Goal: Information Seeking & Learning: Learn about a topic

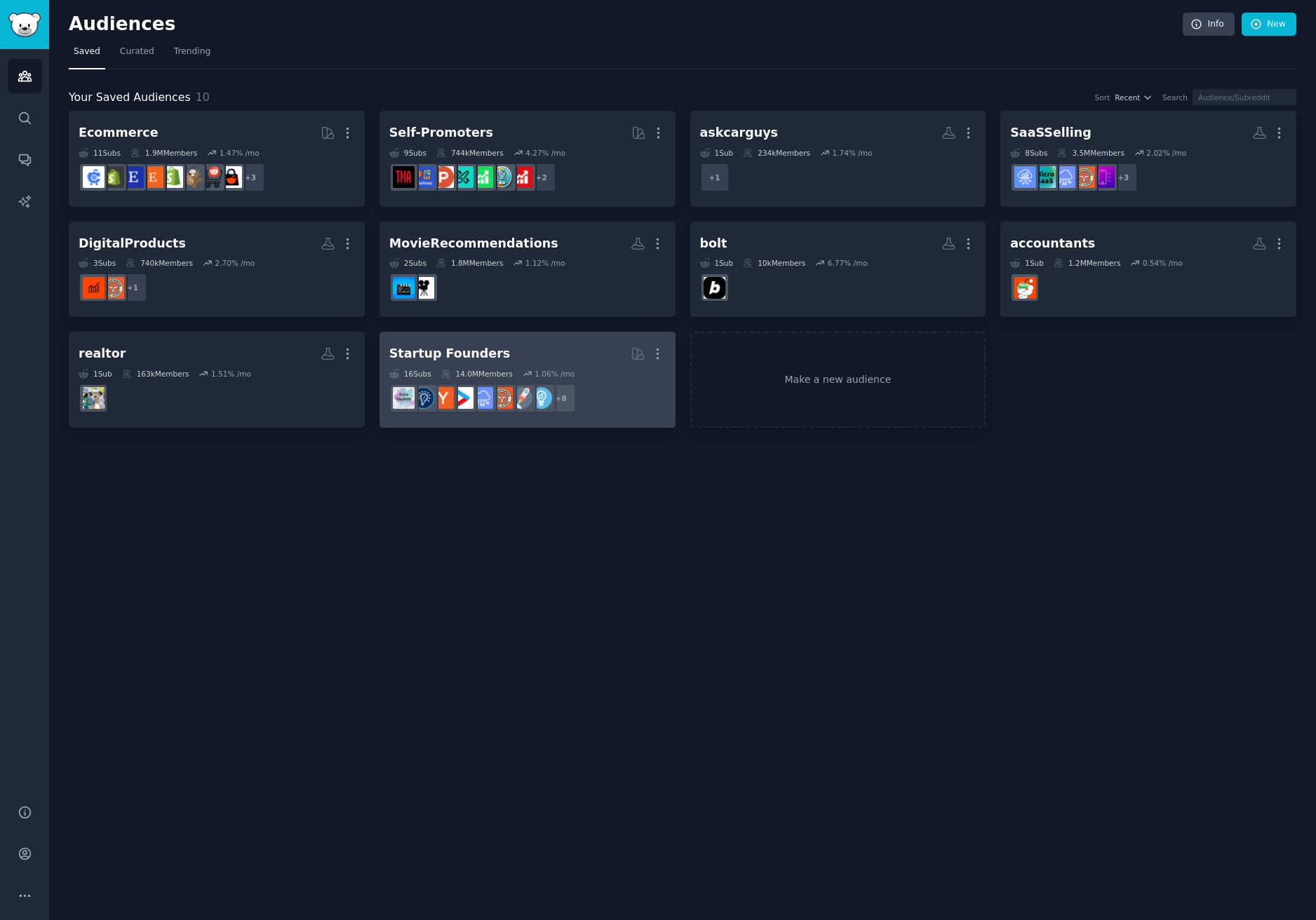
click at [562, 350] on h2 "Startup Founders More" at bounding box center [527, 354] width 276 height 25
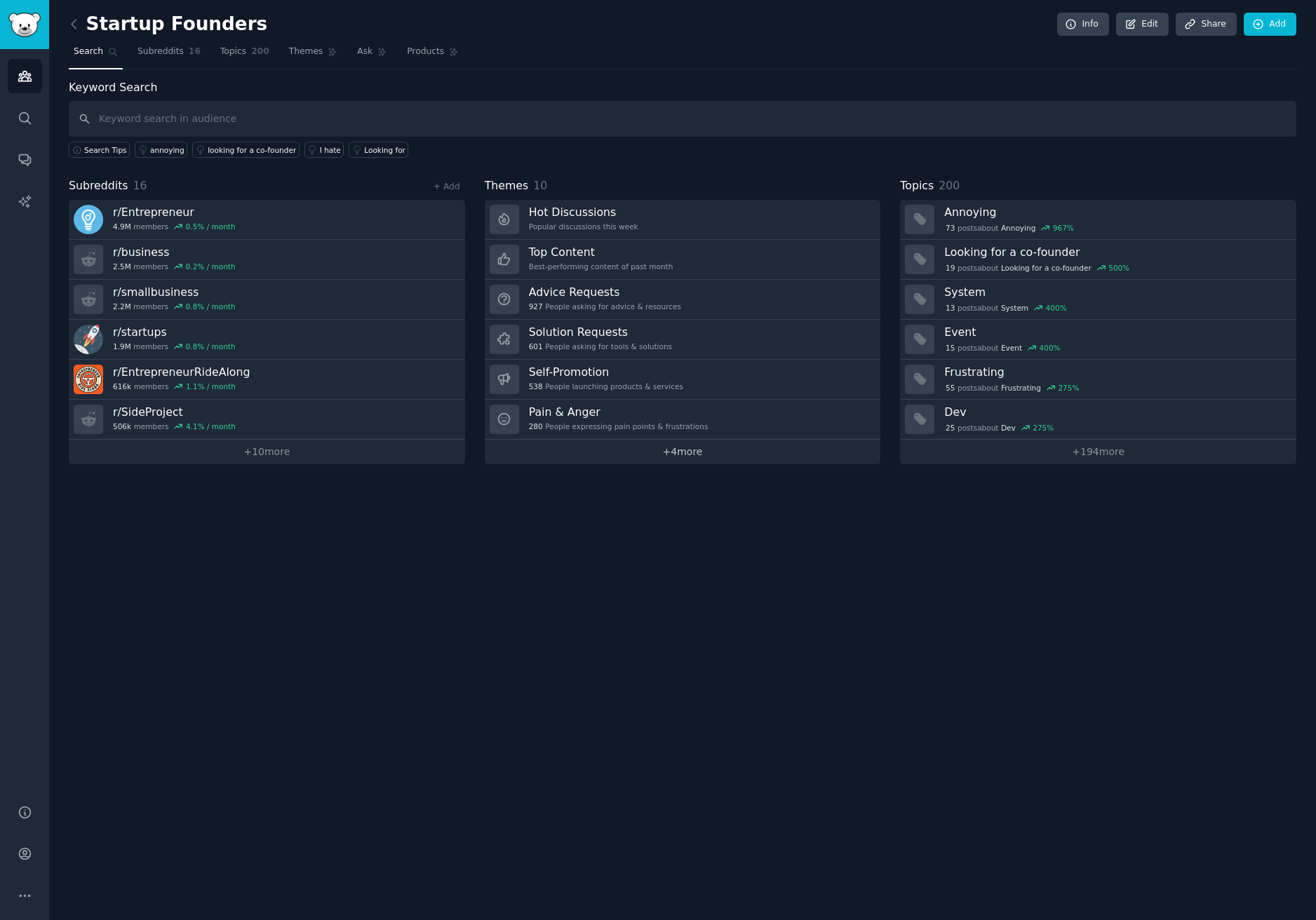
click at [686, 448] on link "+ 4 more" at bounding box center [682, 452] width 396 height 25
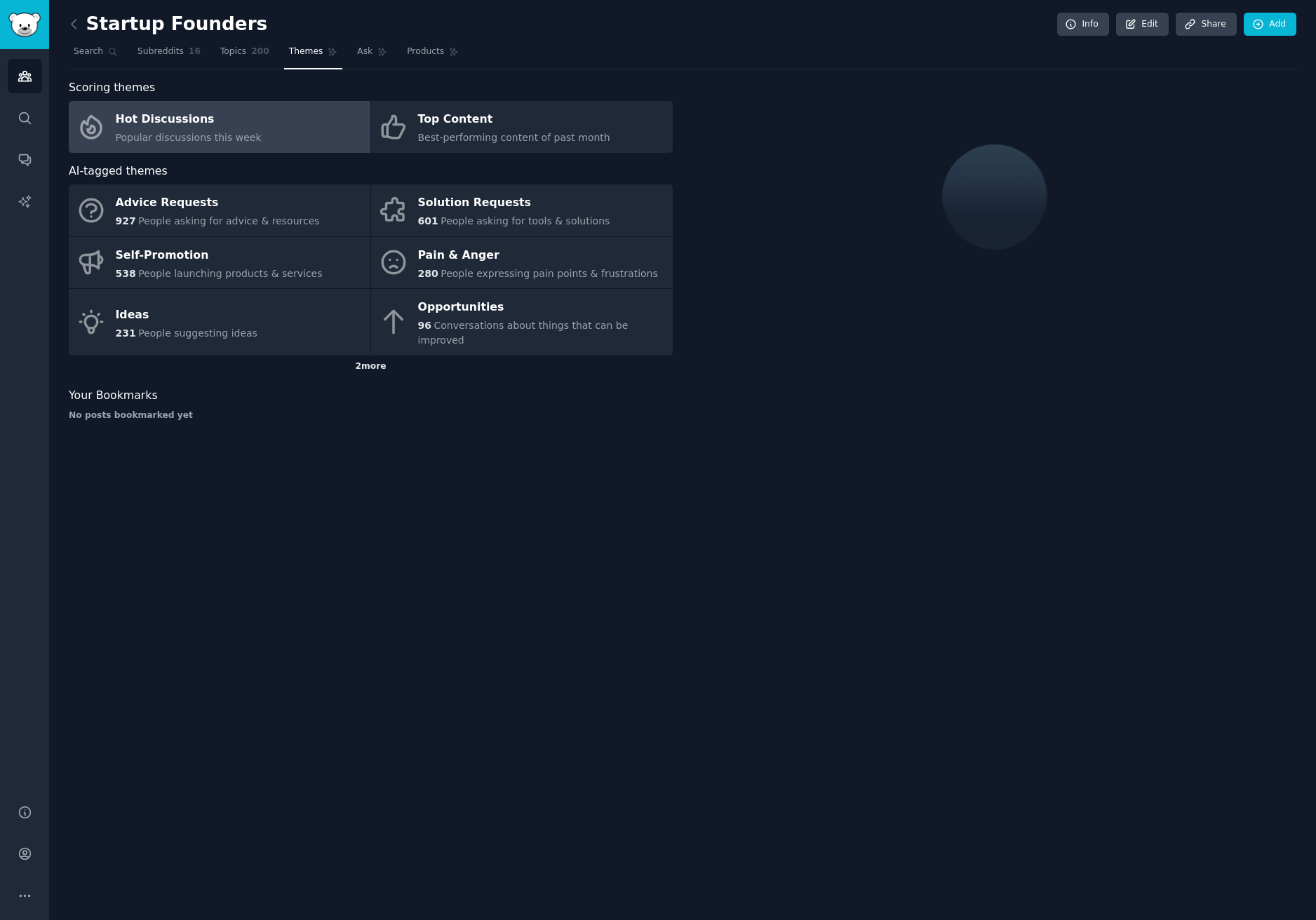
click at [382, 356] on div "2 more" at bounding box center [371, 367] width 604 height 23
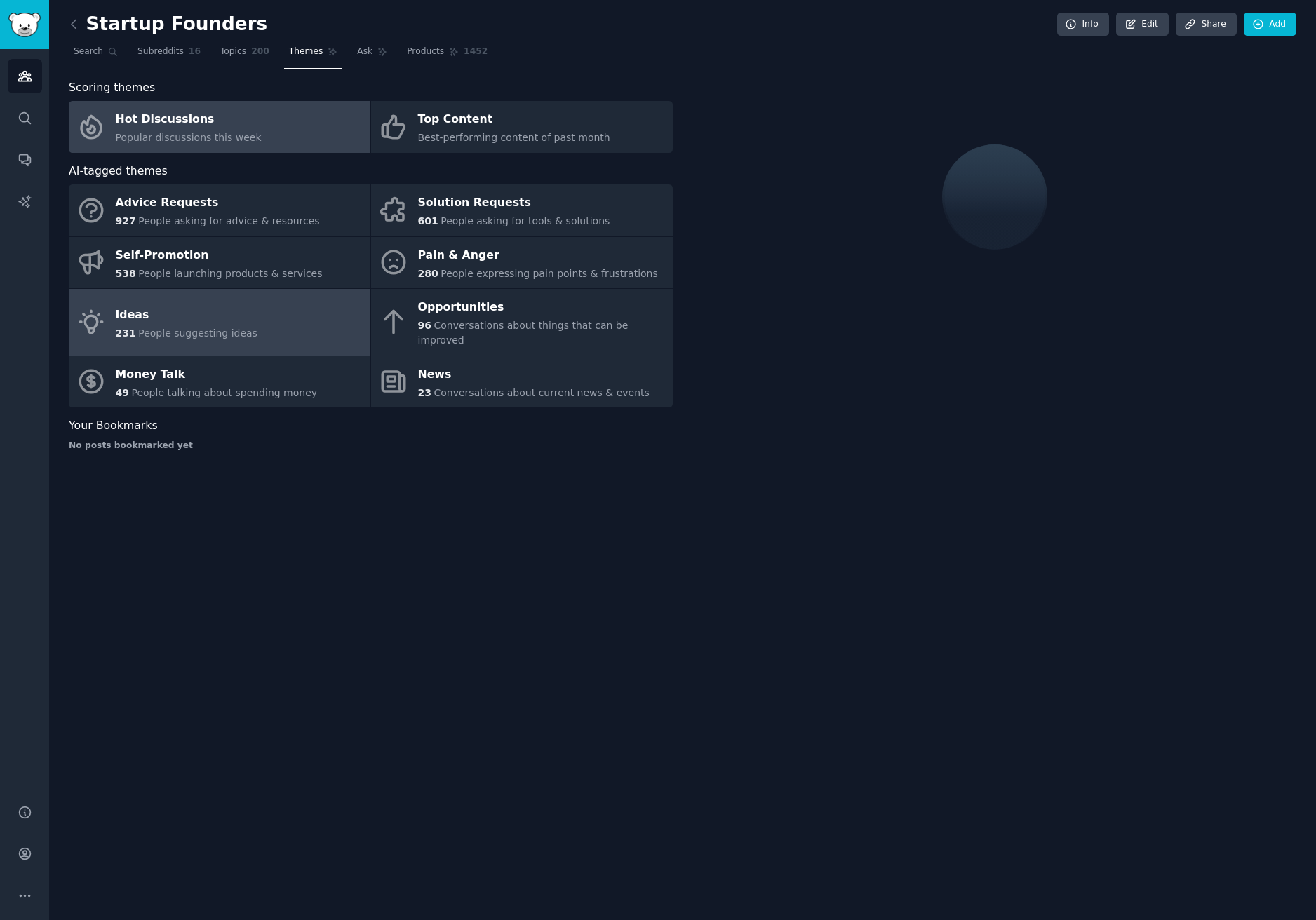
click at [261, 315] on link "Ideas 231 People suggesting ideas" at bounding box center [219, 322] width 302 height 67
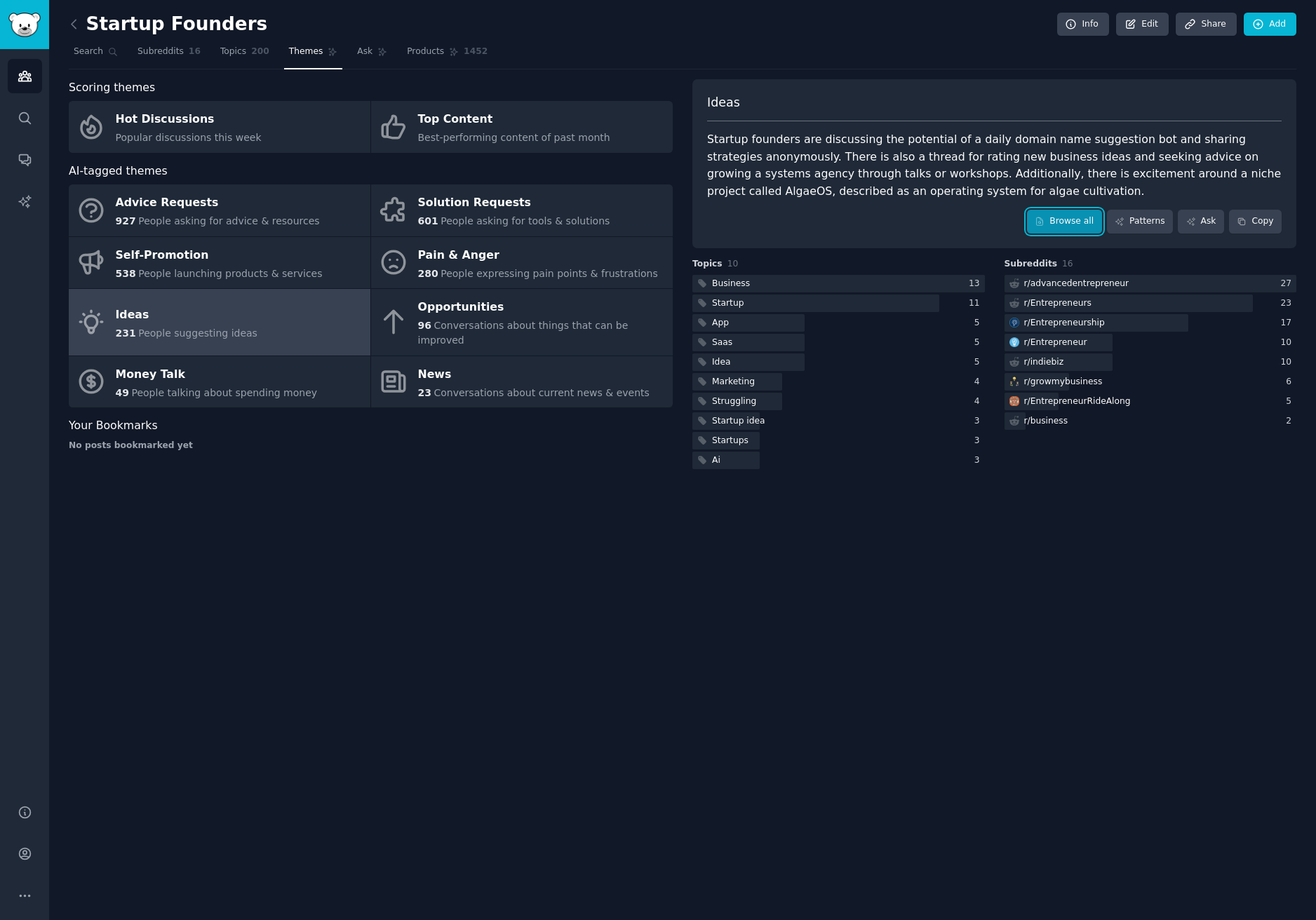
click at [1092, 216] on link "Browse all" at bounding box center [1064, 221] width 75 height 24
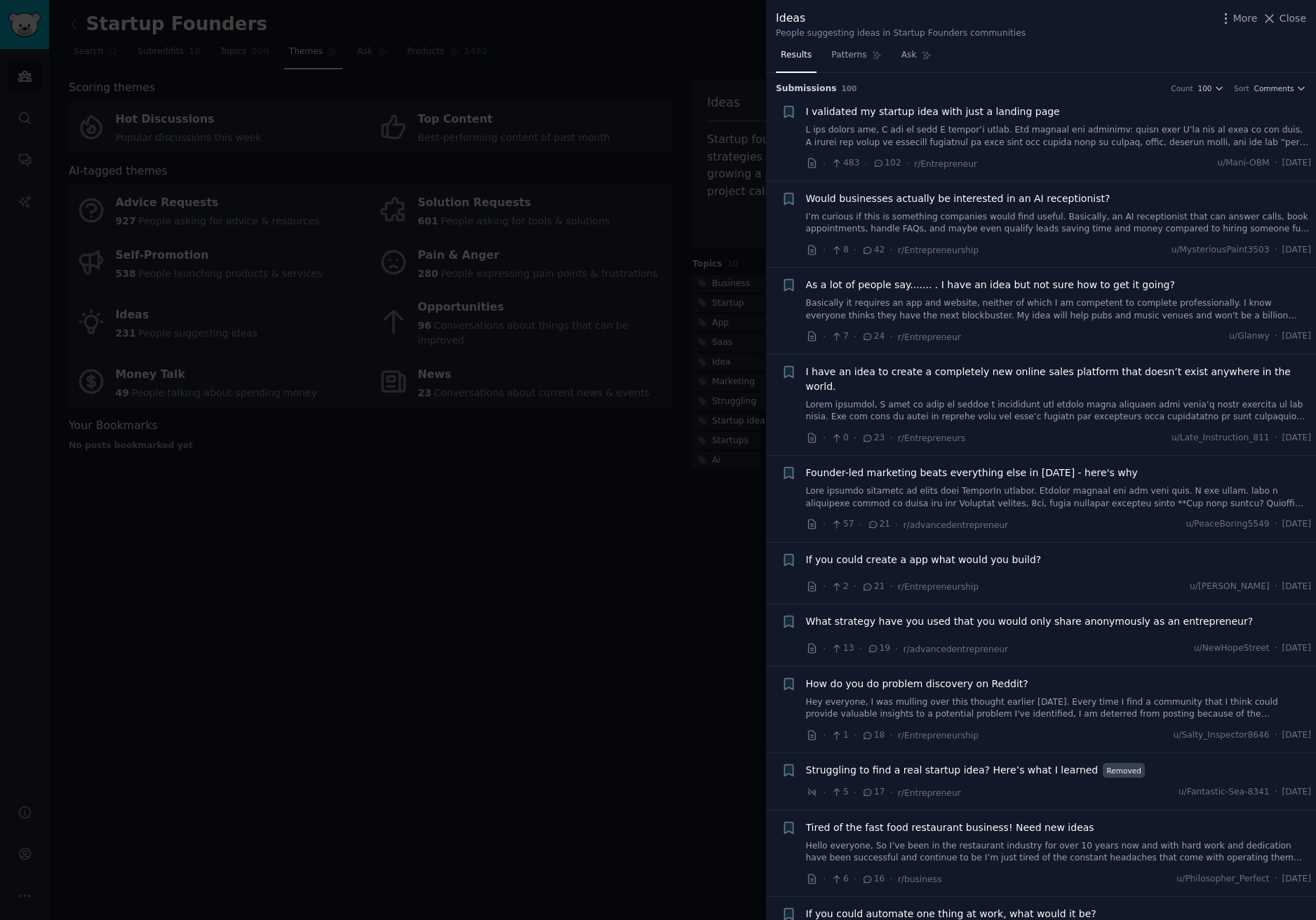
click at [593, 507] on div at bounding box center [658, 460] width 1316 height 920
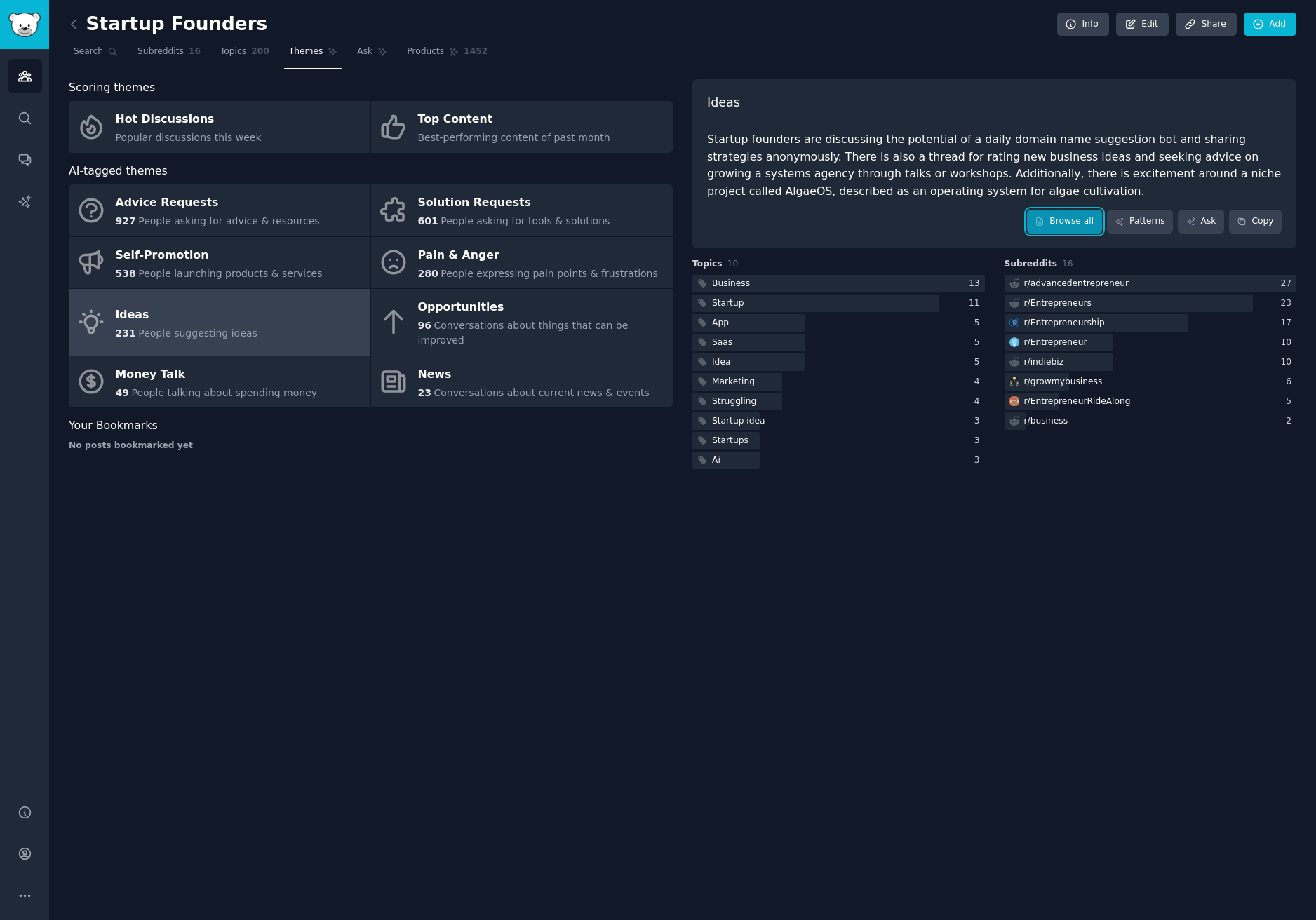
click at [1081, 227] on link "Browse all" at bounding box center [1064, 221] width 75 height 24
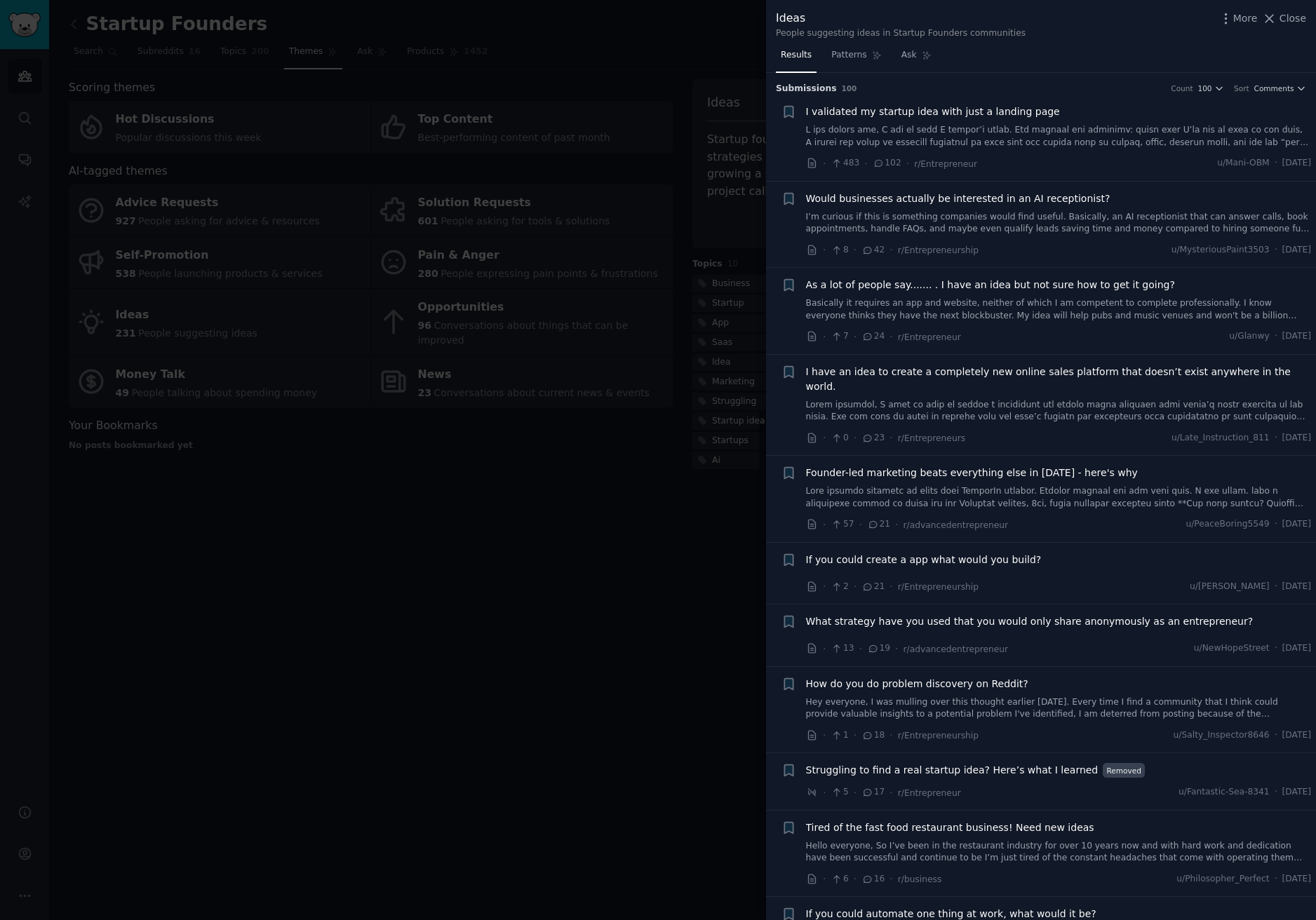
click at [879, 111] on span "I validated my startup idea with just a landing page" at bounding box center [933, 111] width 254 height 15
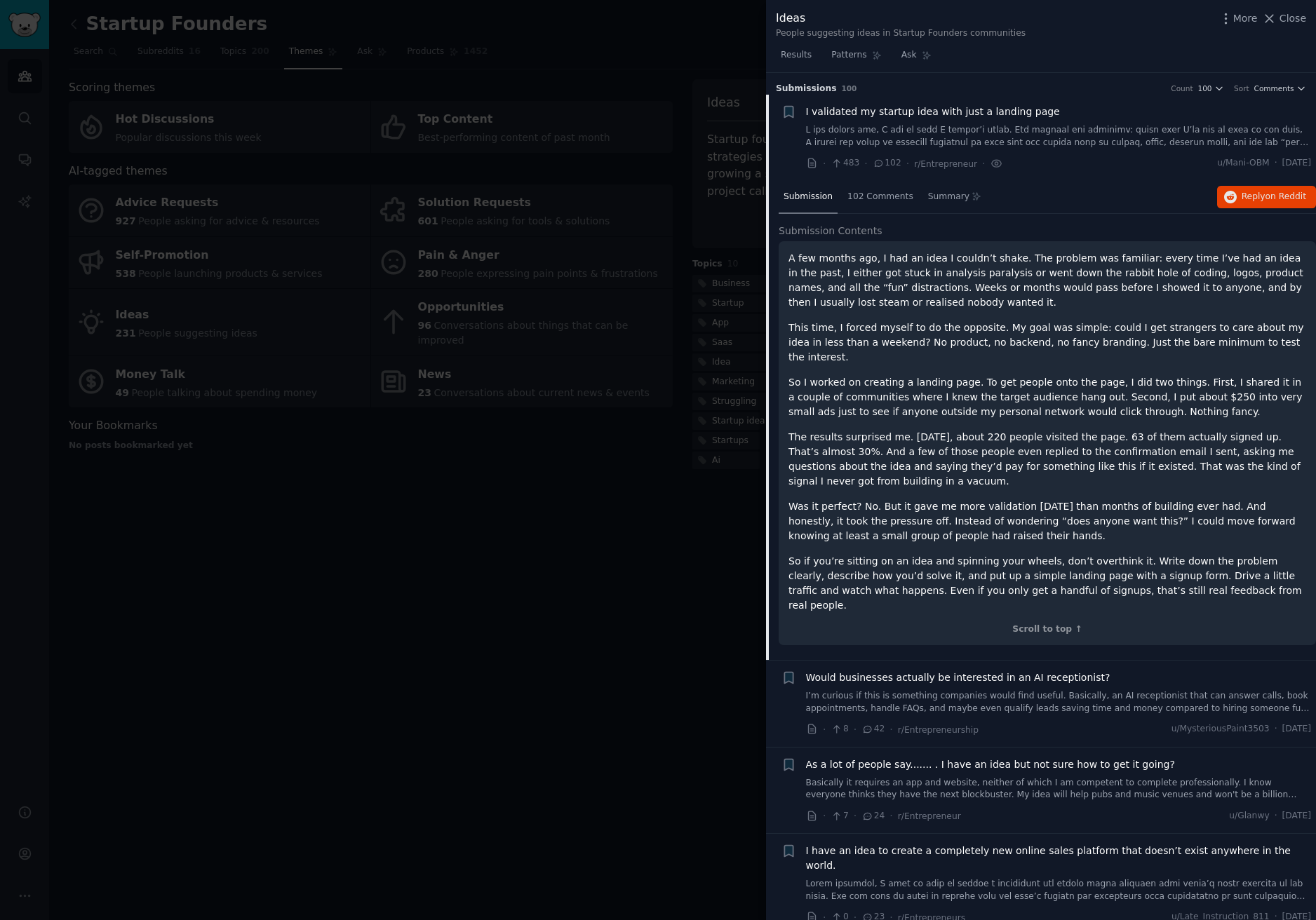
scroll to position [23, 0]
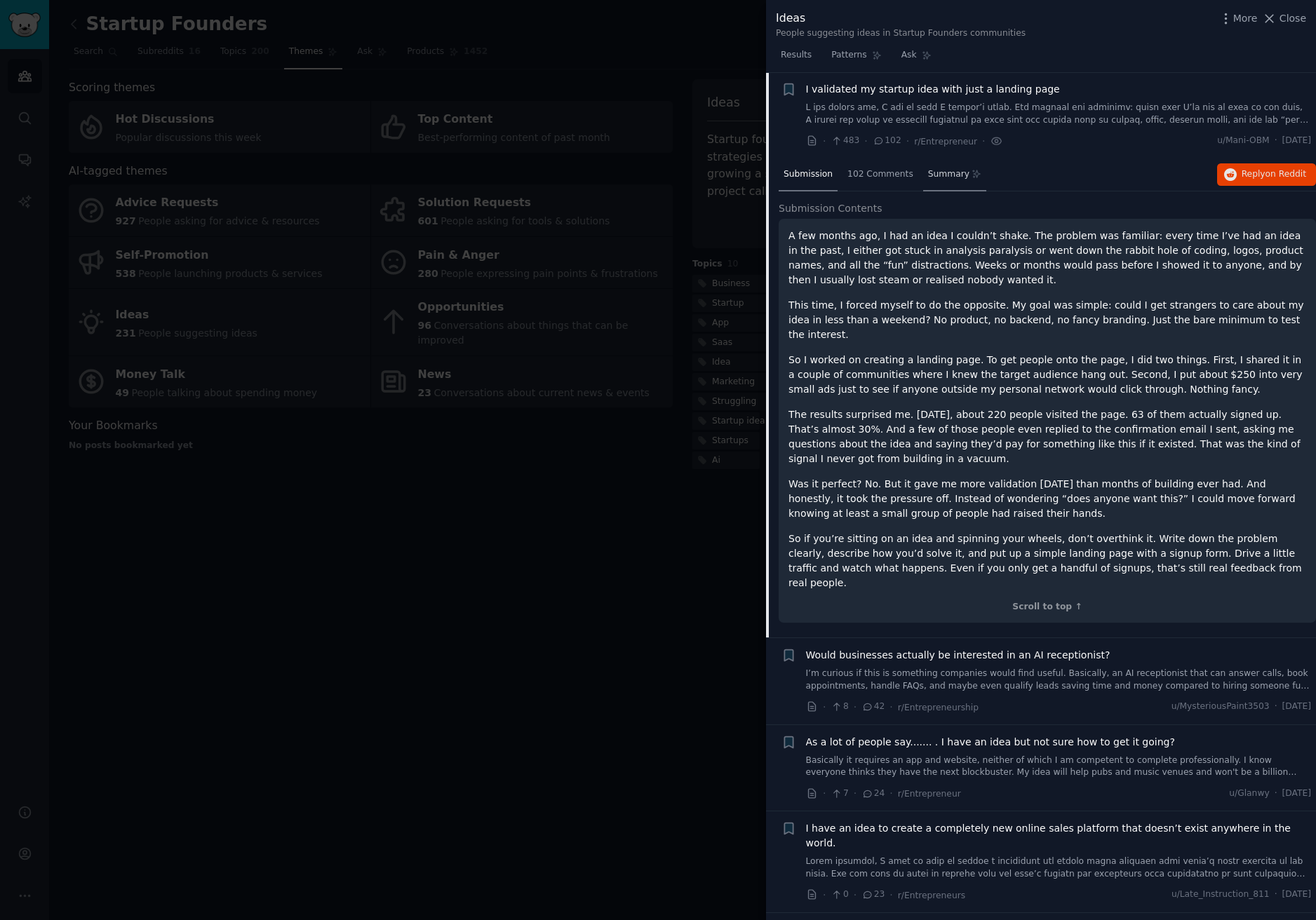
click at [928, 170] on span "Summary" at bounding box center [948, 174] width 41 height 13
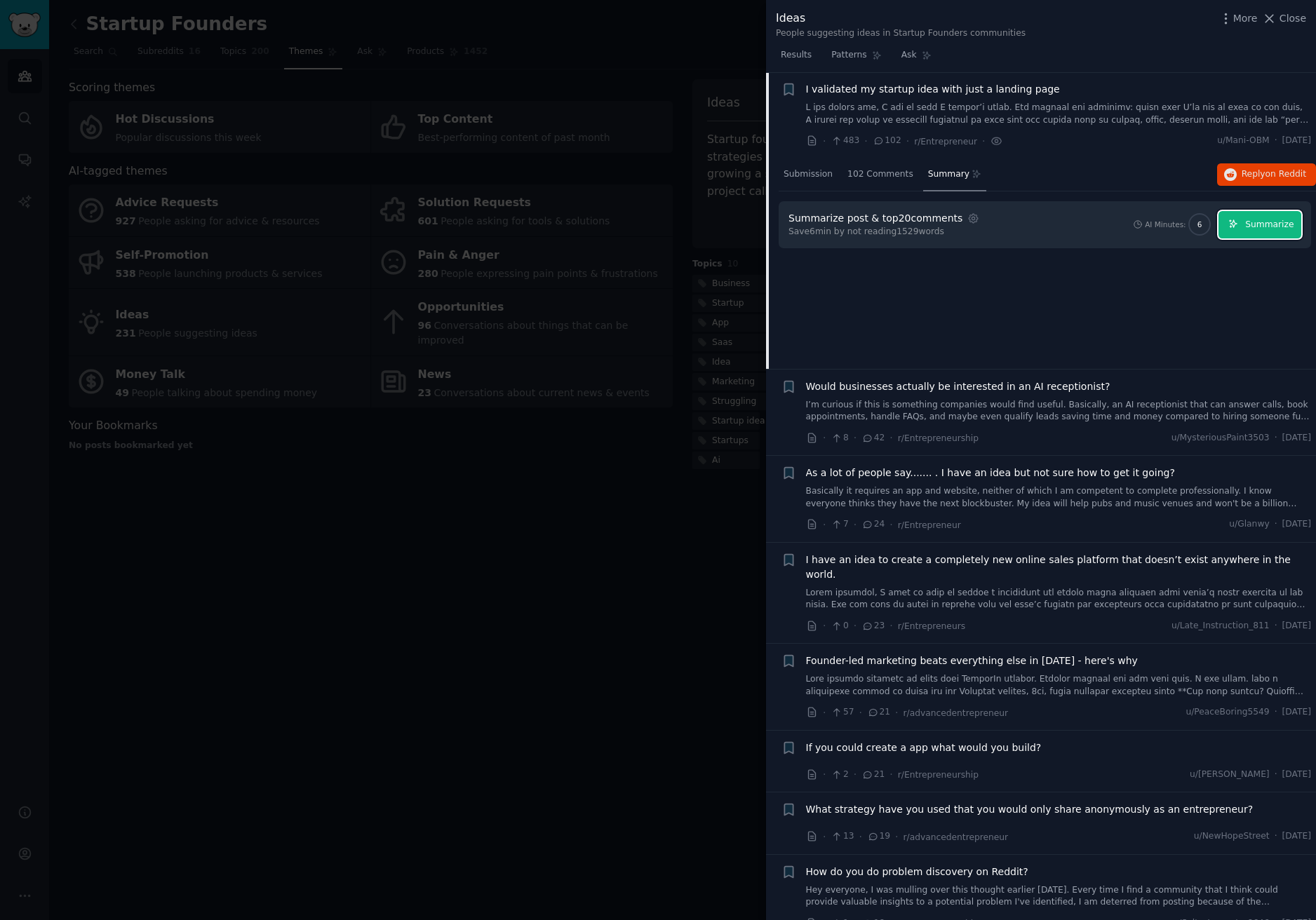
click at [1260, 229] on span "Summarize" at bounding box center [1269, 225] width 48 height 13
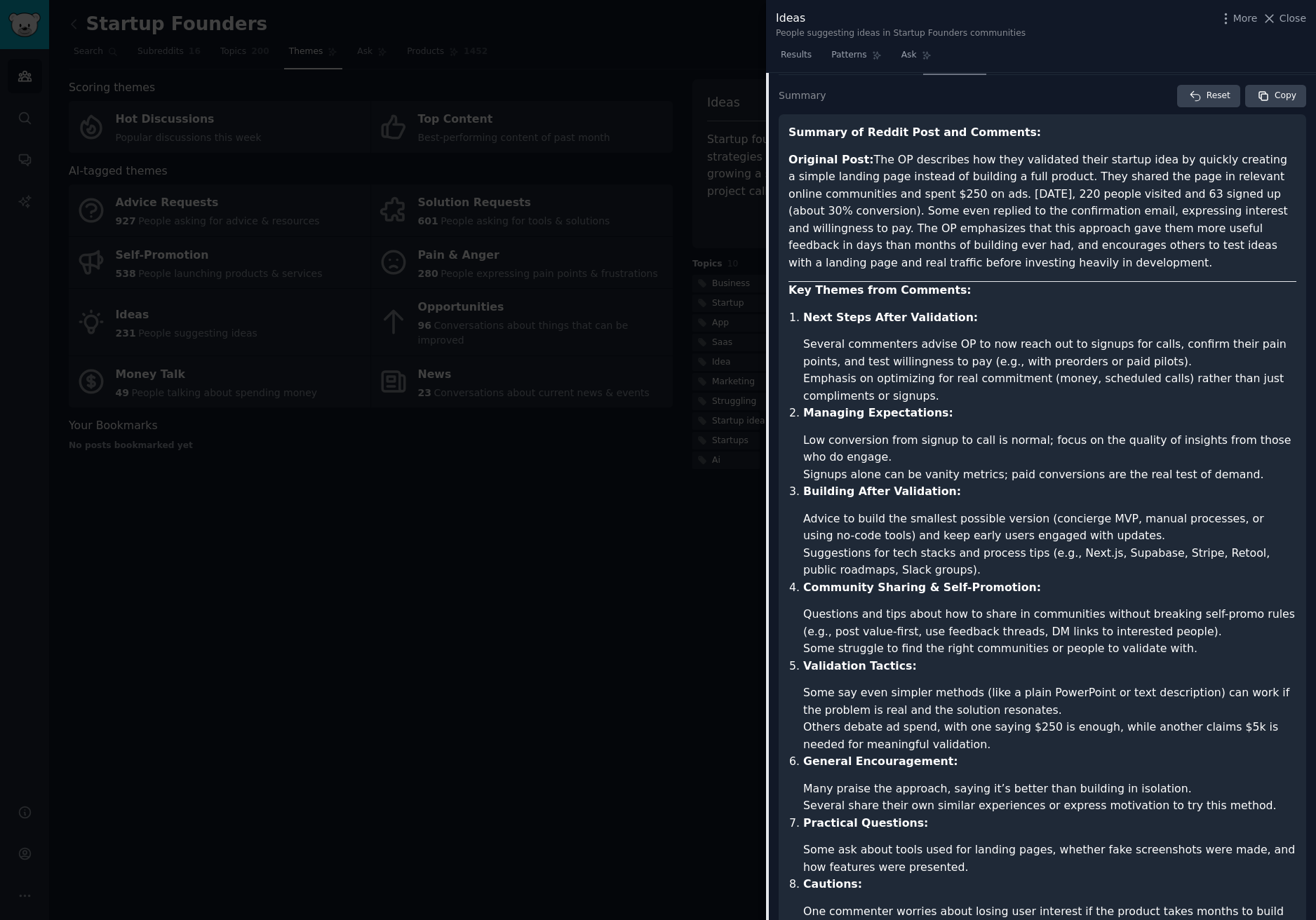
scroll to position [92, 0]
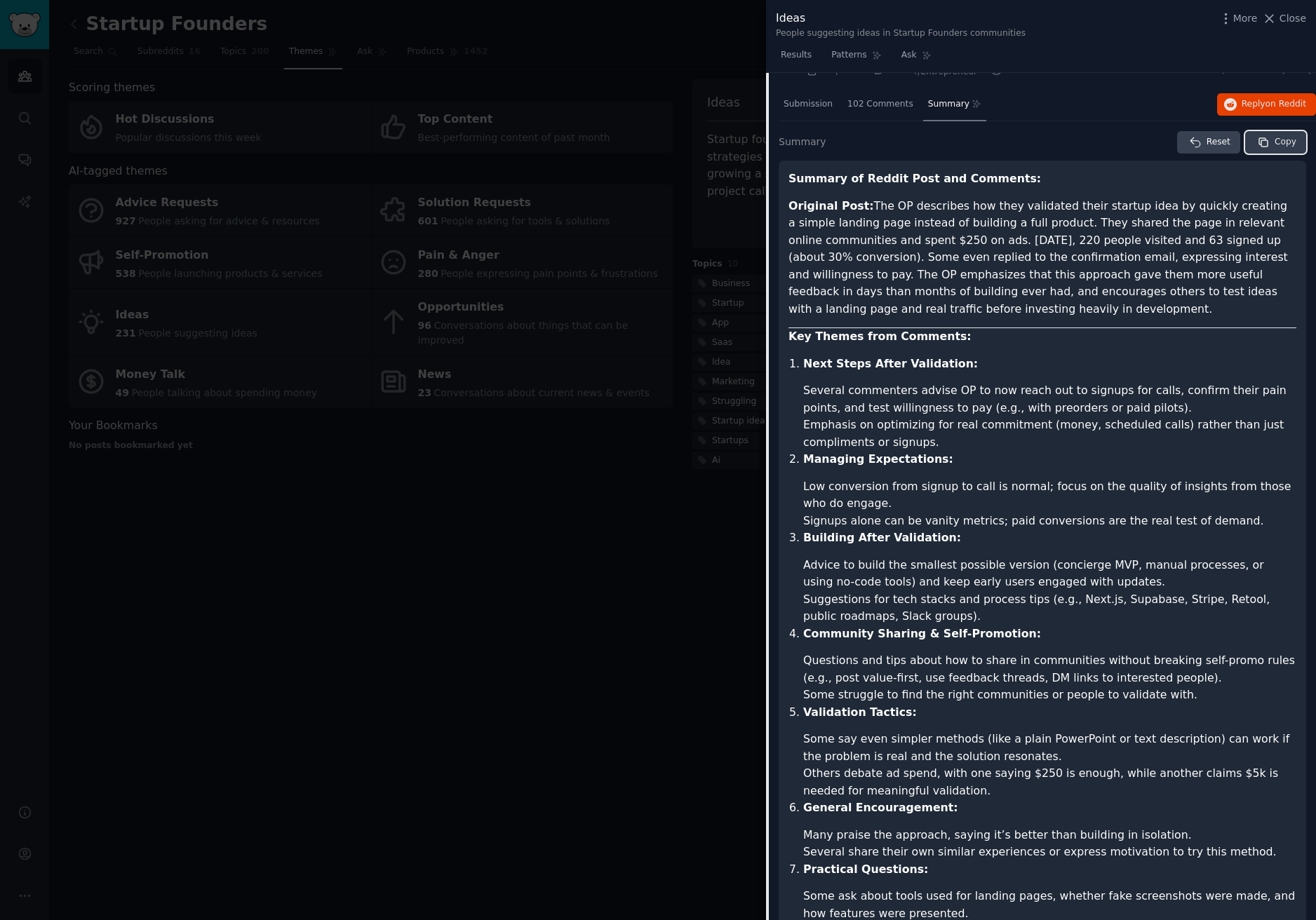
click at [1275, 144] on span "Copy" at bounding box center [1286, 142] width 22 height 13
click at [382, 607] on div at bounding box center [658, 460] width 1316 height 920
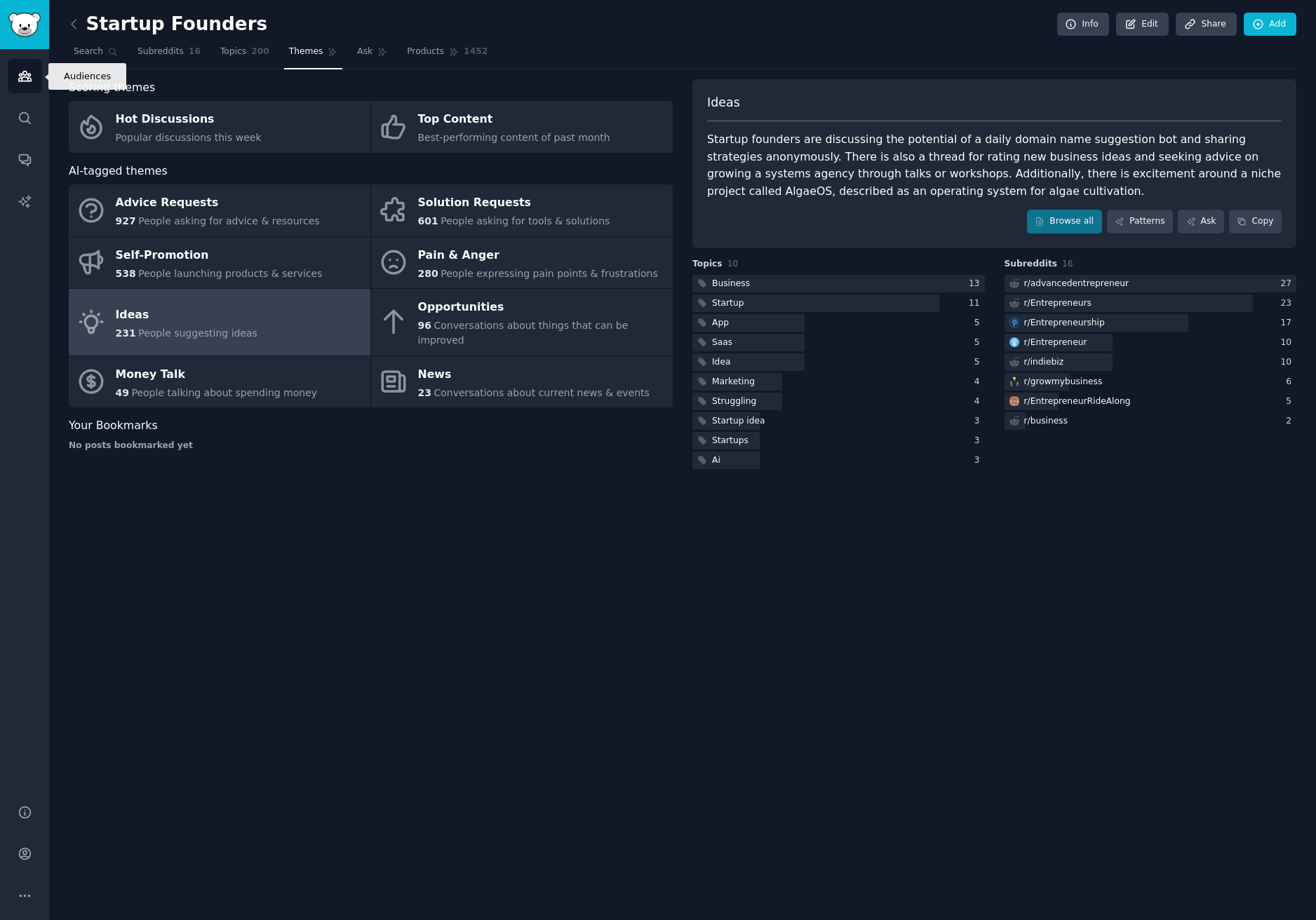
click at [19, 74] on icon "Sidebar" at bounding box center [25, 76] width 15 height 15
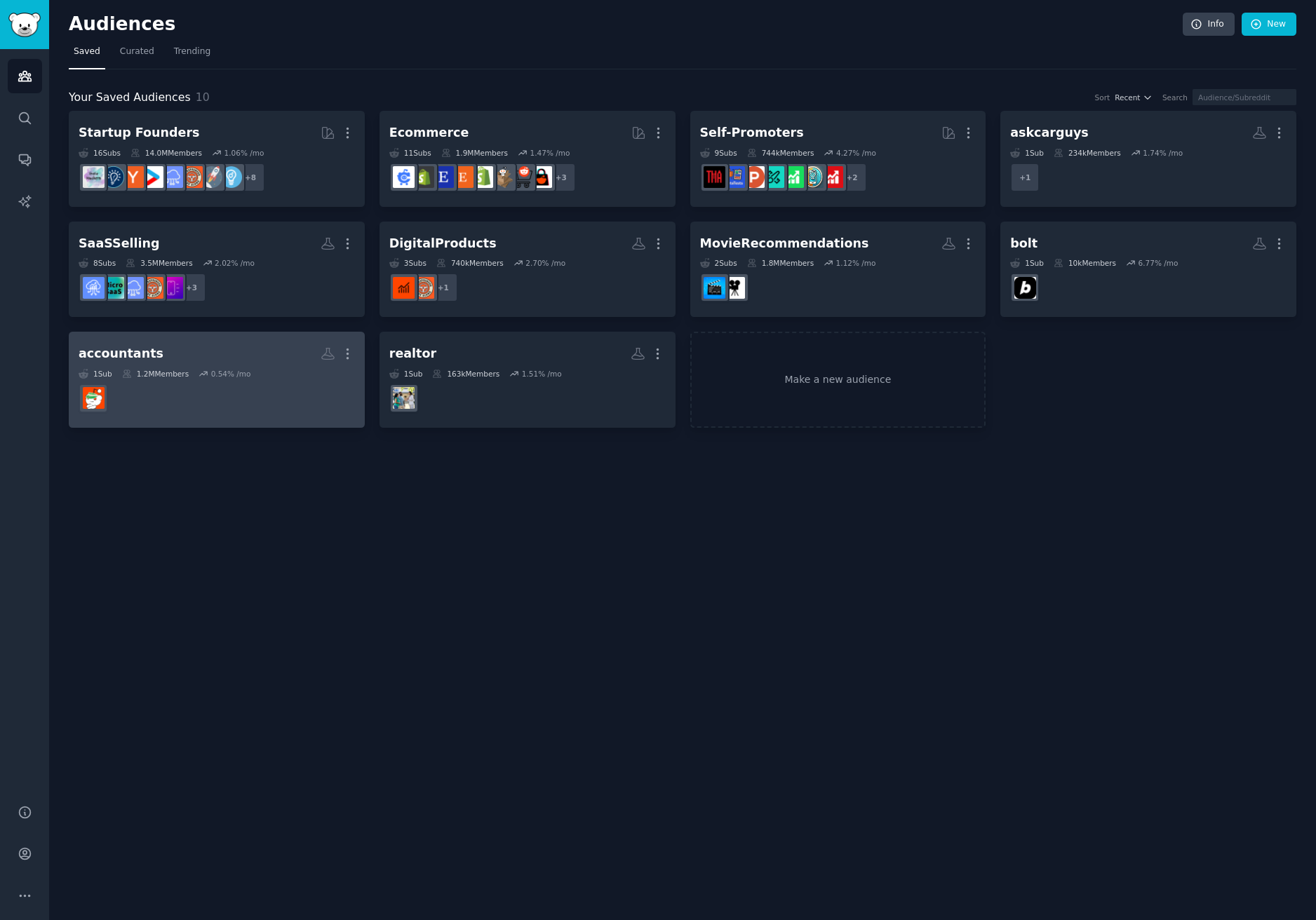
click at [244, 411] on dd at bounding box center [216, 398] width 276 height 39
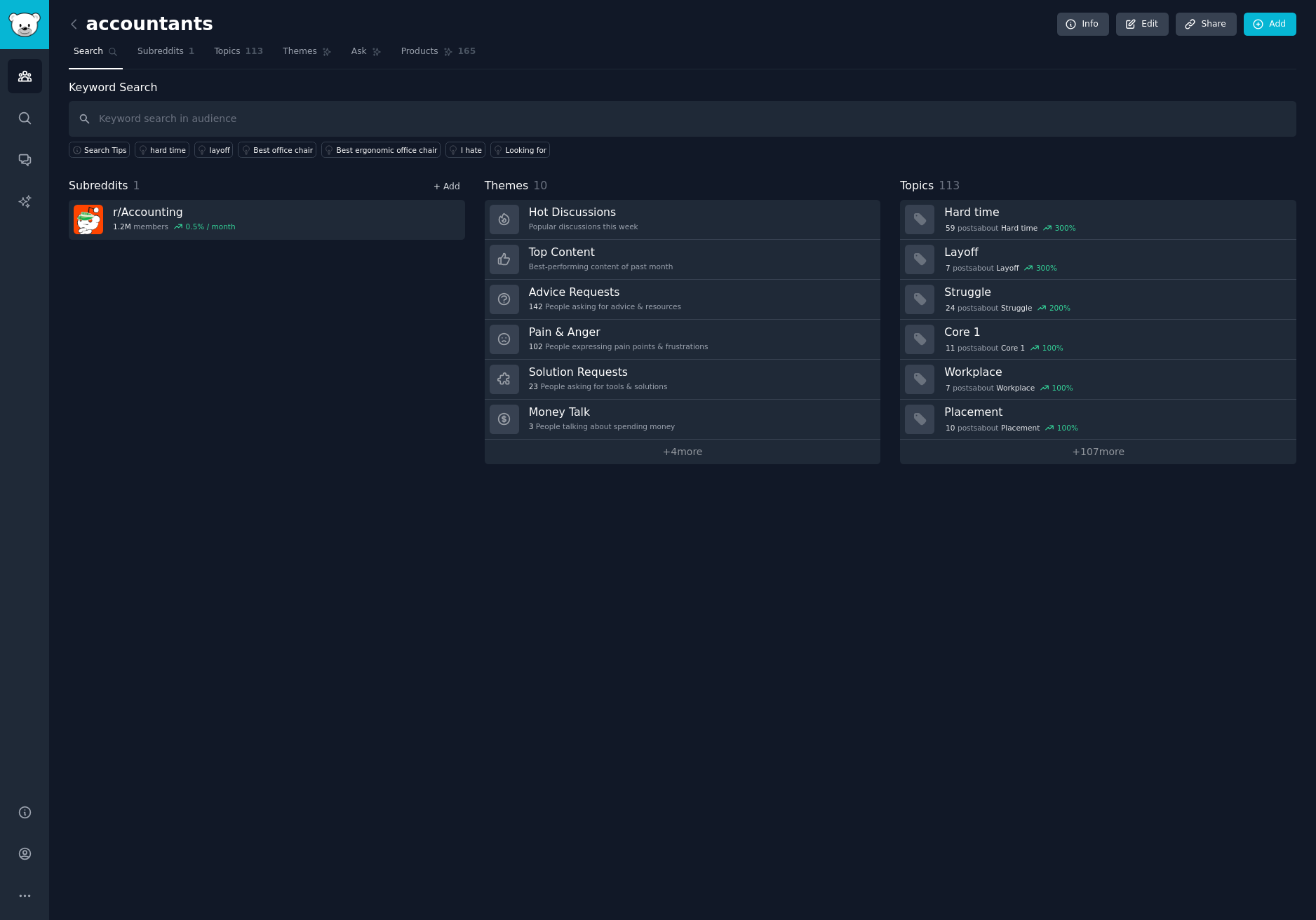
click at [454, 188] on link "+ Add" at bounding box center [446, 187] width 27 height 10
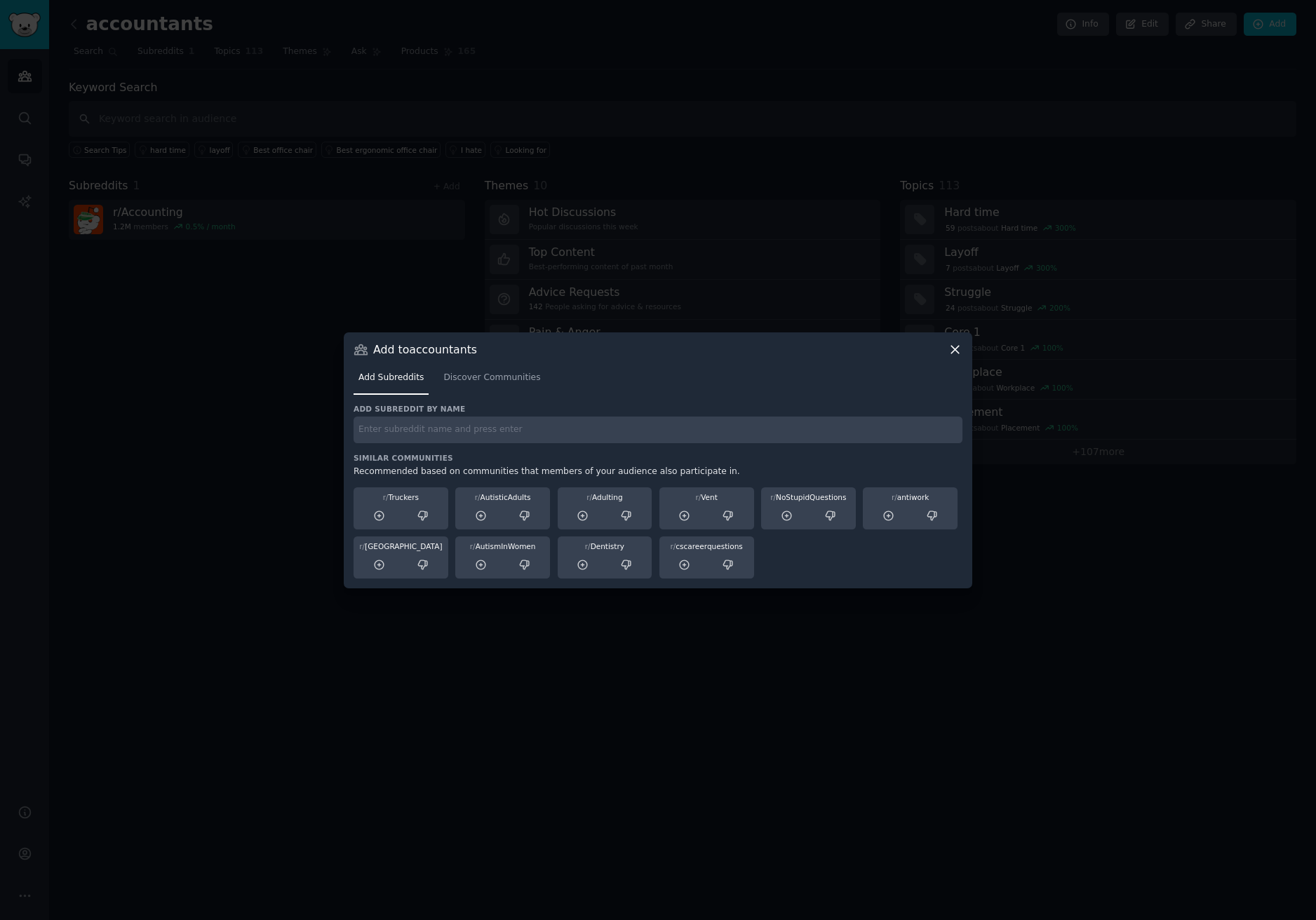
click at [450, 435] on input "text" at bounding box center [658, 431] width 609 height 28
type input "bookkeeping"
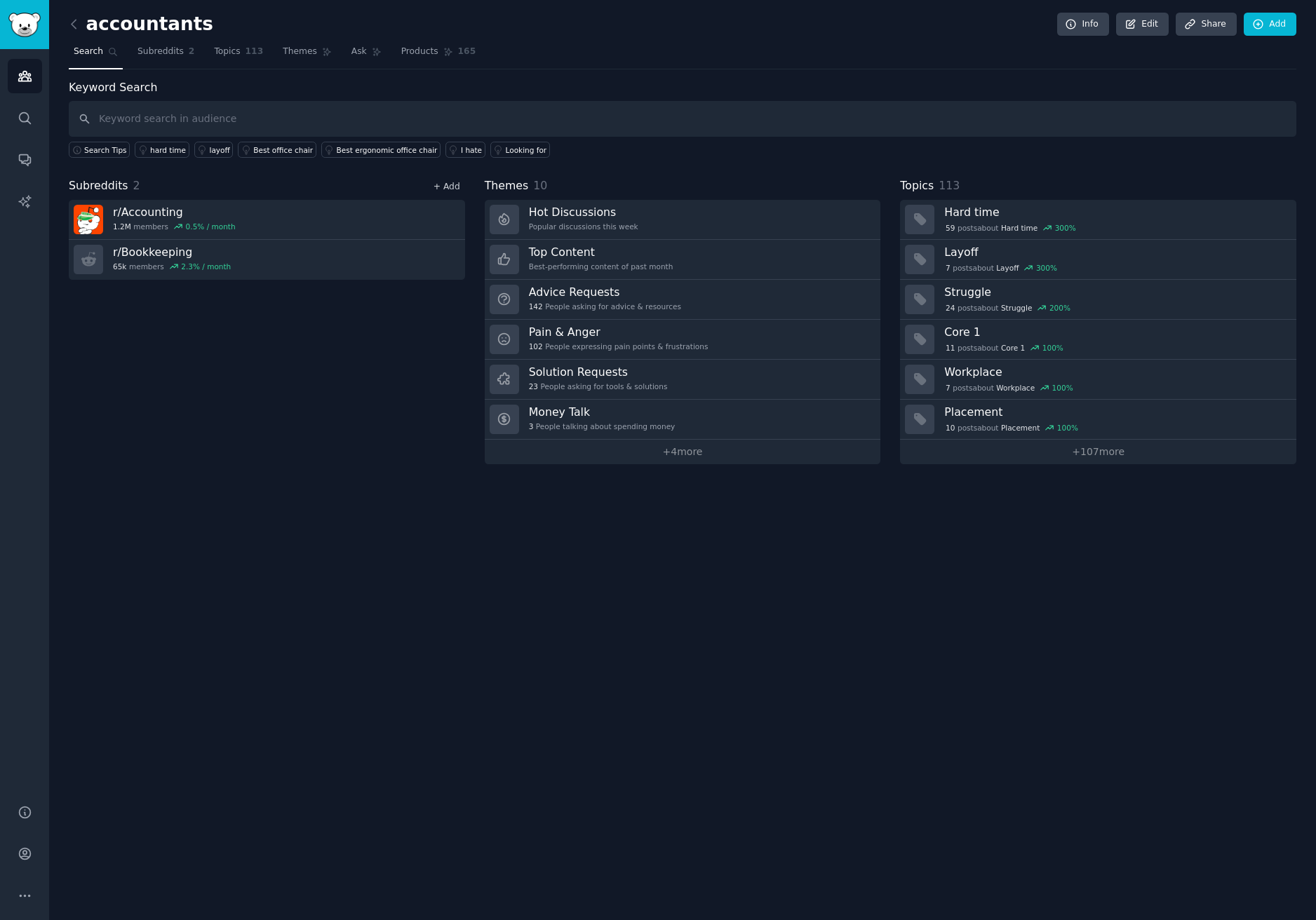
click at [454, 186] on link "+ Add" at bounding box center [446, 187] width 27 height 10
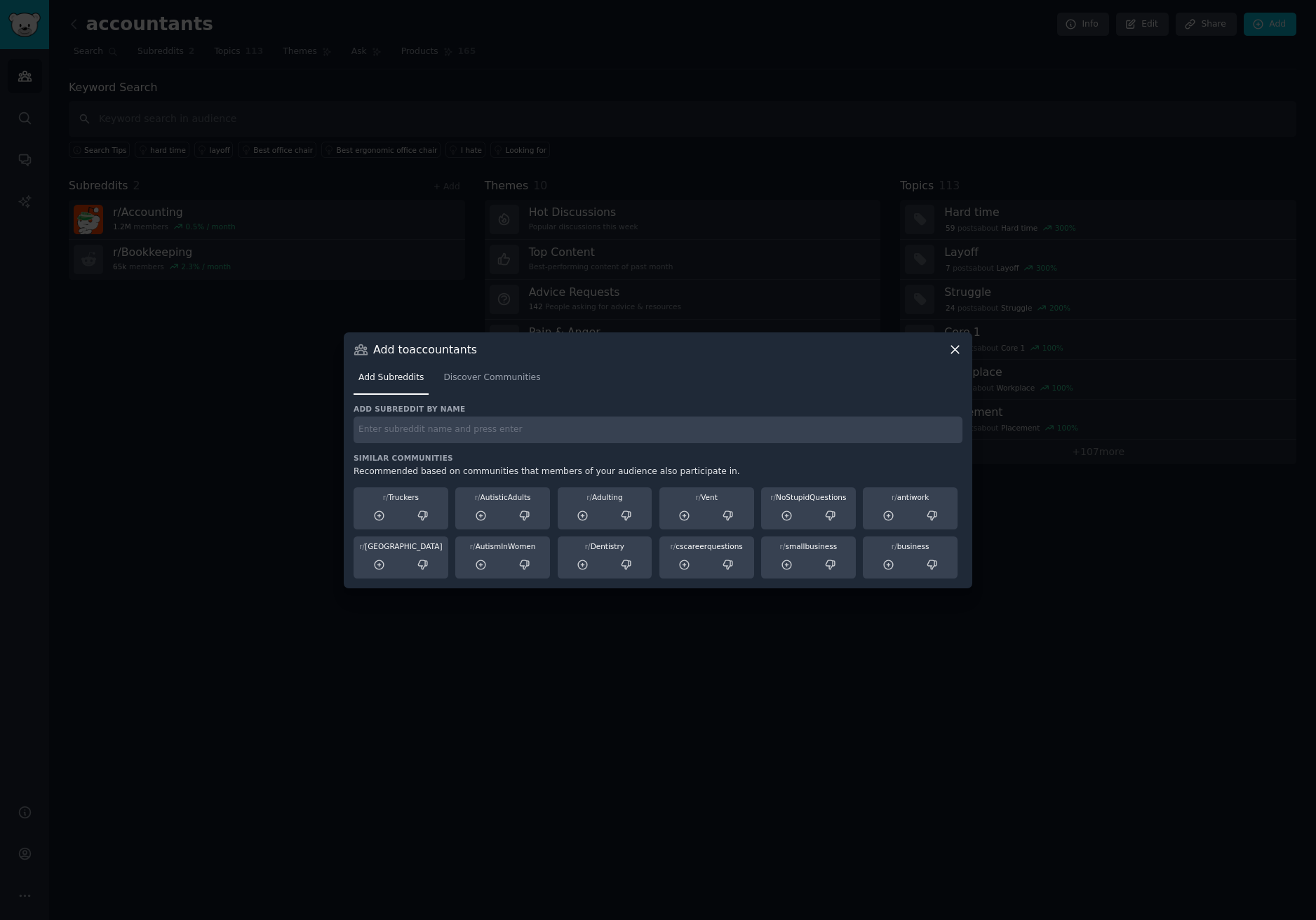
click at [430, 424] on input "text" at bounding box center [658, 431] width 609 height 28
paste input "SmallBusiness"
type input "SmallBusiness"
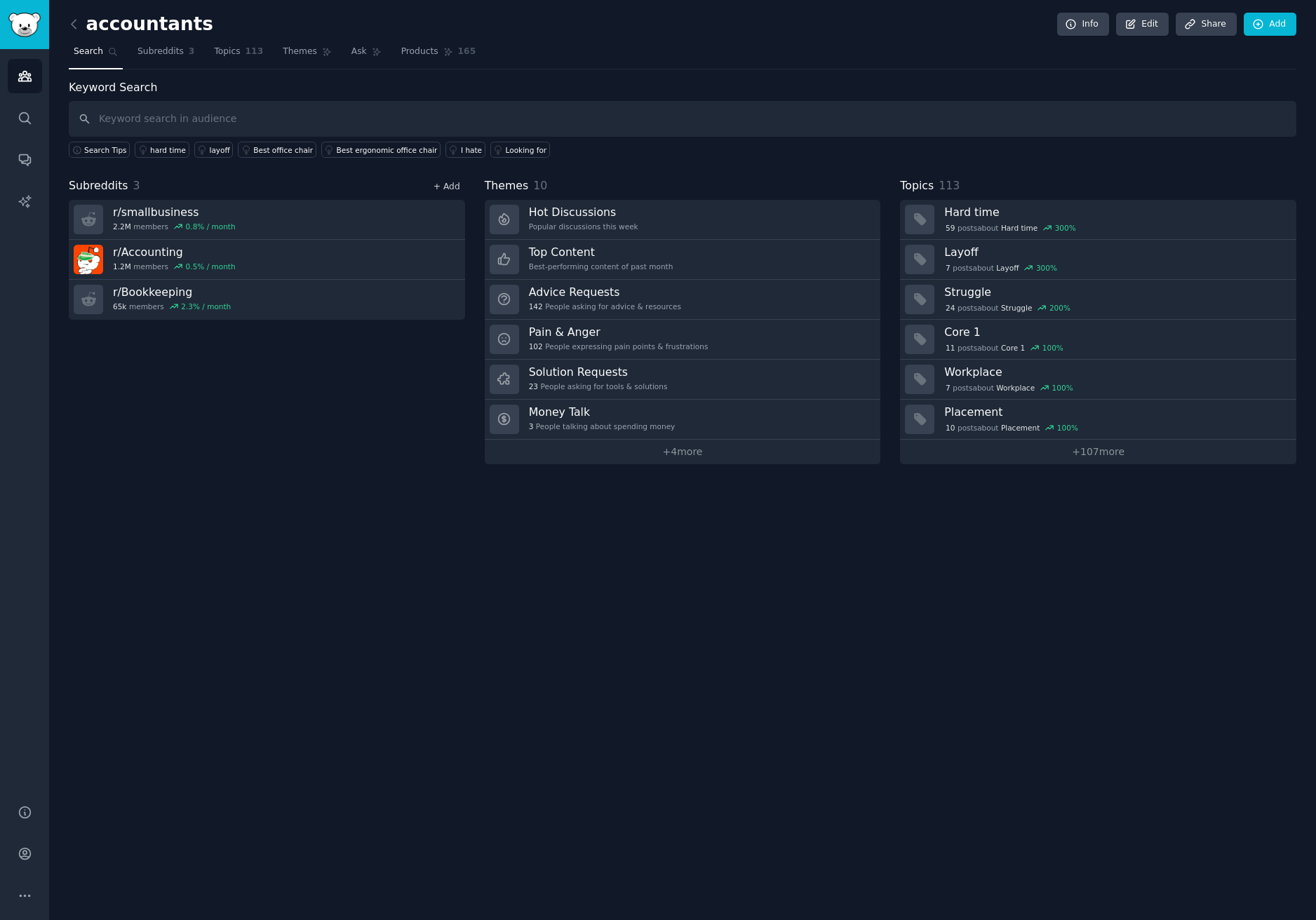
click at [446, 189] on link "+ Add" at bounding box center [446, 187] width 27 height 10
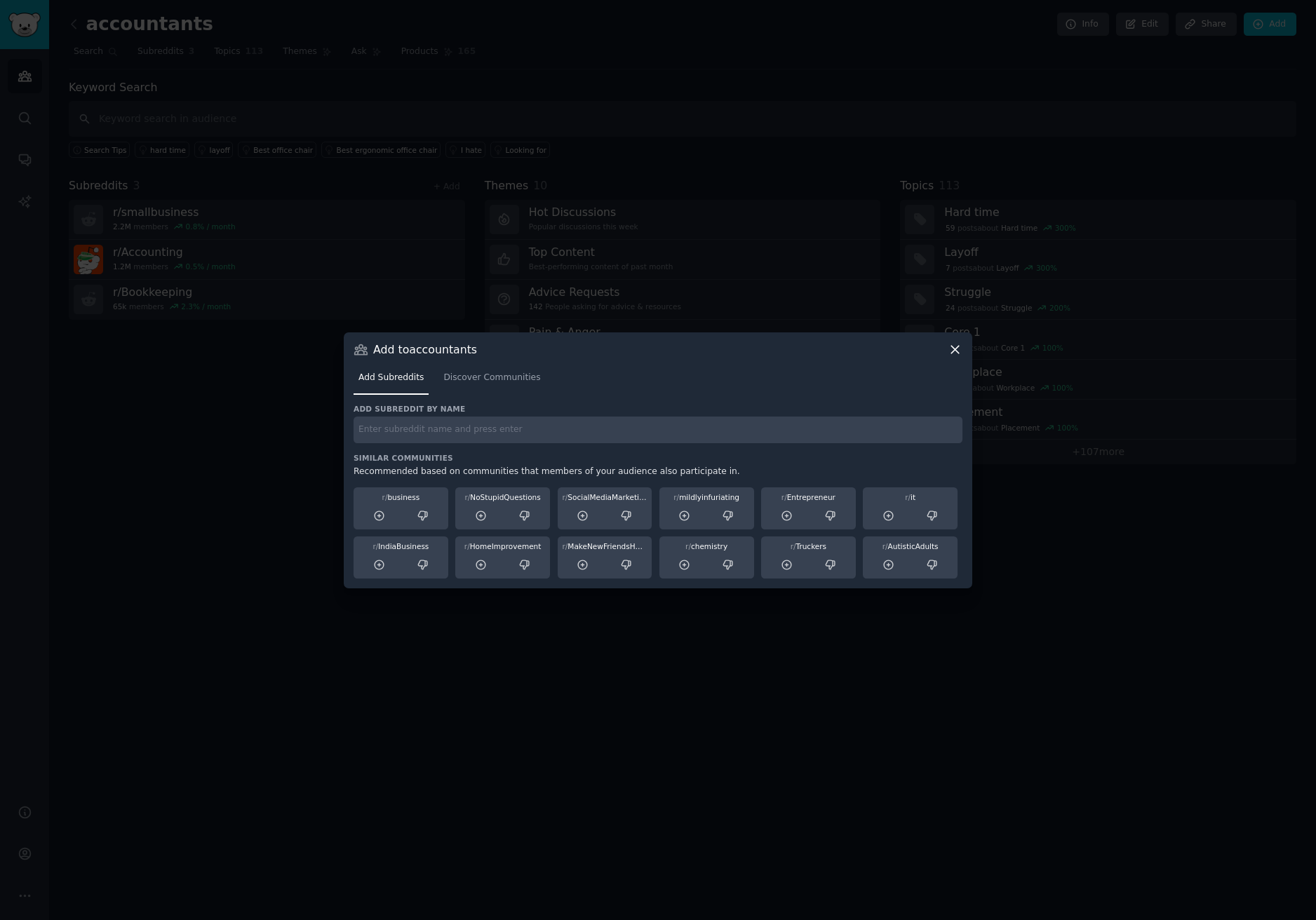
click at [558, 428] on input "text" at bounding box center [658, 431] width 609 height 28
paste input "QuickBooks"
type input "QuickBooks"
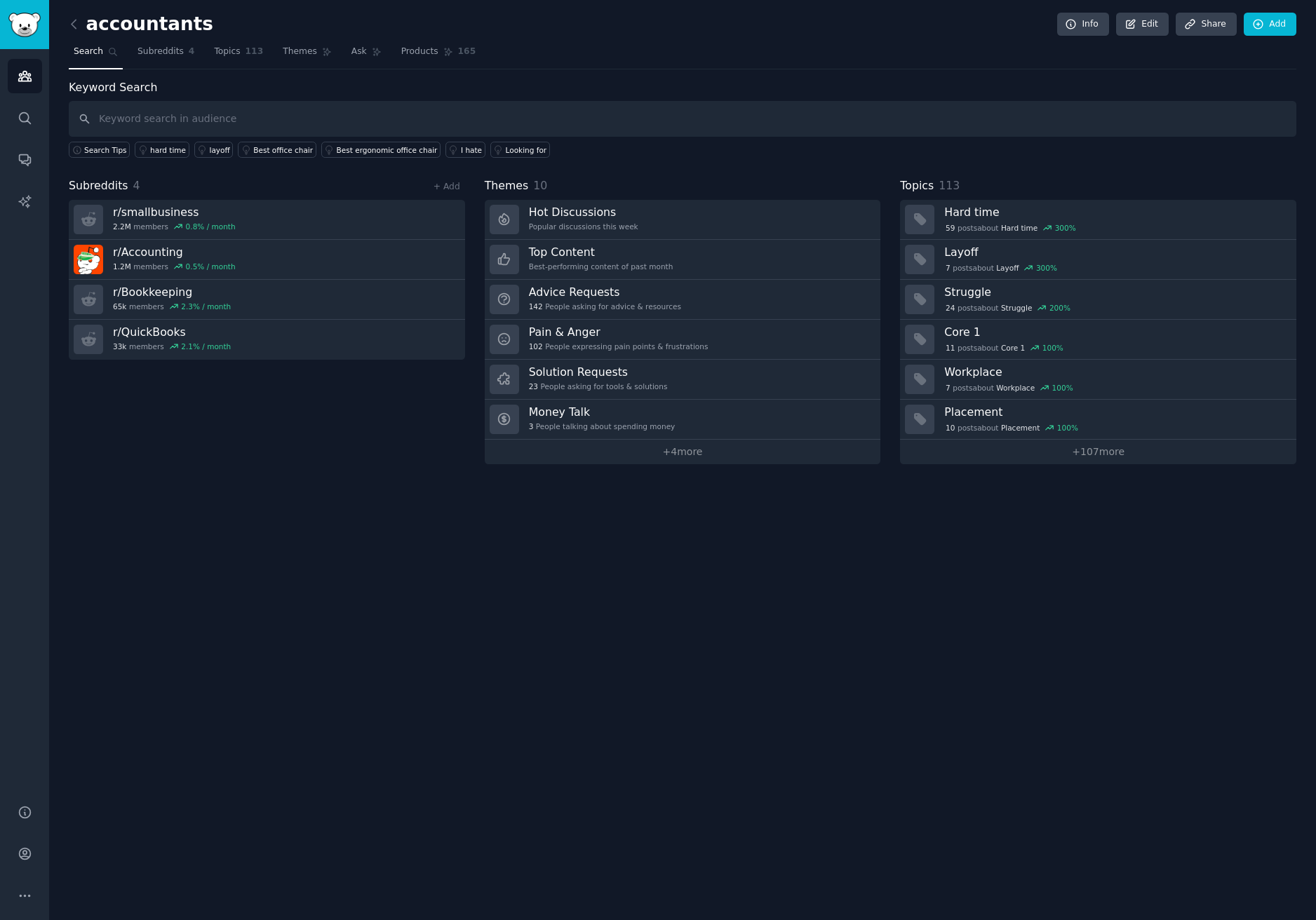
click at [460, 183] on div "+ Add" at bounding box center [446, 186] width 36 height 15
click at [464, 187] on div "+ Add" at bounding box center [446, 186] width 36 height 15
click at [452, 188] on link "+ Add" at bounding box center [446, 187] width 27 height 10
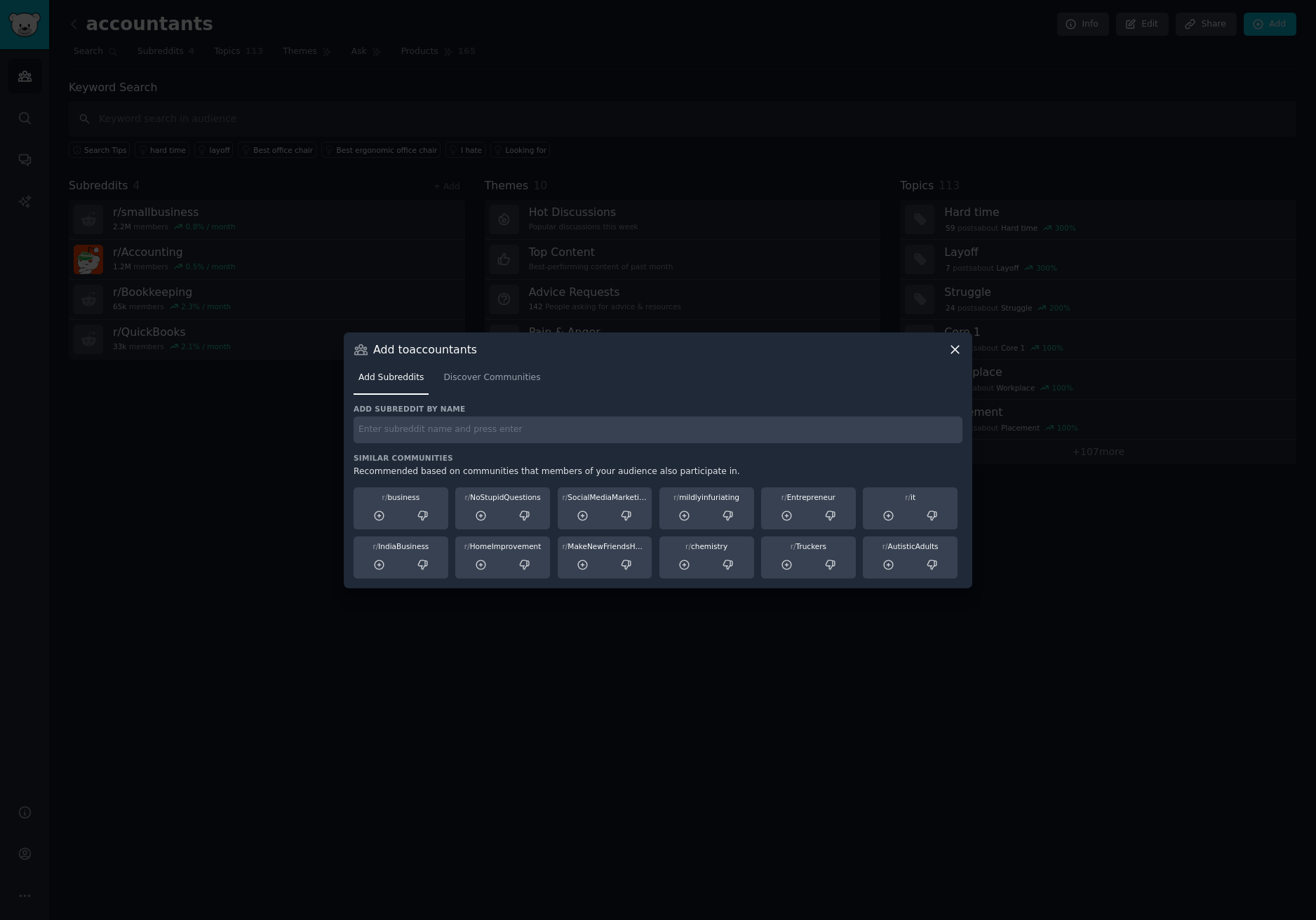
click at [524, 435] on input "text" at bounding box center [658, 431] width 609 height 28
paste input "Sage"
type input "Sage"
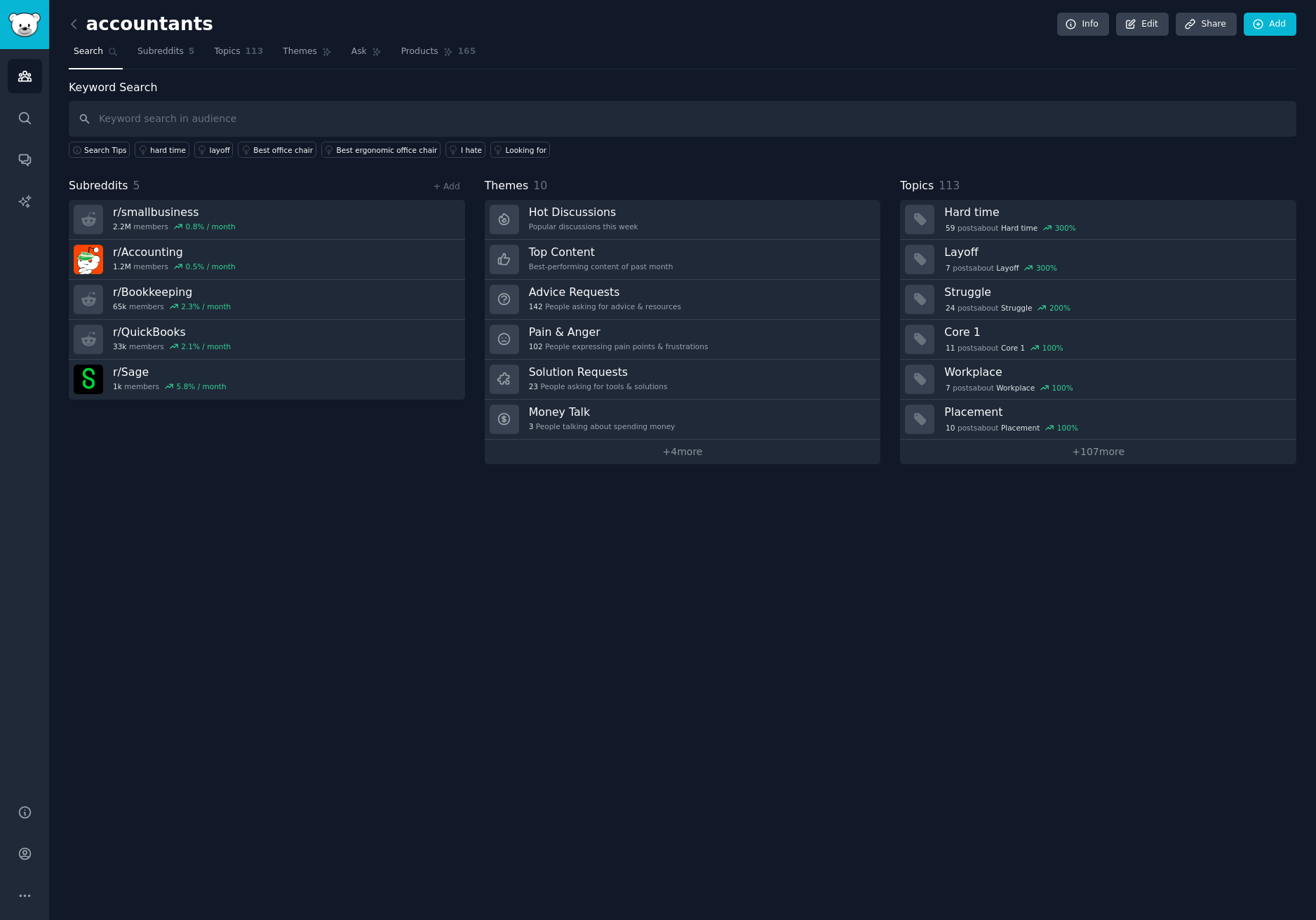
click at [453, 180] on div "+ Add" at bounding box center [446, 186] width 36 height 15
click at [452, 185] on link "+ Add" at bounding box center [446, 187] width 27 height 10
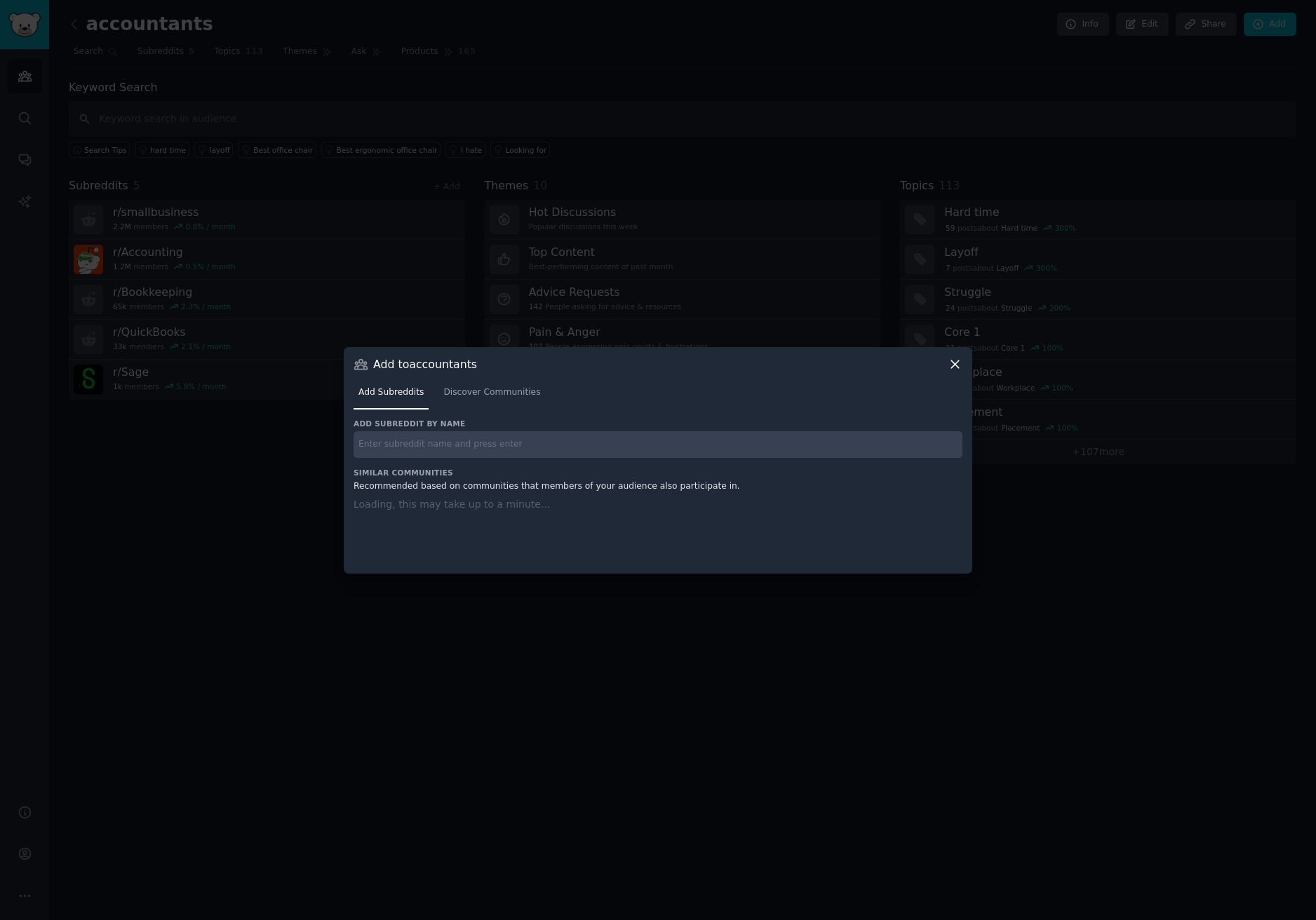
click at [455, 454] on input "text" at bounding box center [658, 445] width 609 height 28
paste input "AccountingTech"
type input "AccountingTech"
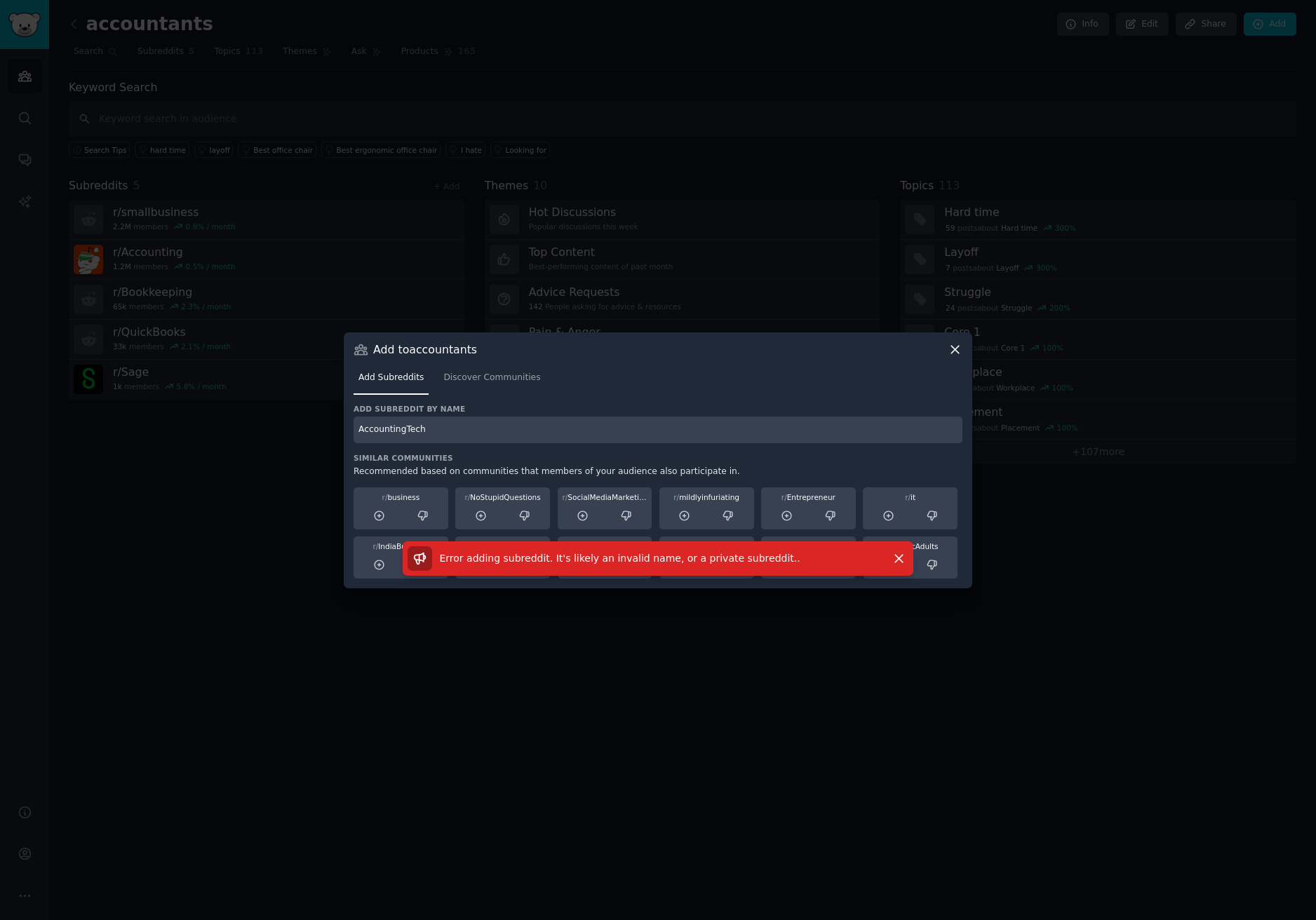
click at [550, 428] on input "AccountingTech" at bounding box center [658, 431] width 609 height 28
click at [481, 376] on span "Discover Communities" at bounding box center [491, 377] width 96 height 13
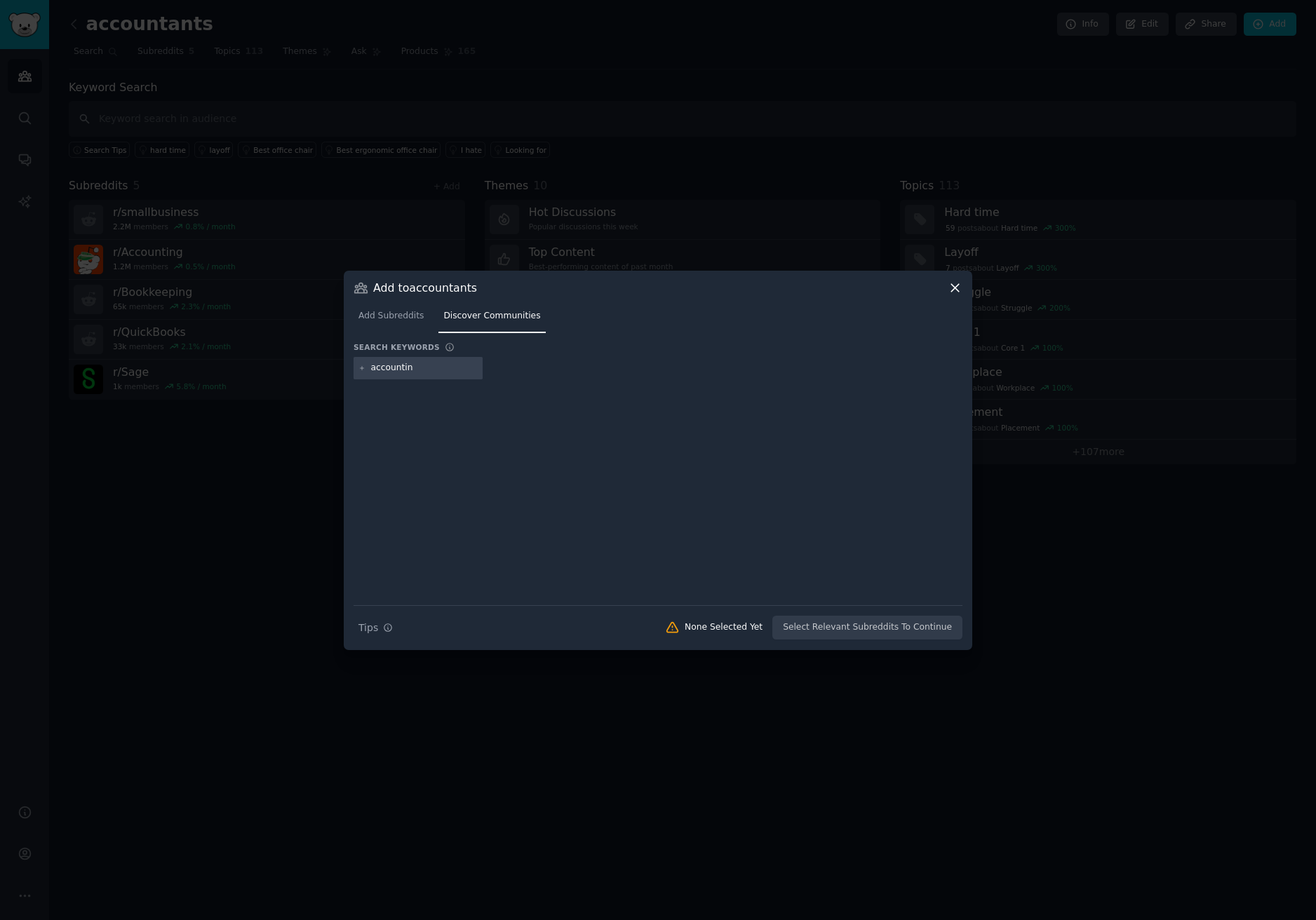
type input "accounting"
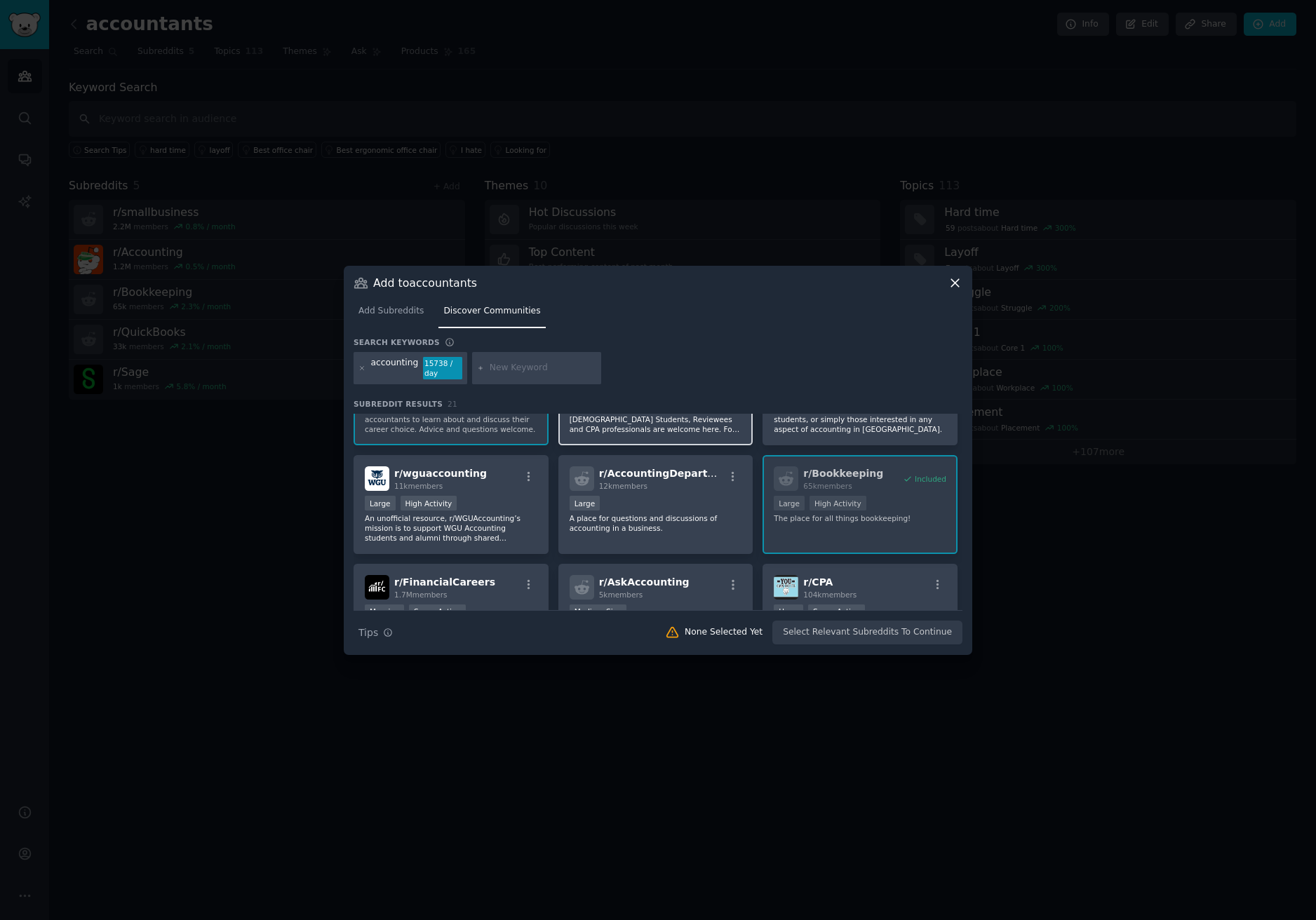
scroll to position [70, 0]
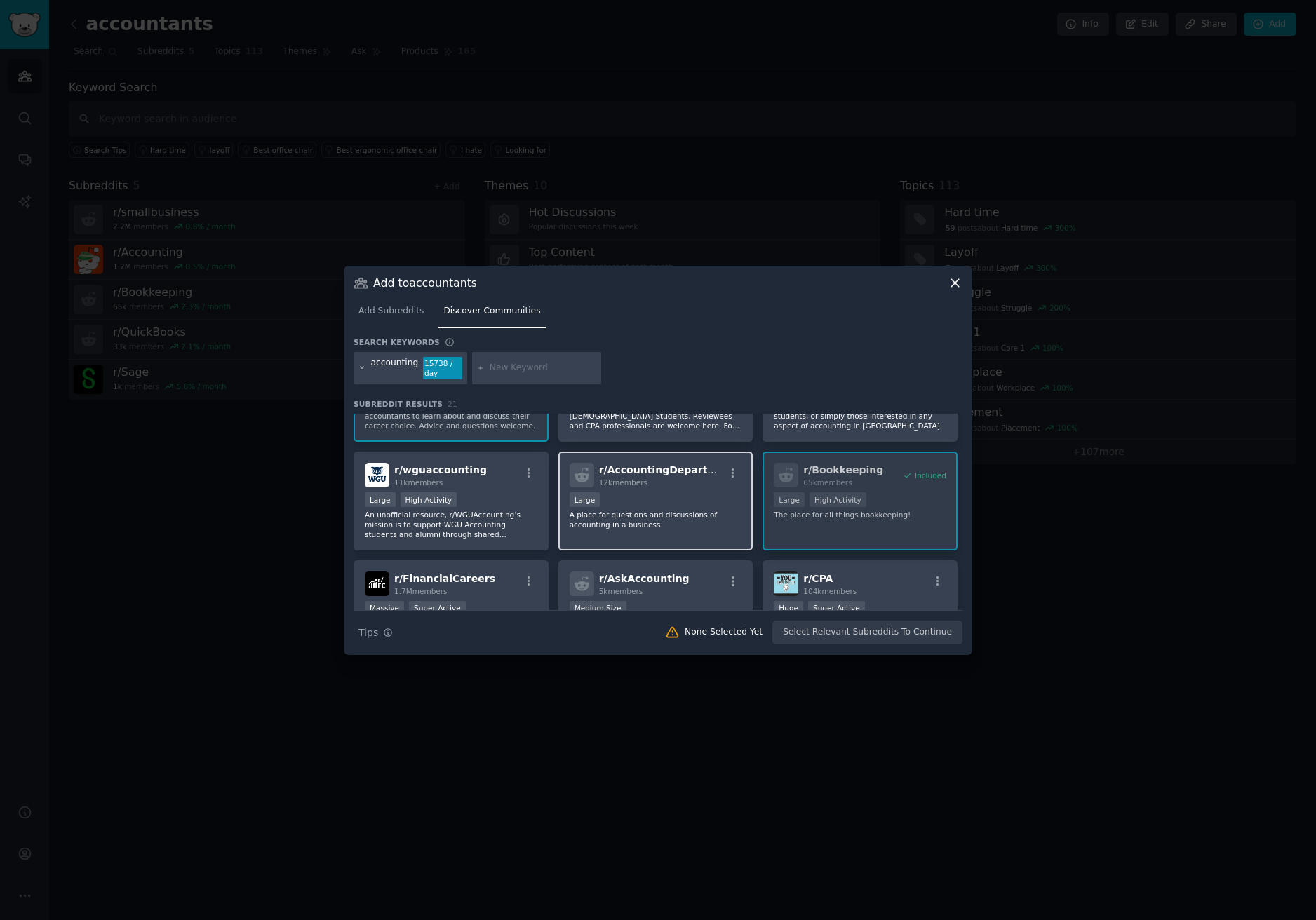
click at [698, 476] on span "r/ AccountingDepartment" at bounding box center [667, 469] width 137 height 11
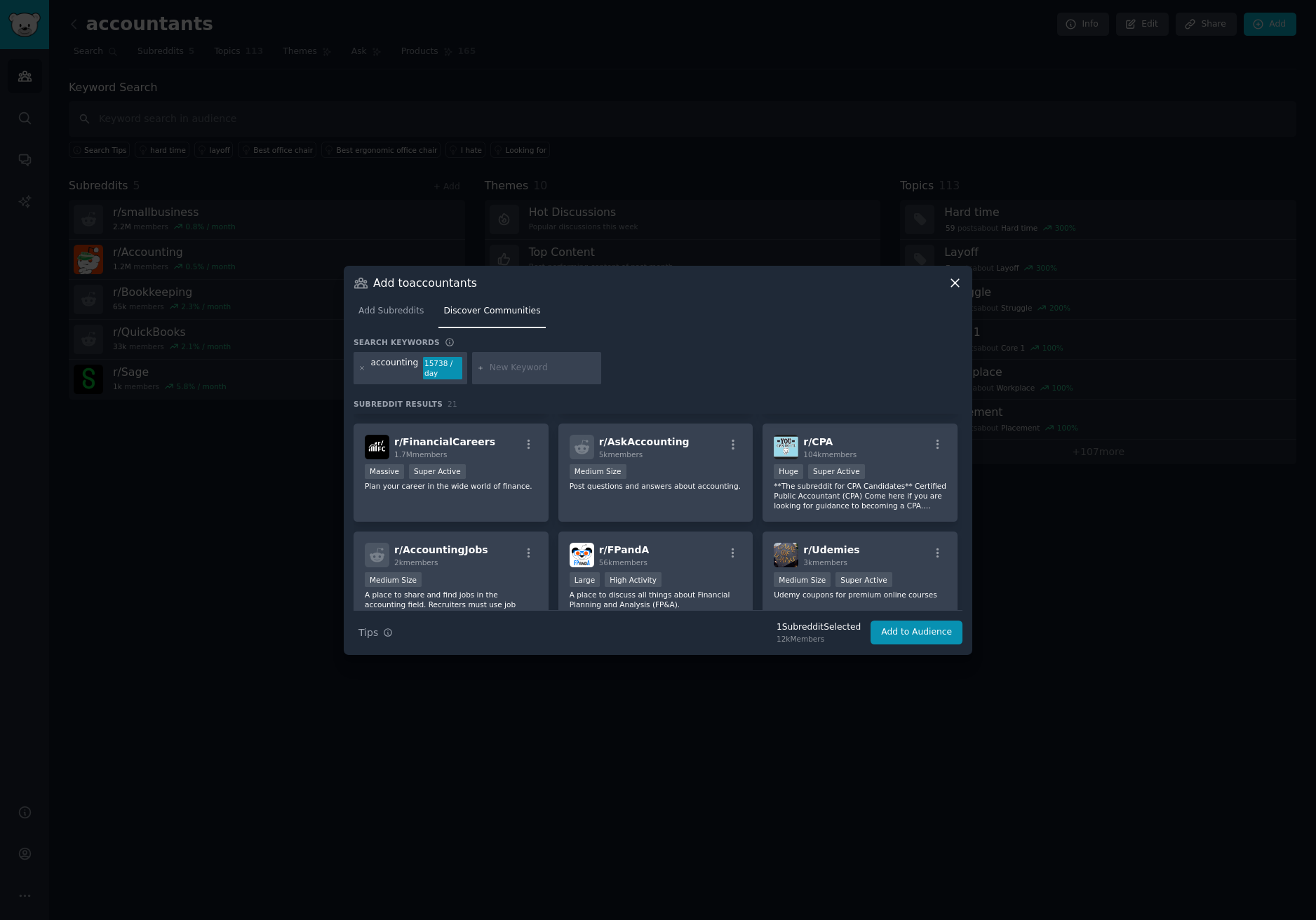
scroll to position [210, 0]
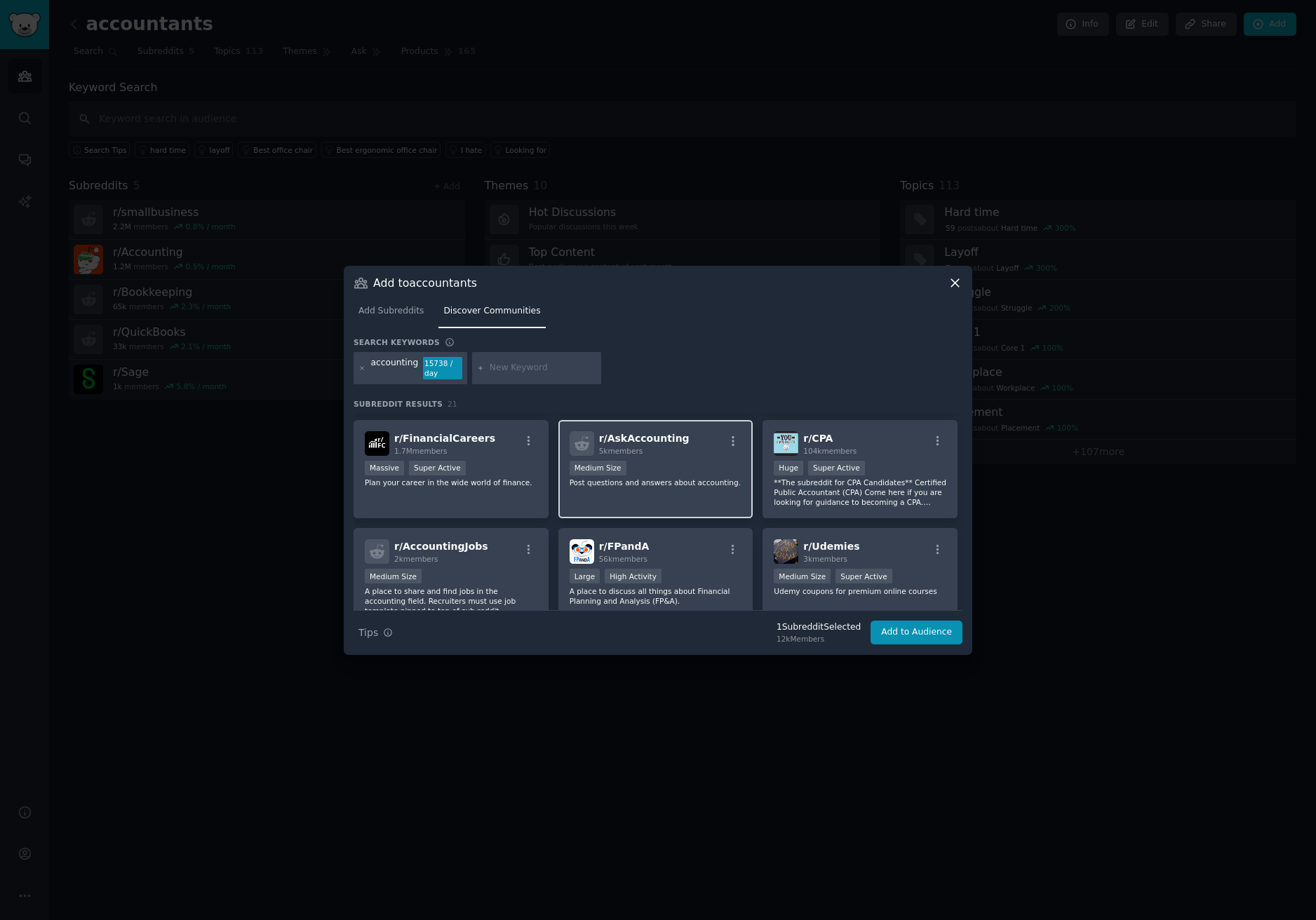
click at [658, 480] on p "Post questions and answers about accounting." at bounding box center [657, 483] width 173 height 10
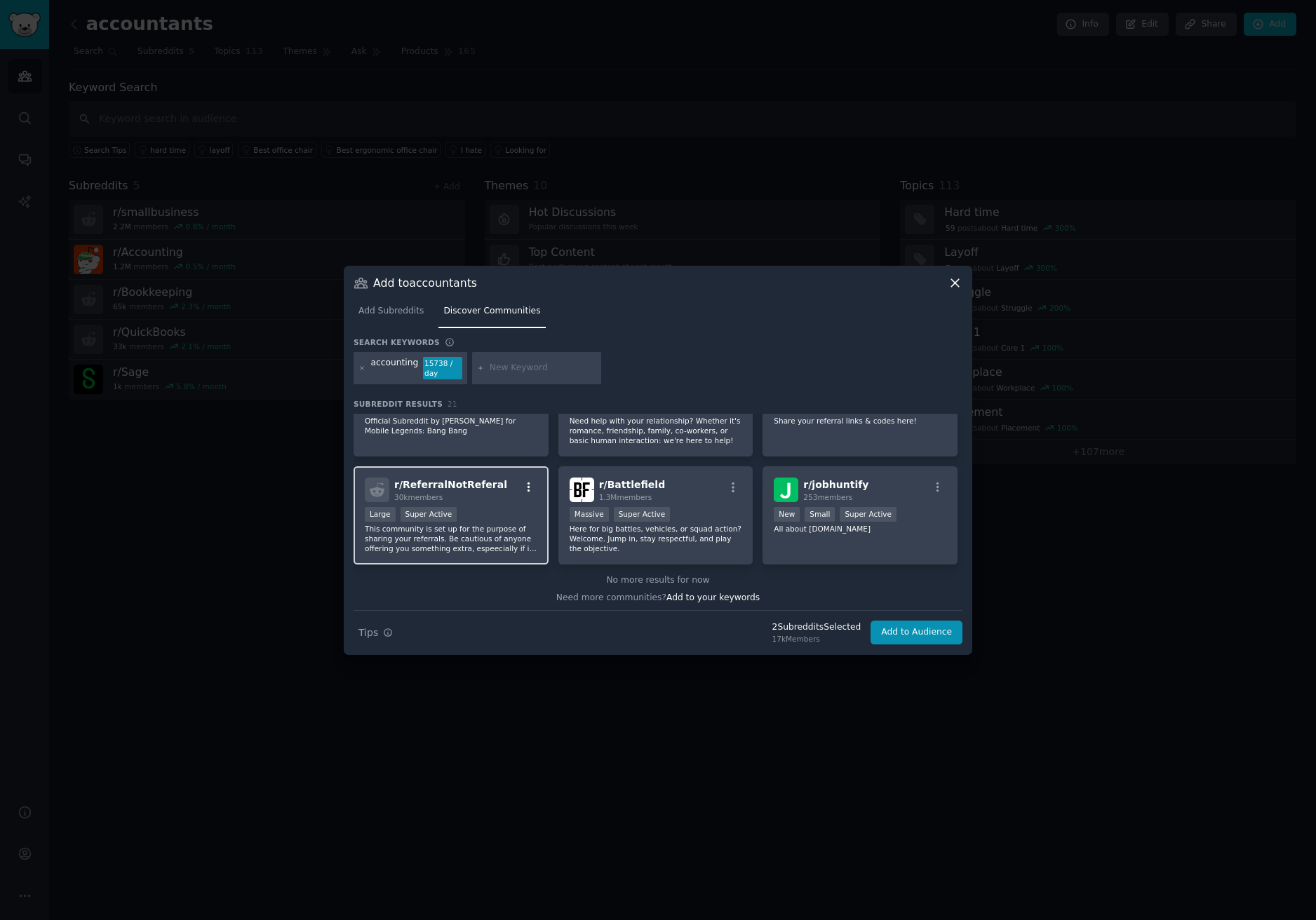
scroll to position [602, 0]
click at [513, 369] on input "text" at bounding box center [543, 368] width 106 height 13
click at [362, 372] on icon at bounding box center [363, 369] width 8 height 8
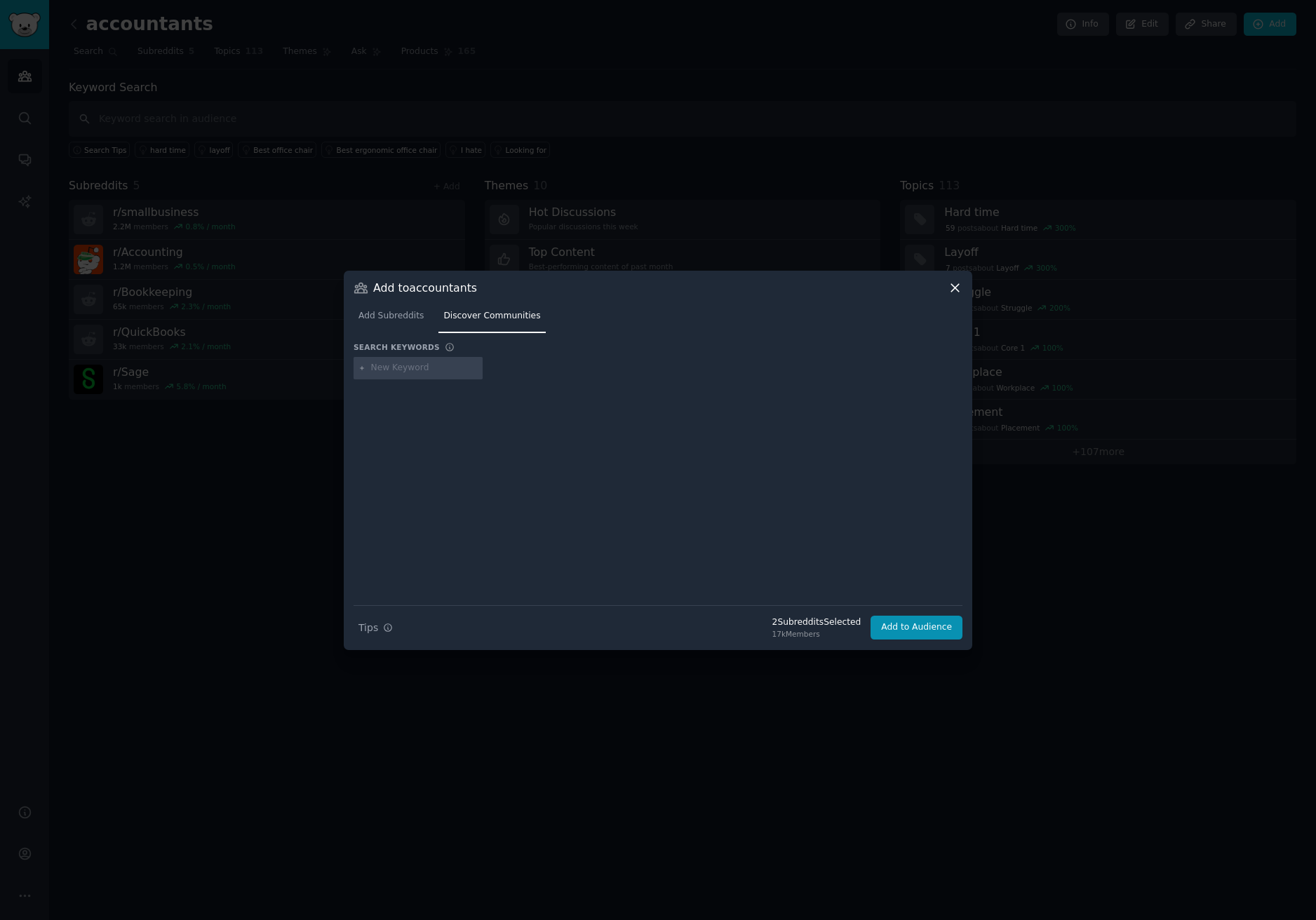
click at [398, 375] on div at bounding box center [418, 368] width 129 height 23
click at [411, 364] on input "text" at bounding box center [425, 368] width 106 height 13
type input "bookkeeping"
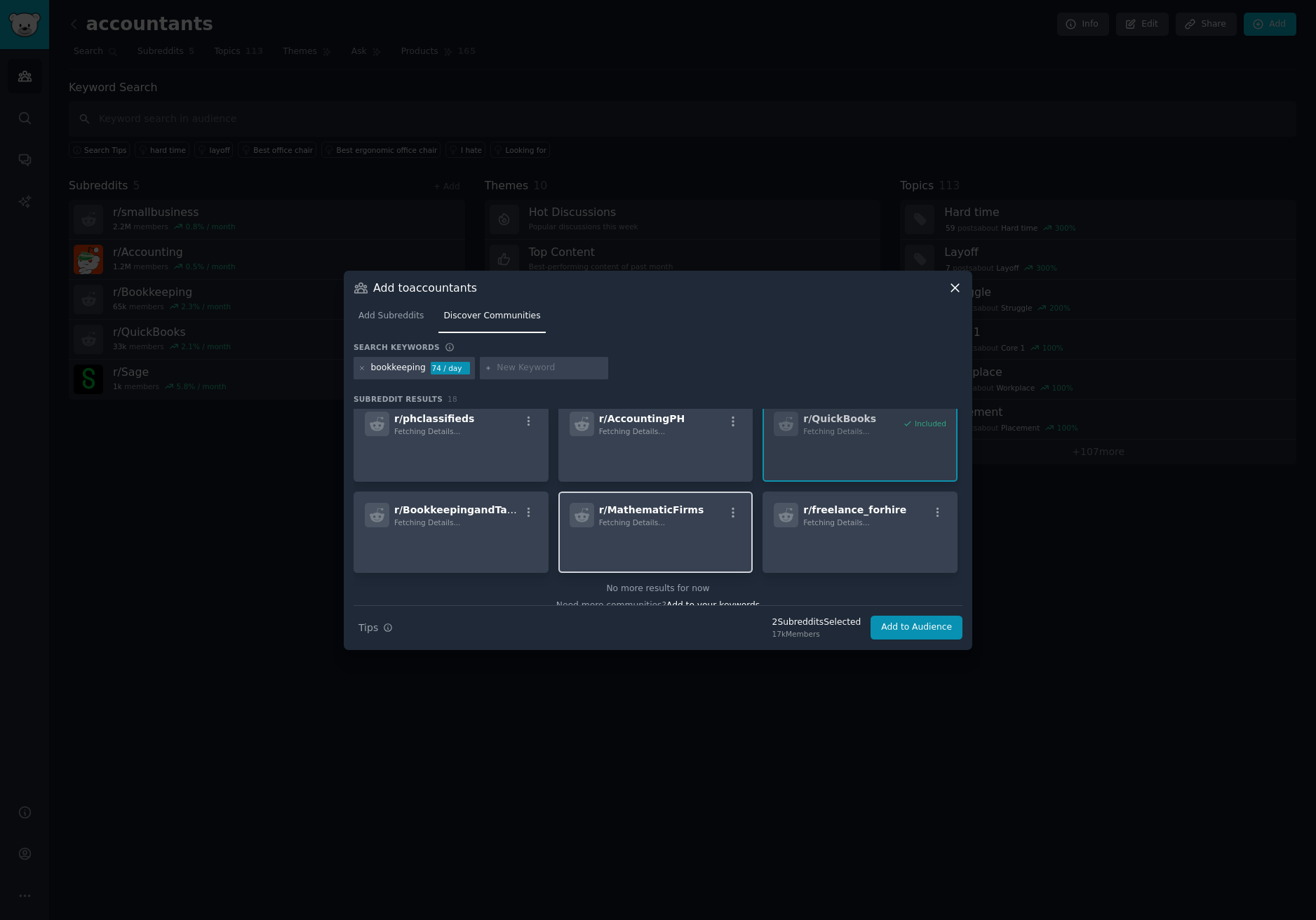
scroll to position [459, 0]
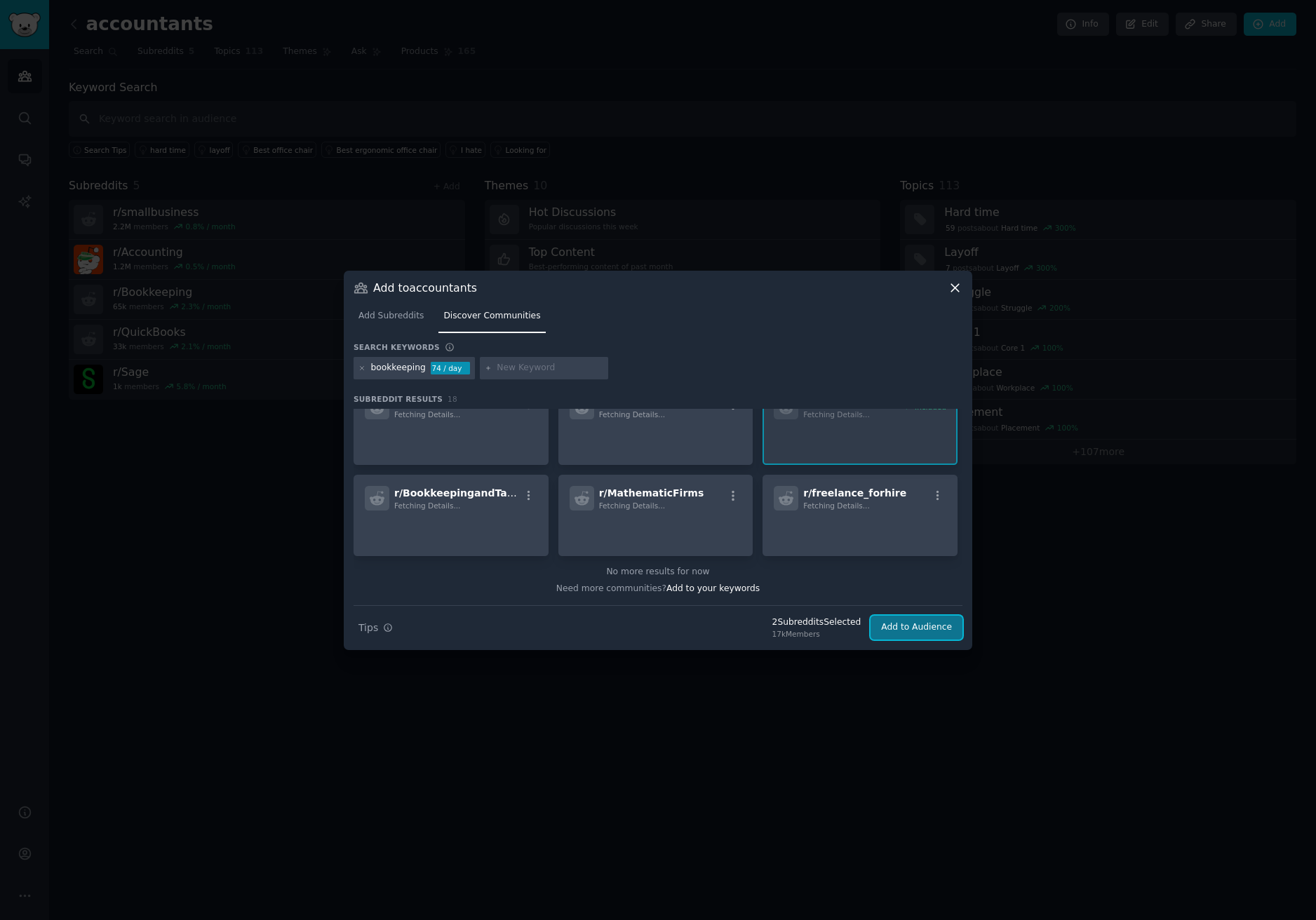
click at [895, 629] on button "Add to Audience" at bounding box center [916, 628] width 91 height 24
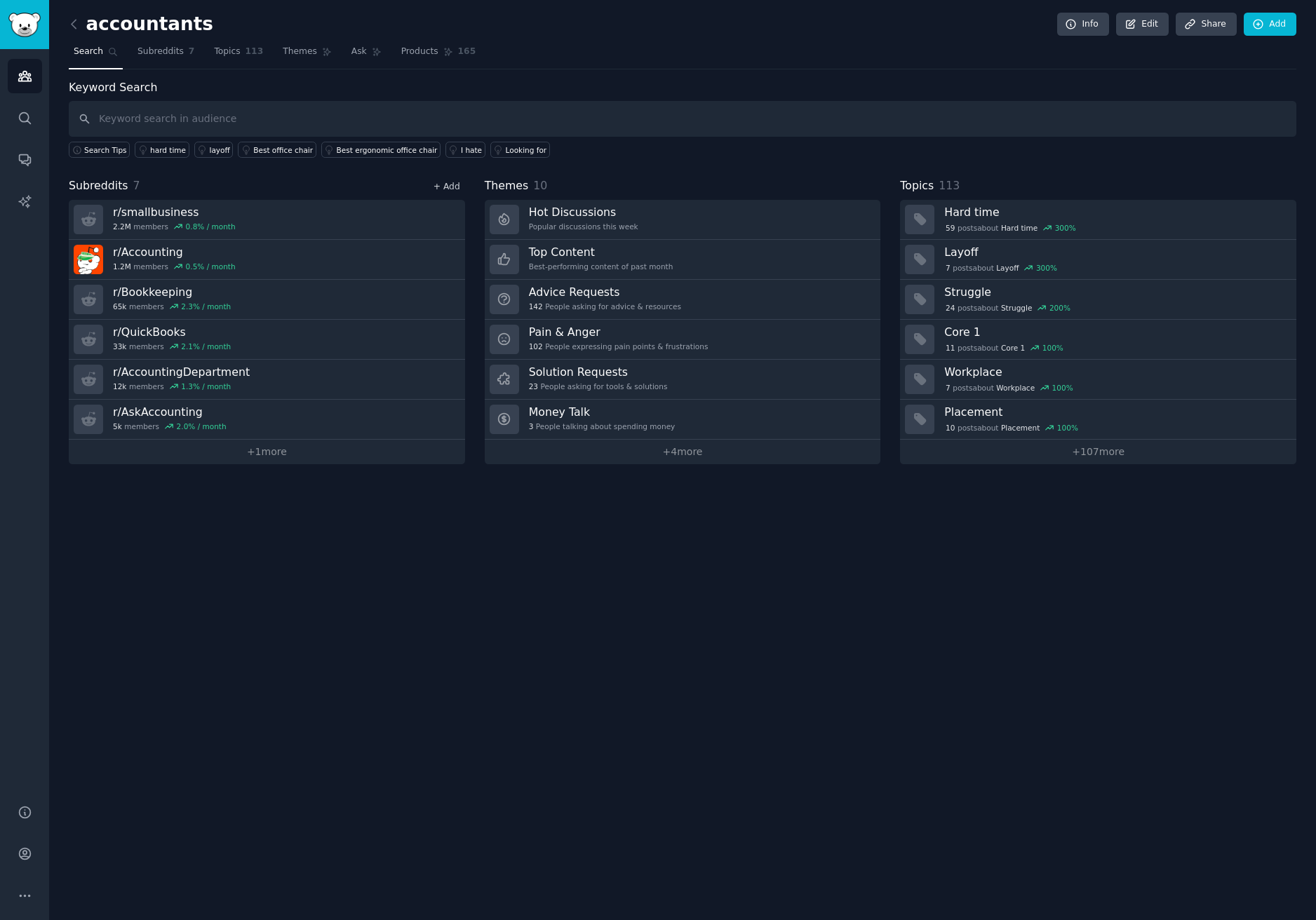
click at [451, 186] on link "+ Add" at bounding box center [446, 187] width 27 height 10
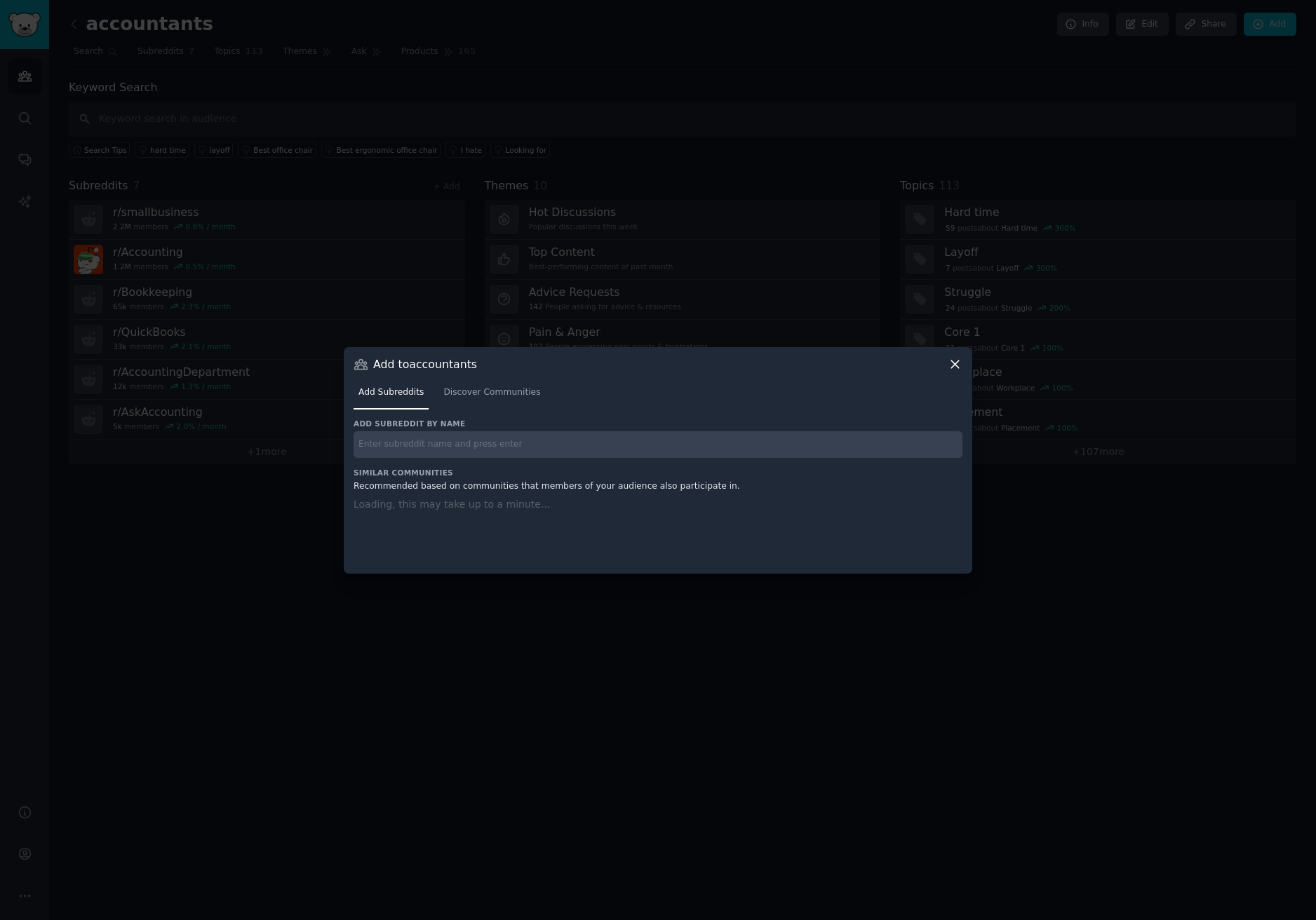
click at [506, 445] on input "text" at bounding box center [658, 445] width 609 height 28
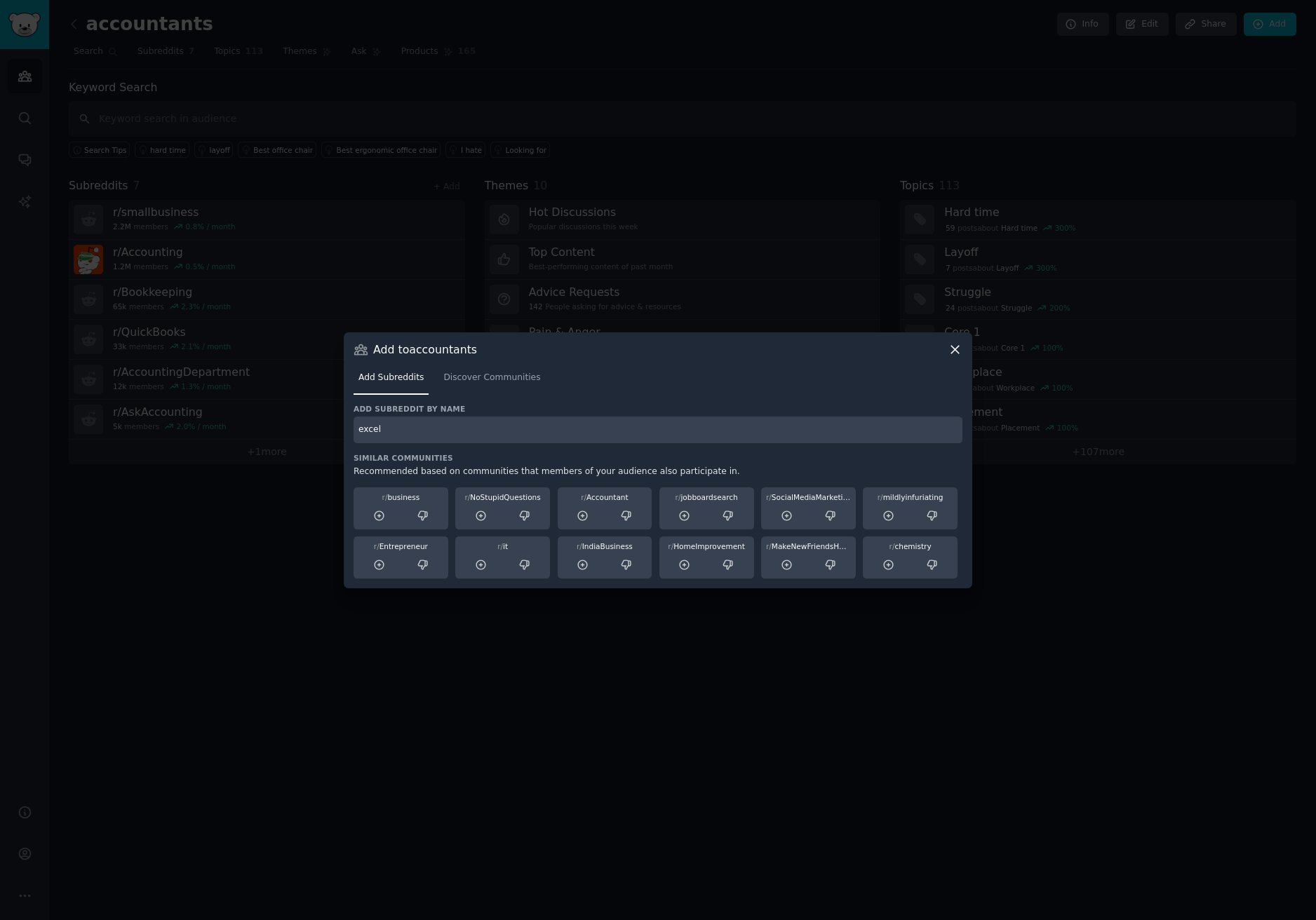
type input "excel"
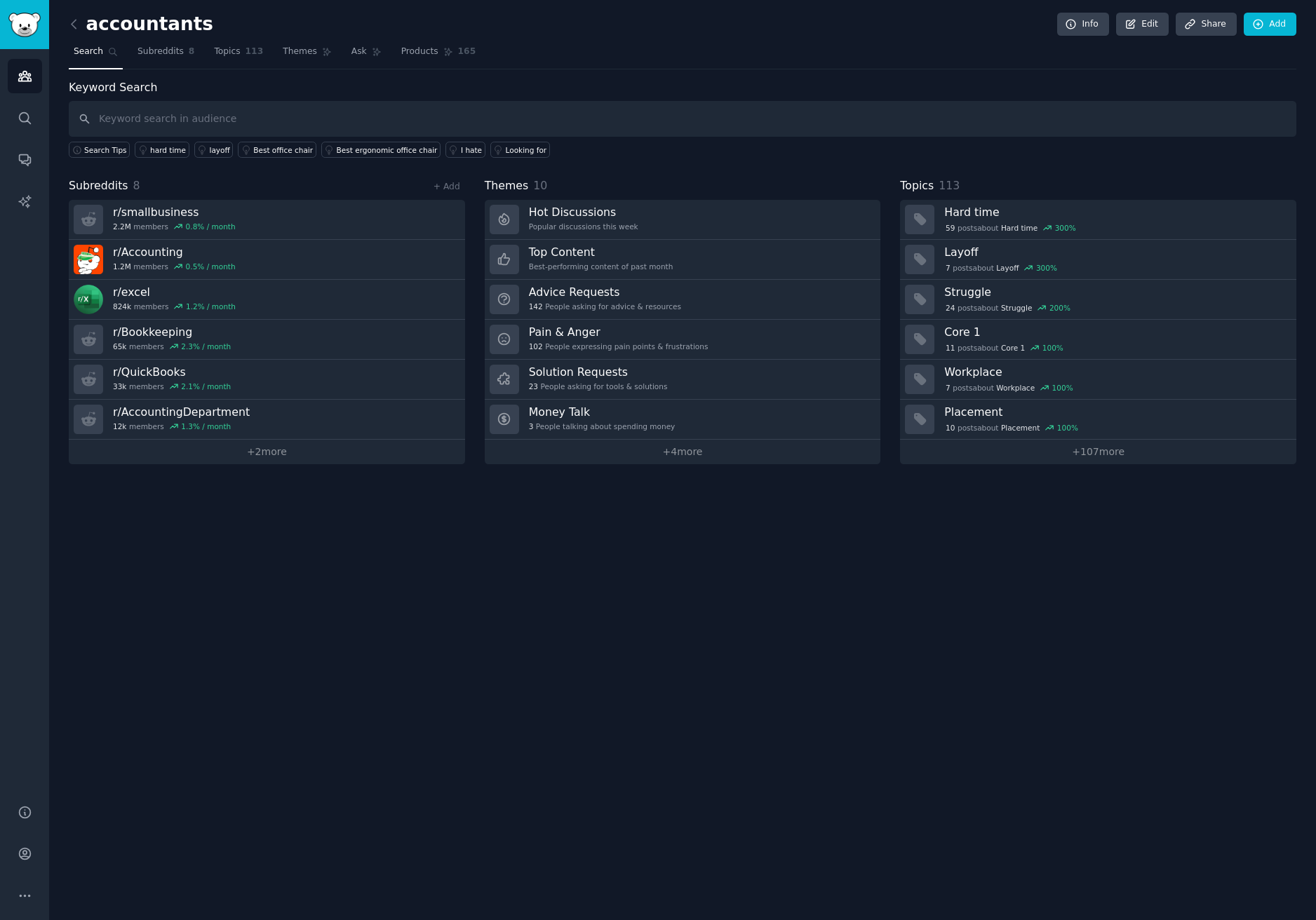
click at [444, 180] on div "+ Add" at bounding box center [446, 186] width 36 height 15
click at [445, 182] on link "+ Add" at bounding box center [446, 187] width 27 height 10
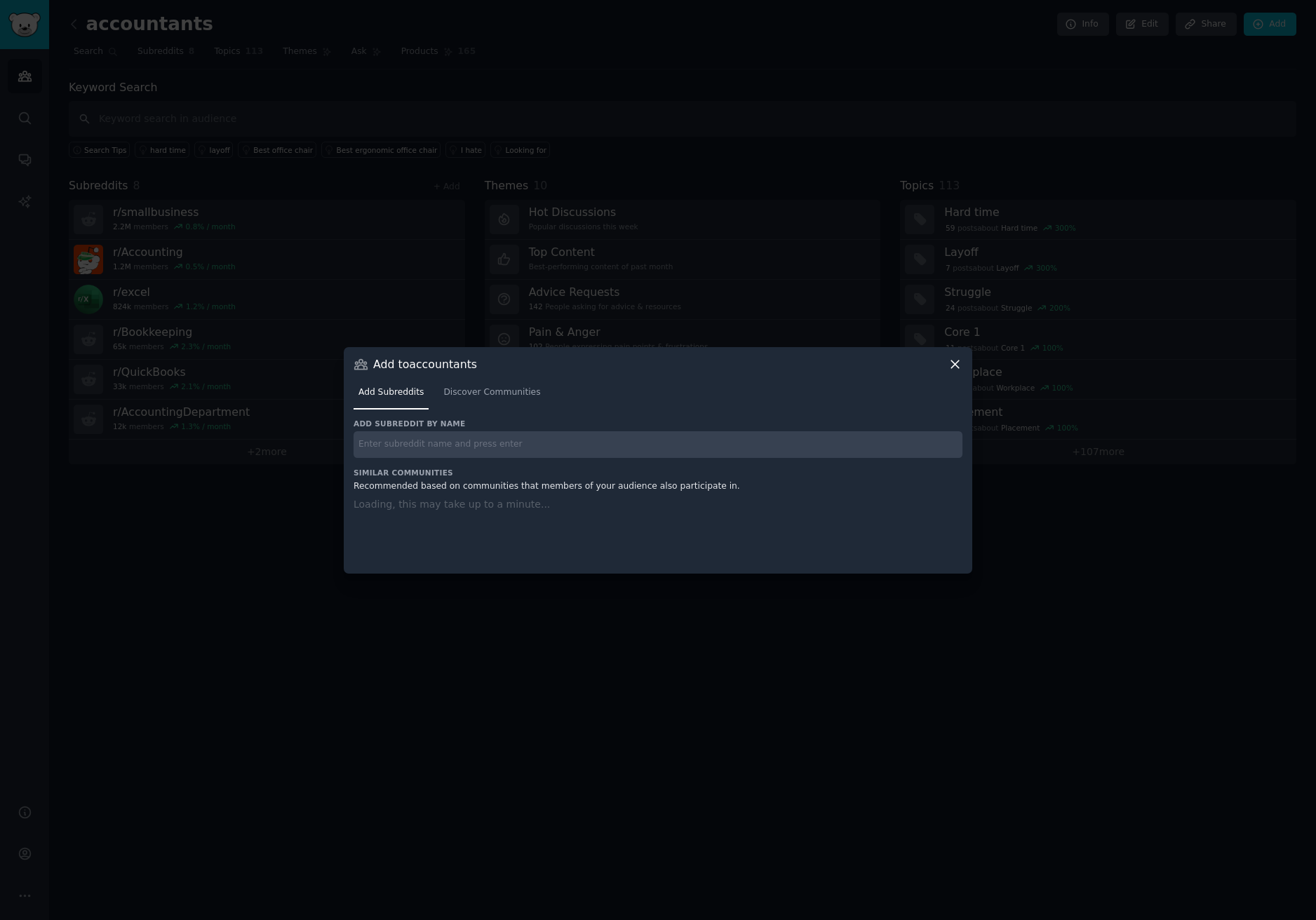
click at [498, 445] on input "text" at bounding box center [658, 445] width 609 height 28
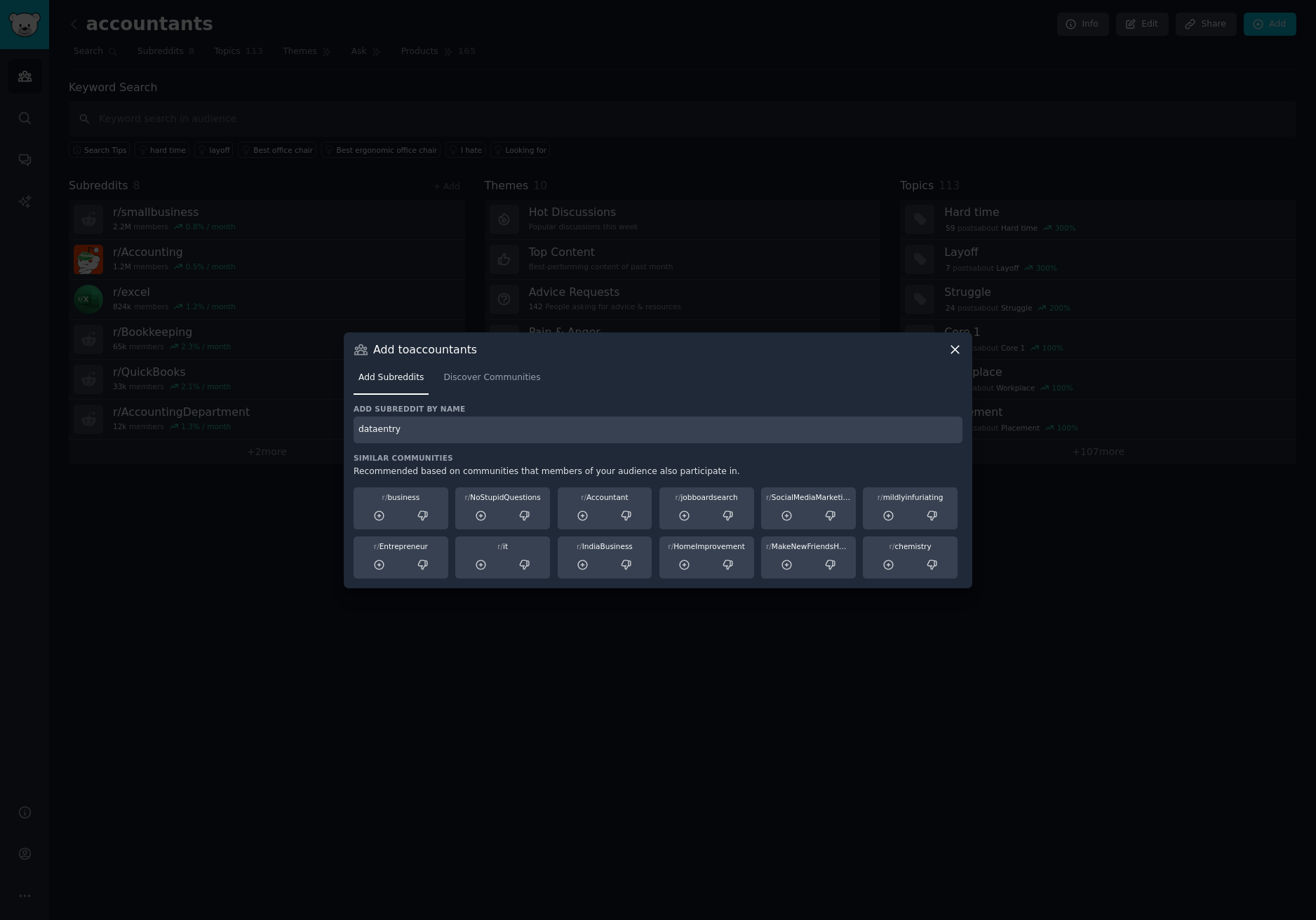
type input "dataentry"
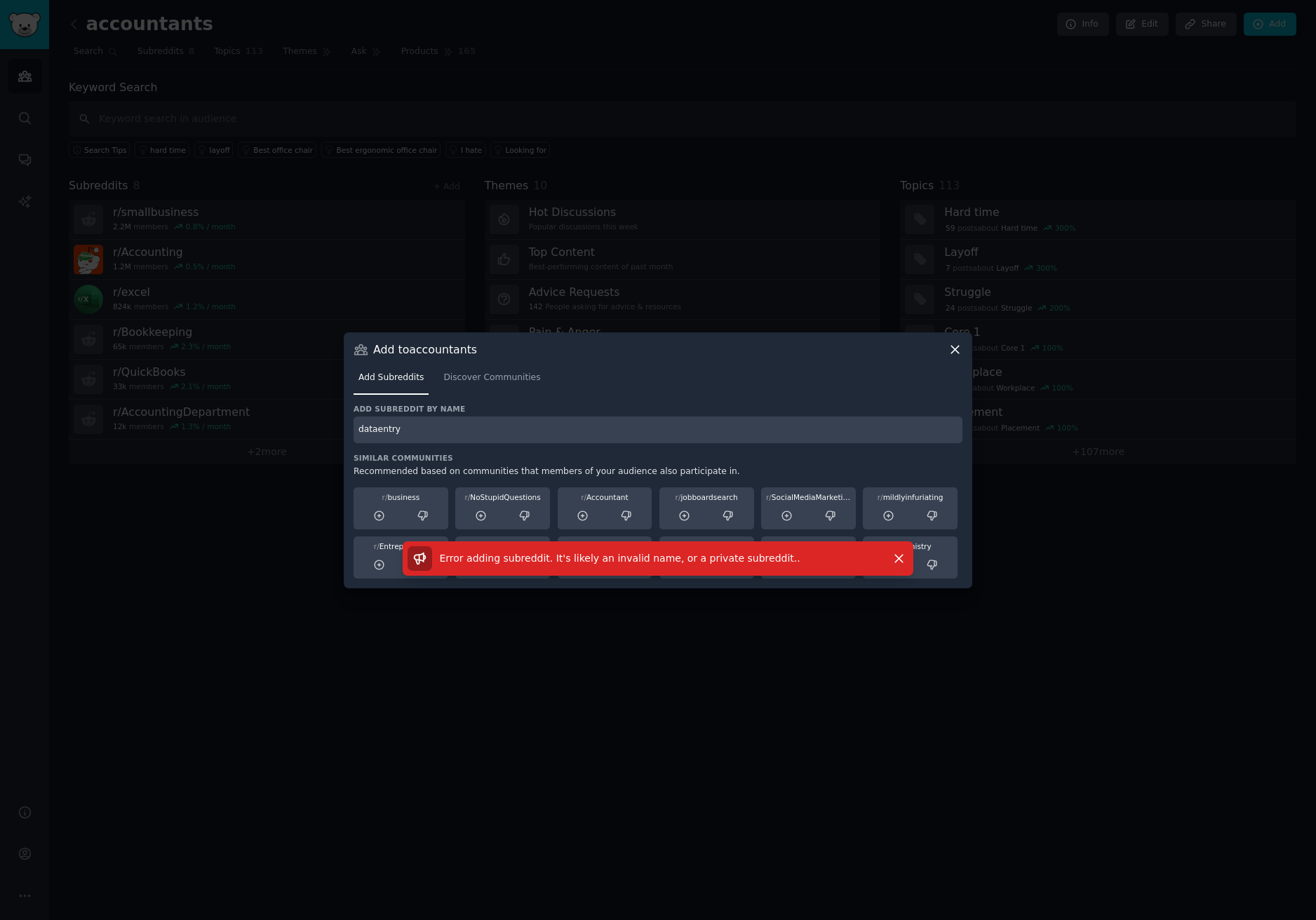
click at [549, 428] on input "dataentry" at bounding box center [658, 431] width 609 height 28
click at [957, 350] on icon at bounding box center [954, 349] width 15 height 15
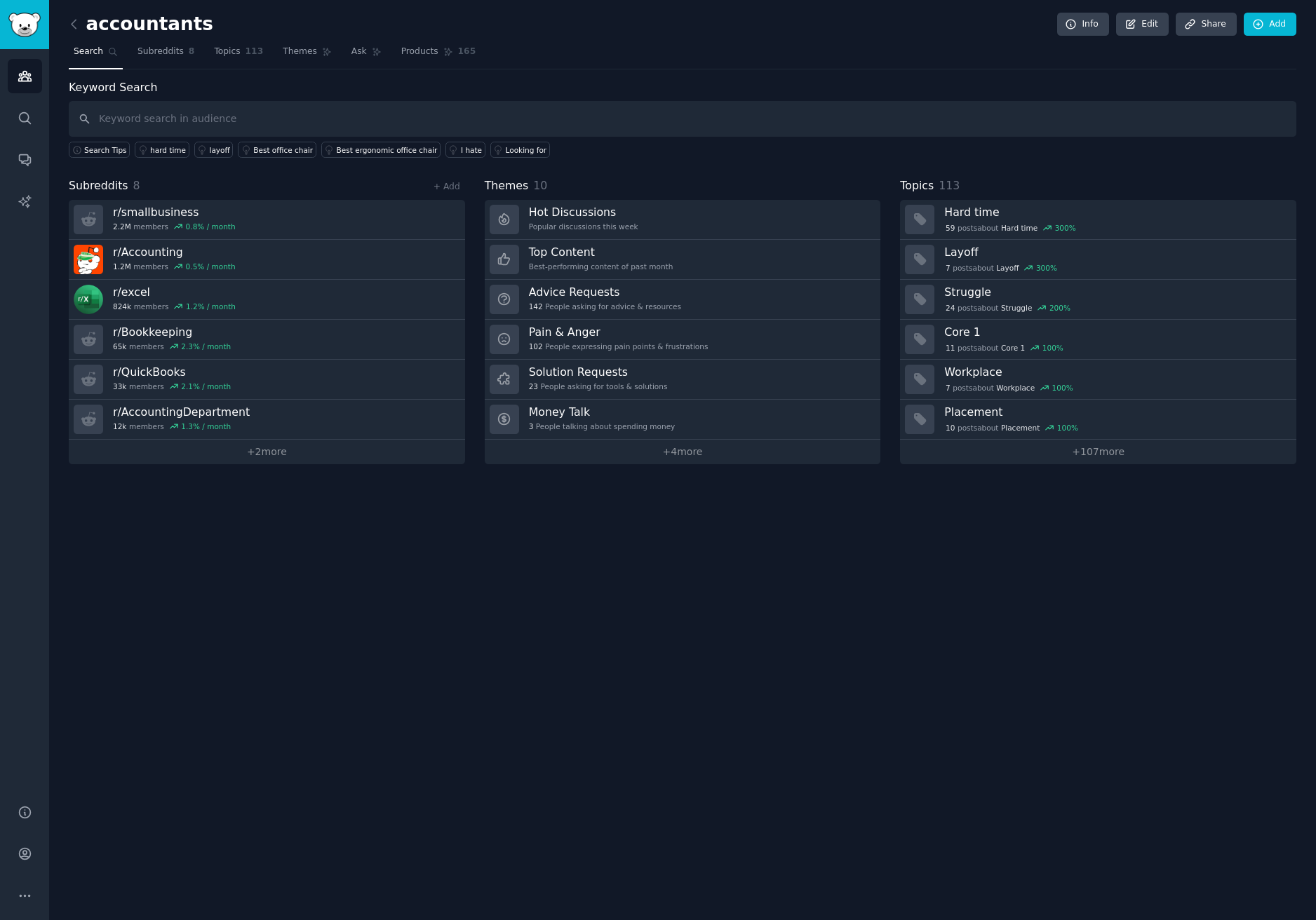
click at [438, 98] on div "Keyword Search Search Tips hard time layoff Best office chair Best ergonomic of…" at bounding box center [682, 119] width 1228 height 80
click at [434, 122] on input "text" at bounding box center [682, 119] width 1228 height 35
paste input "bank reconciliation"
type input "bank reconciliation"
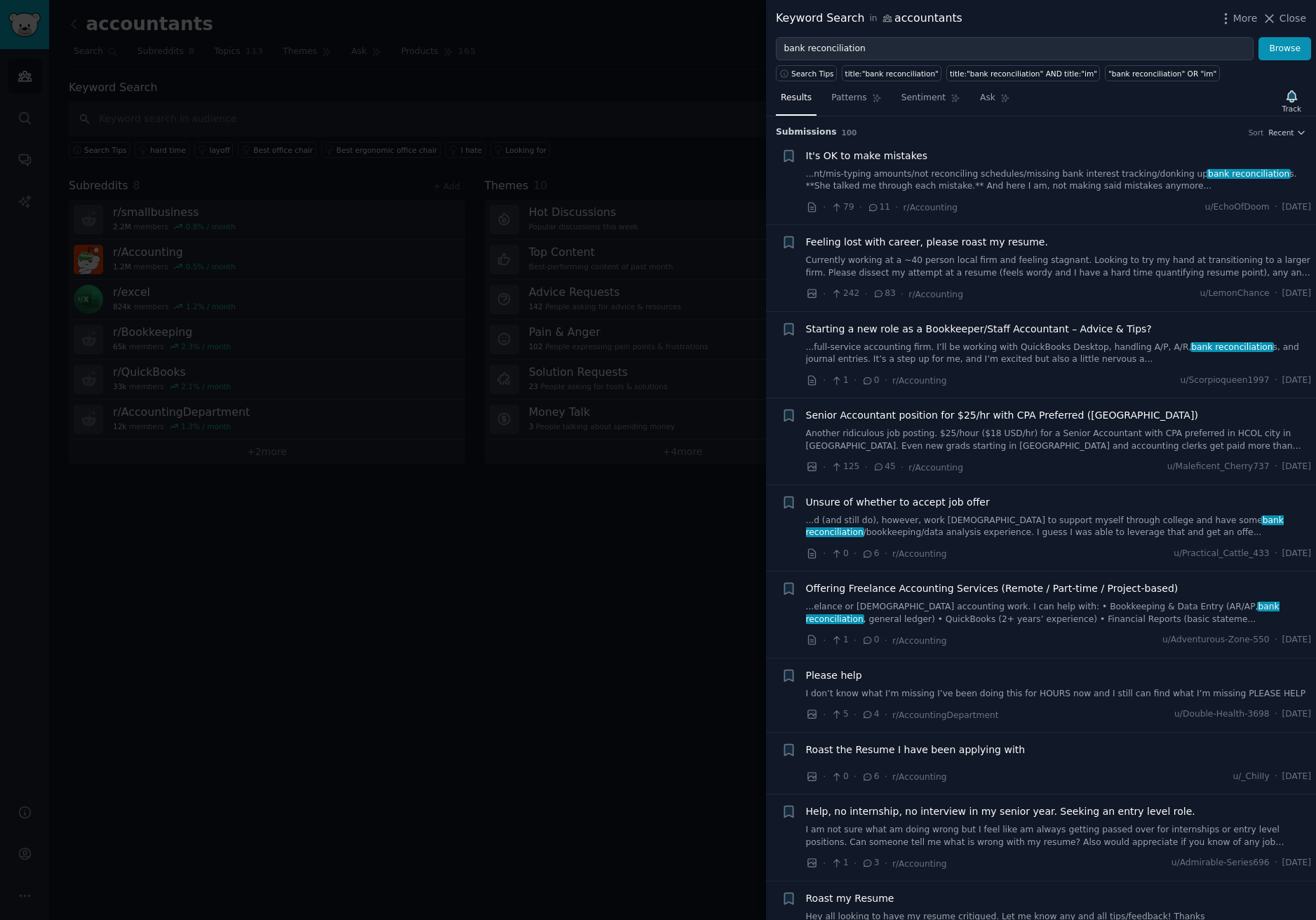
click at [559, 567] on div at bounding box center [658, 460] width 1316 height 920
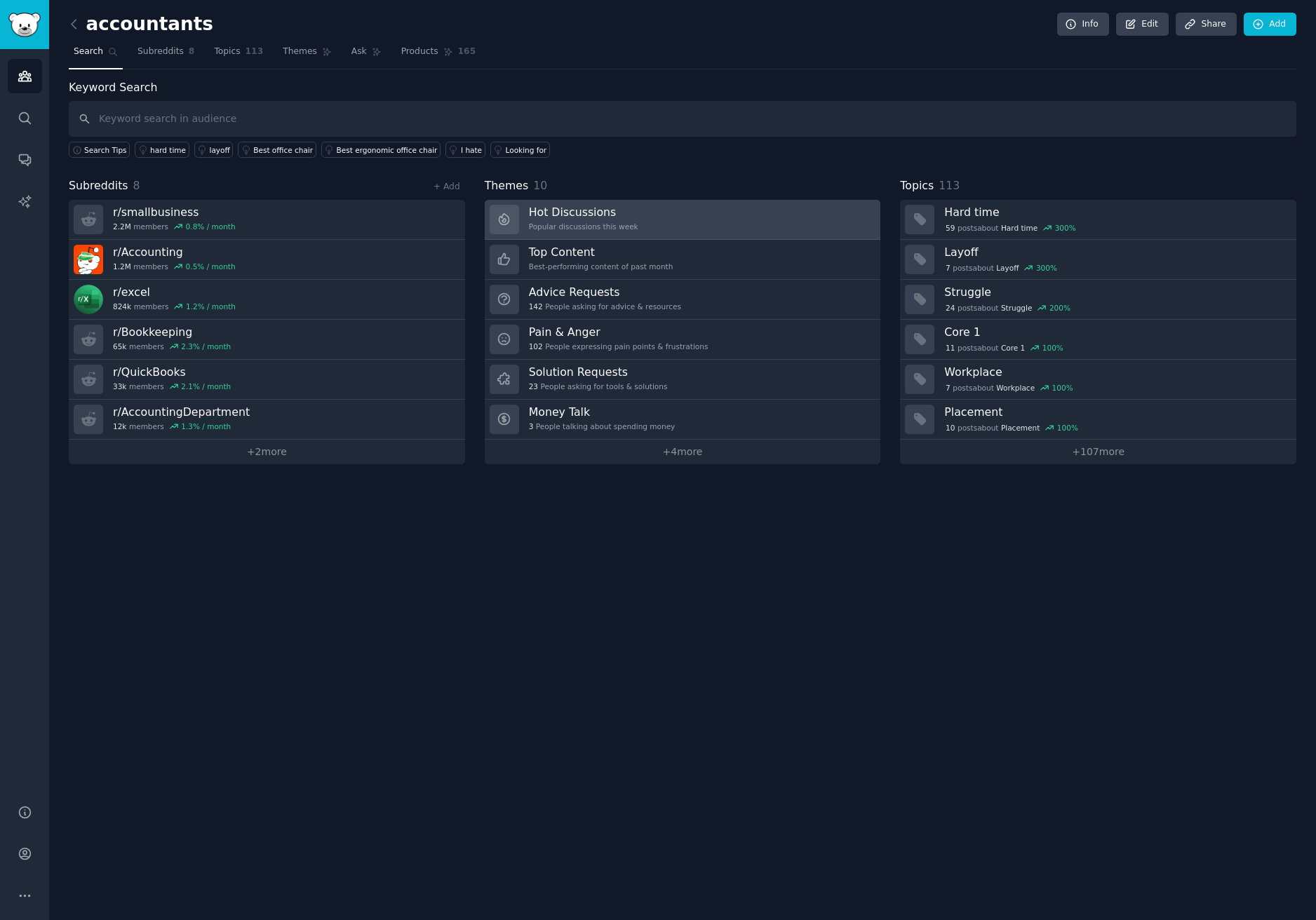
click at [653, 211] on link "Hot Discussions Popular discussions this week" at bounding box center [682, 219] width 396 height 40
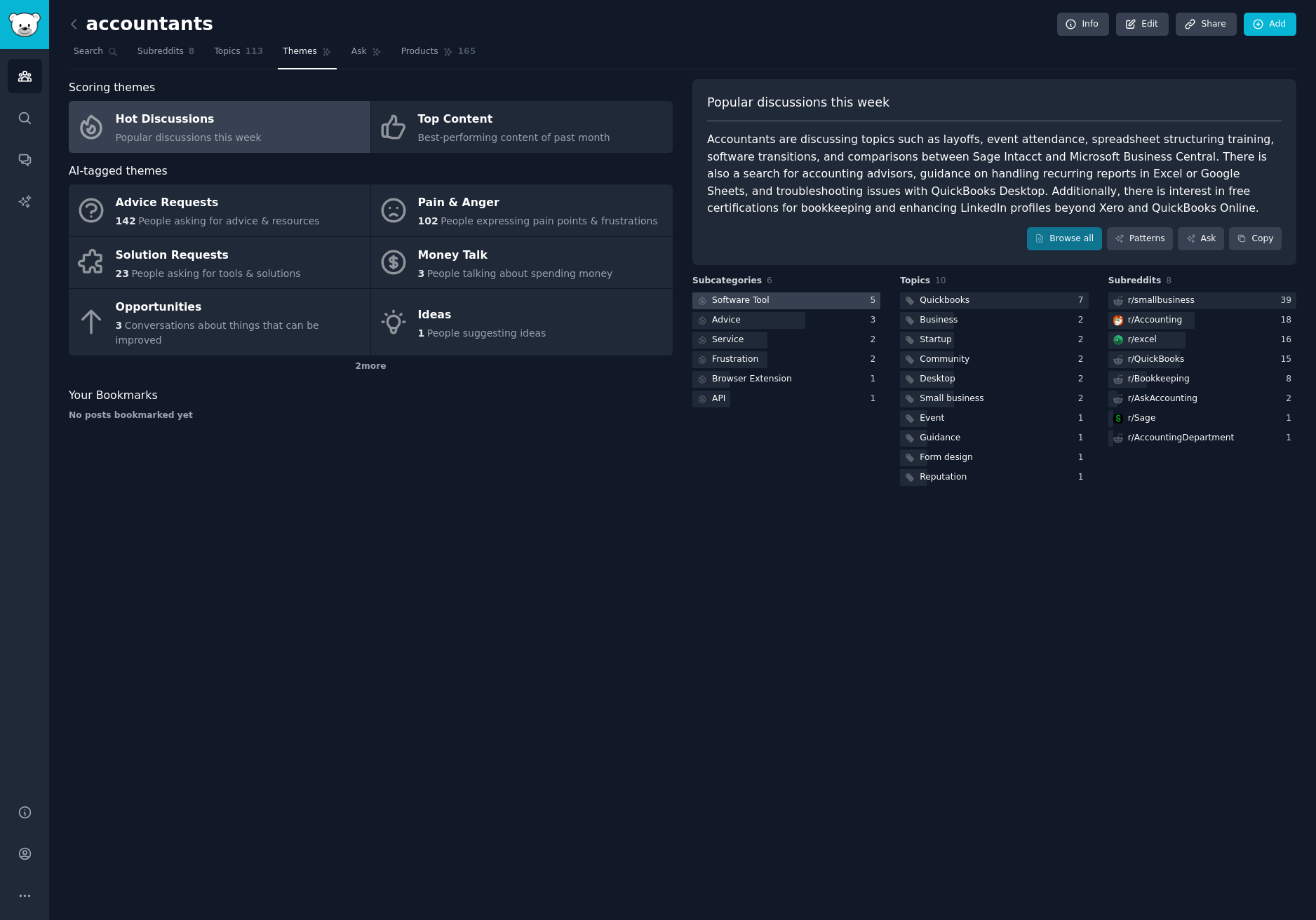
click at [845, 303] on div at bounding box center [785, 302] width 188 height 18
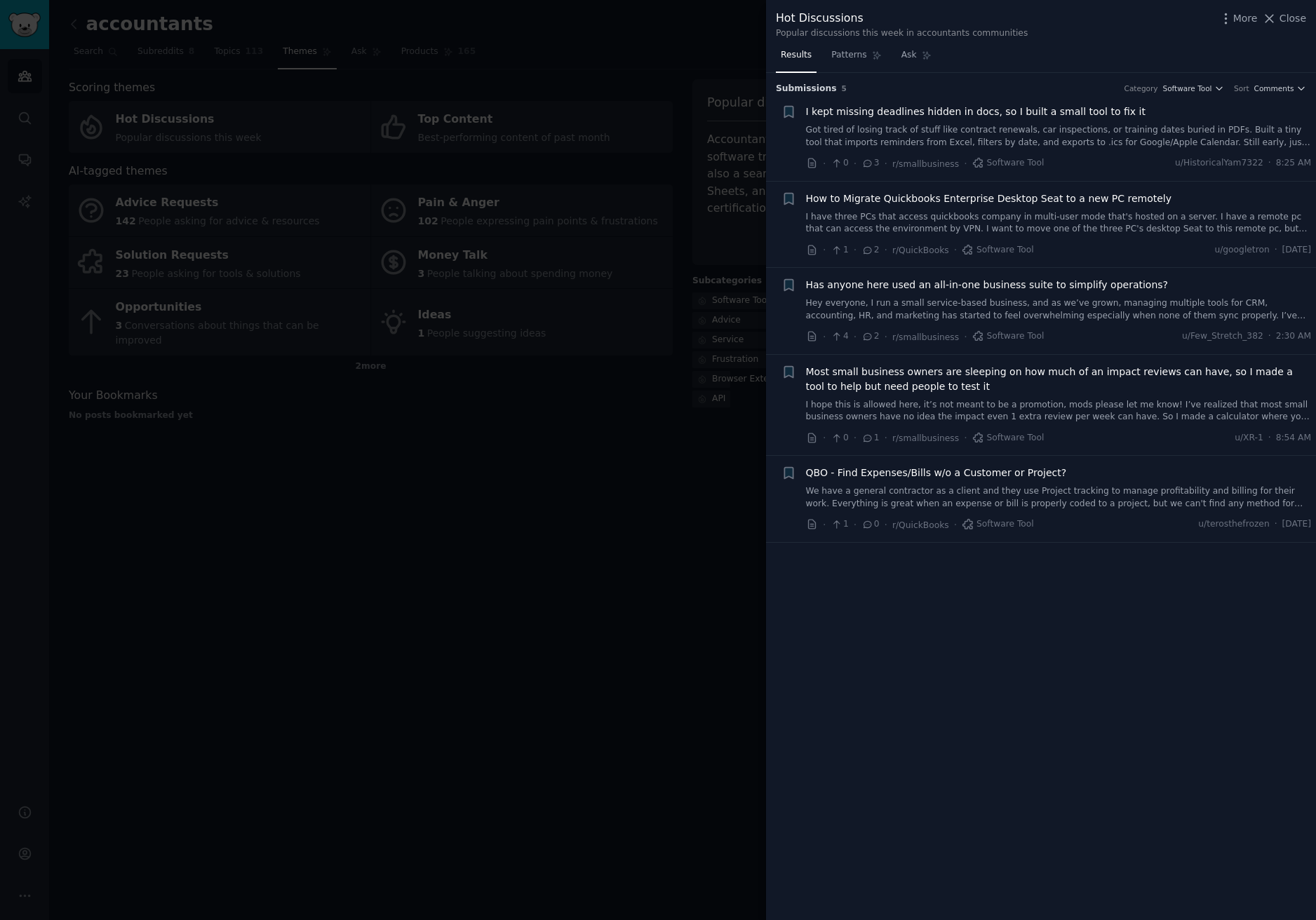
click at [602, 423] on div at bounding box center [658, 460] width 1316 height 920
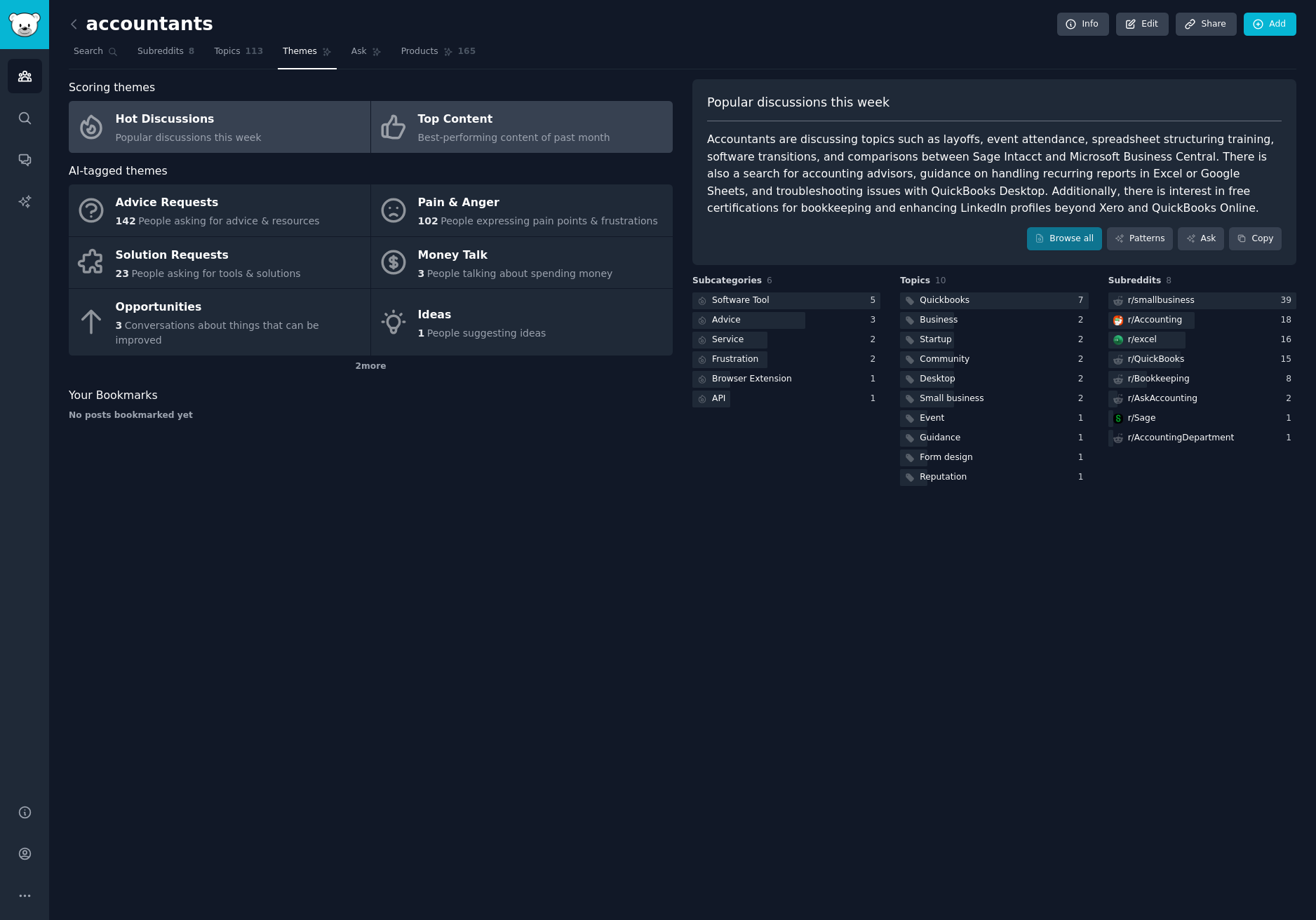
click at [525, 128] on div "Top Content" at bounding box center [514, 120] width 193 height 23
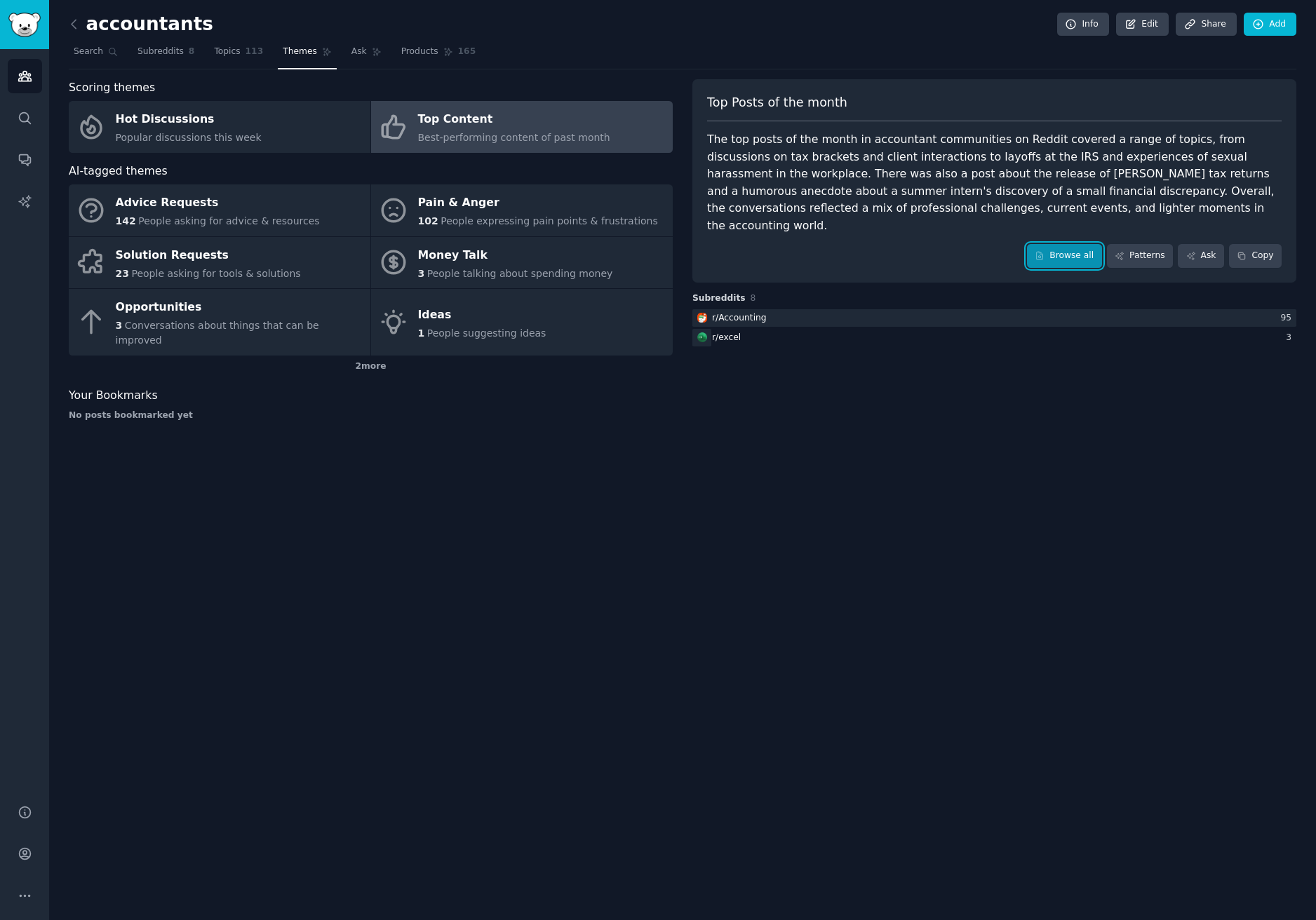
click at [1080, 244] on link "Browse all" at bounding box center [1064, 256] width 75 height 24
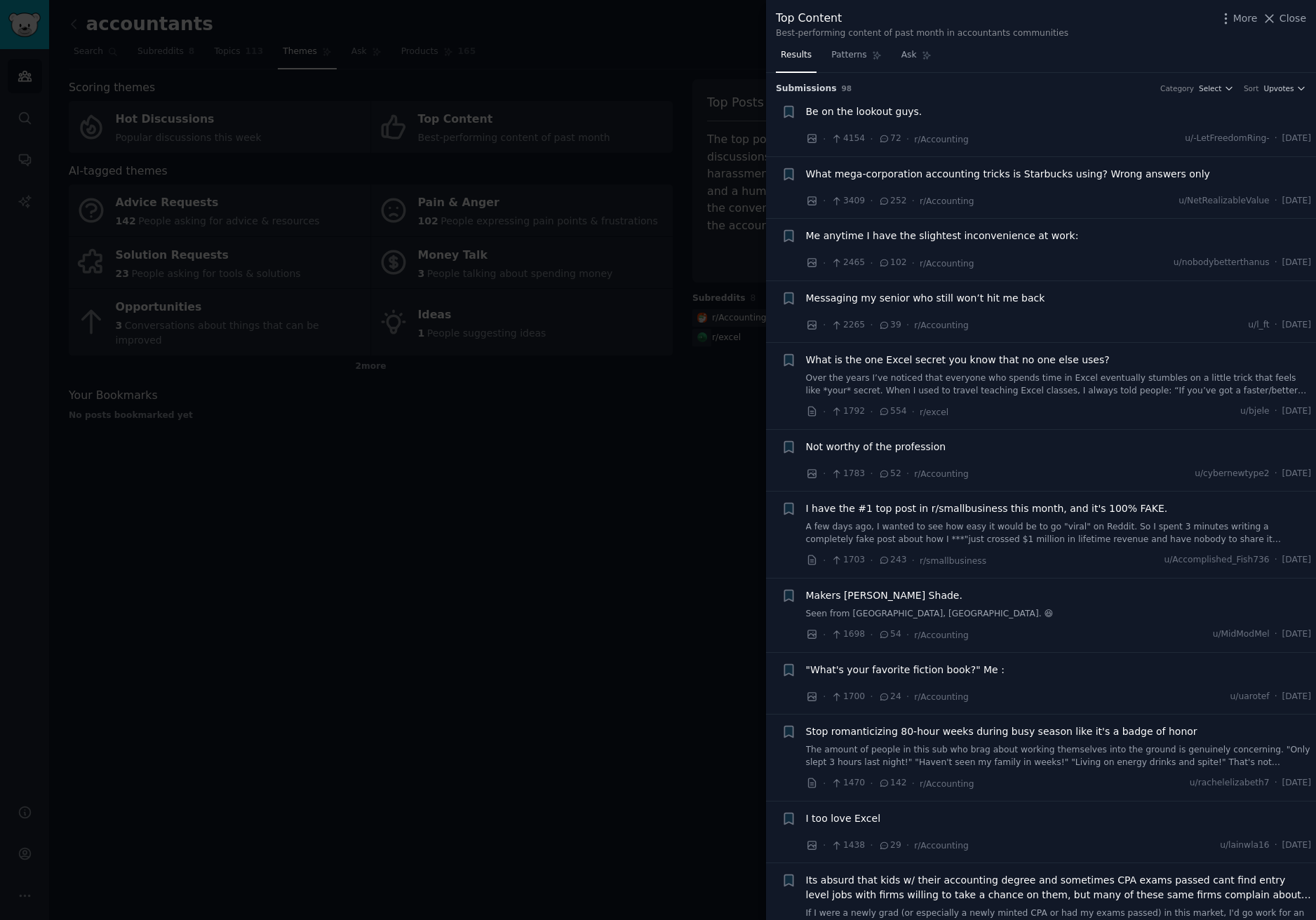
click at [862, 114] on span "Be on the lookout guys." at bounding box center [864, 111] width 116 height 15
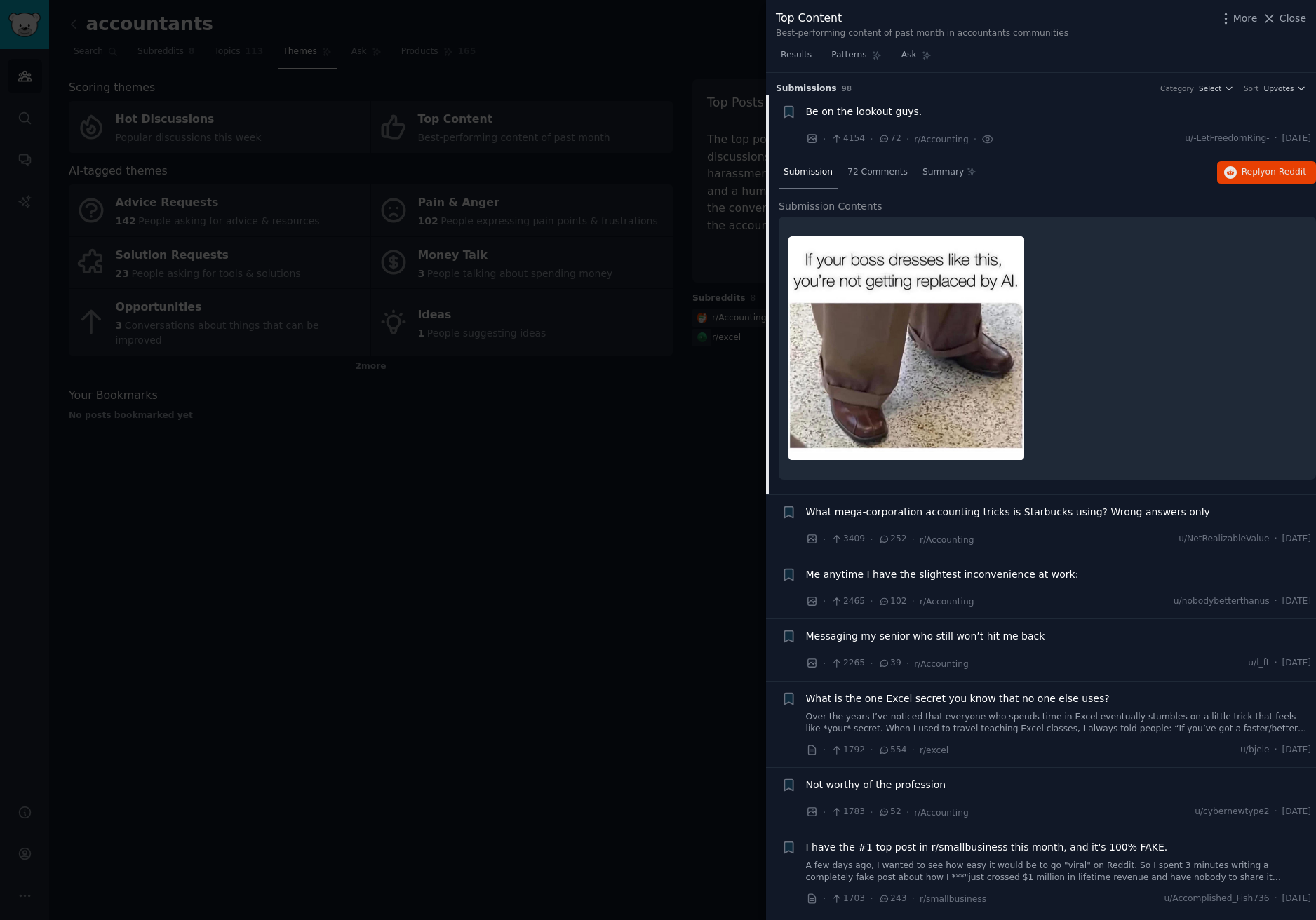
scroll to position [23, 0]
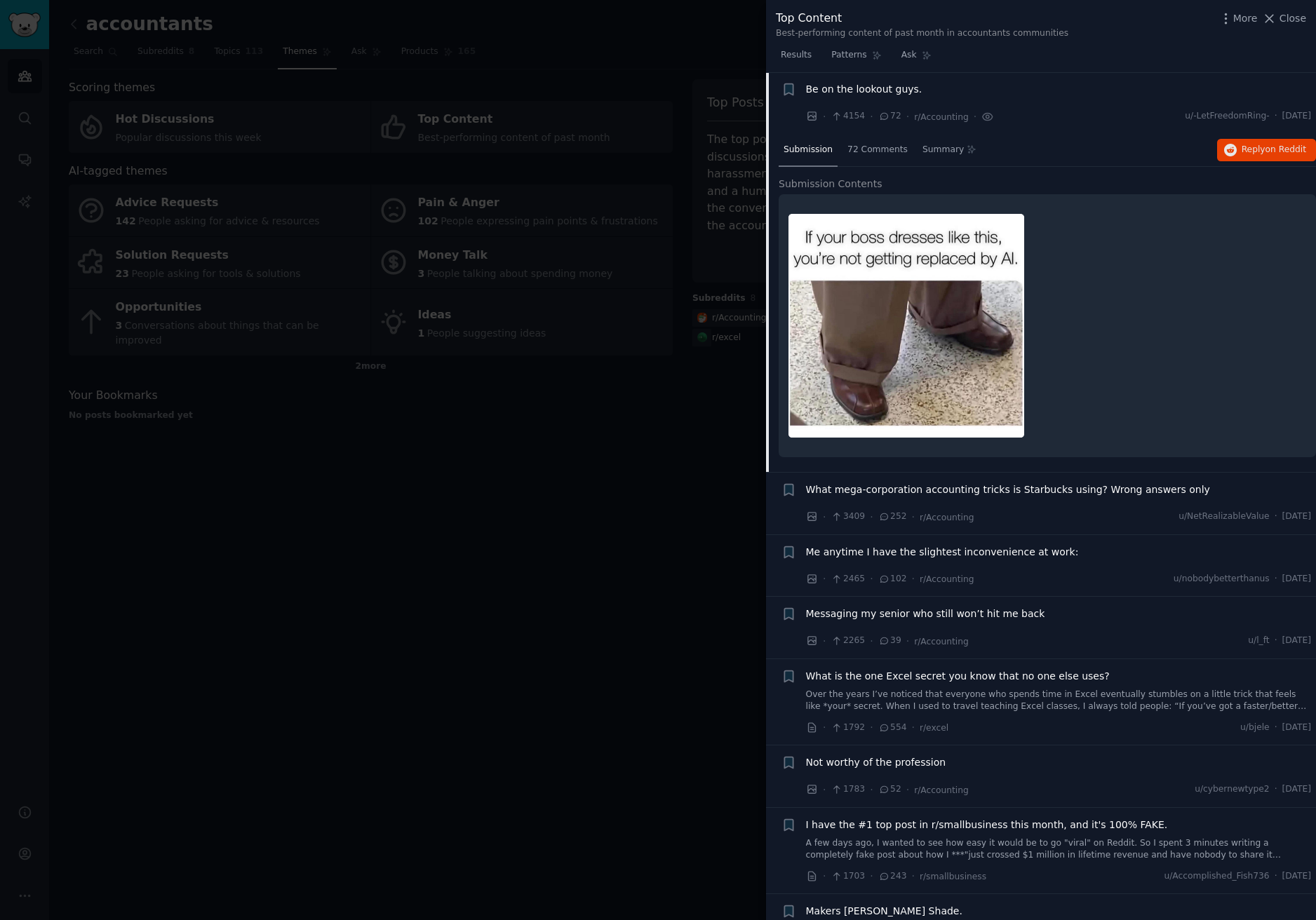
click at [851, 86] on span "Be on the lookout guys." at bounding box center [864, 89] width 116 height 15
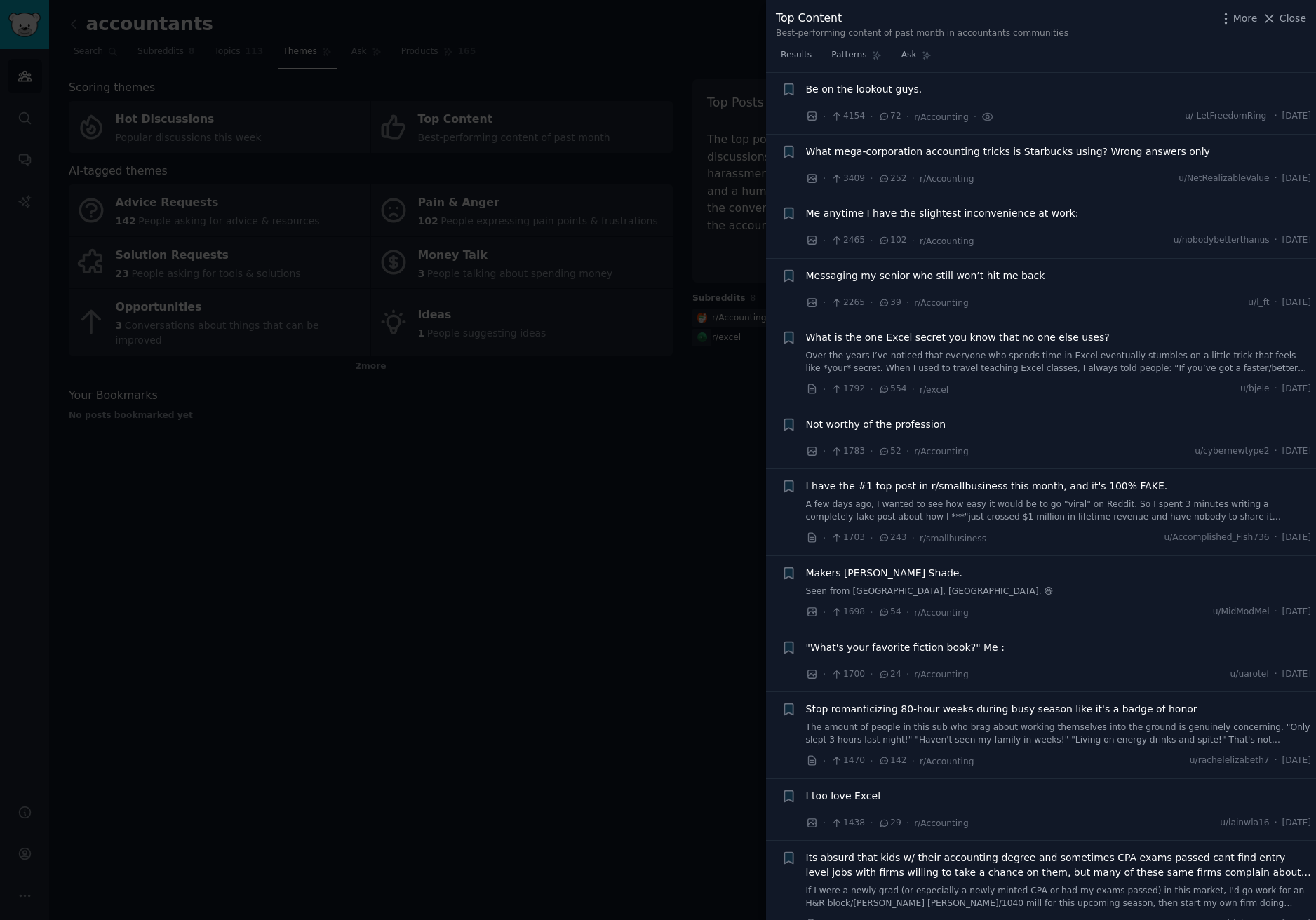
click at [881, 428] on span "Not worthy of the profession" at bounding box center [876, 425] width 141 height 15
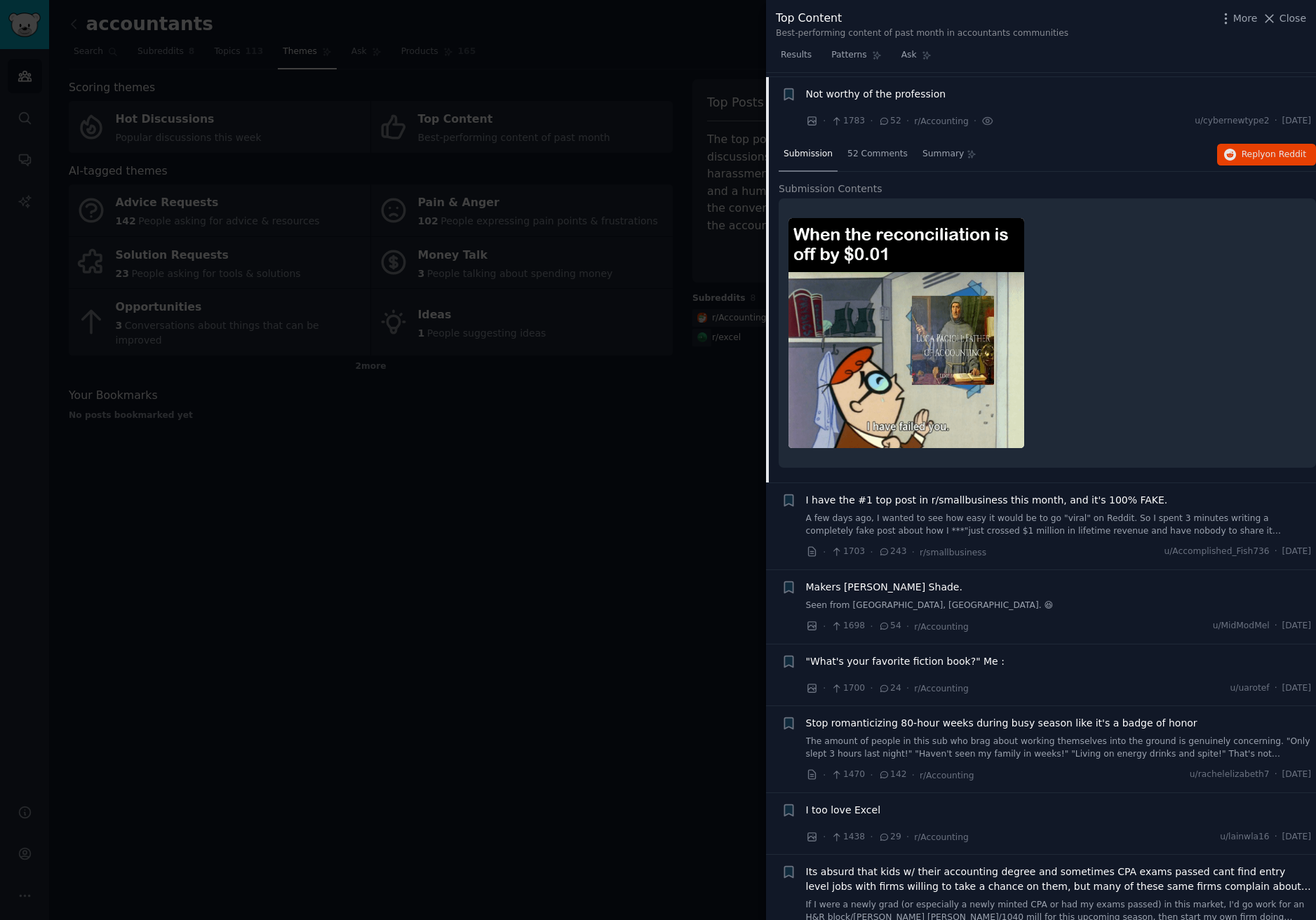
scroll to position [357, 0]
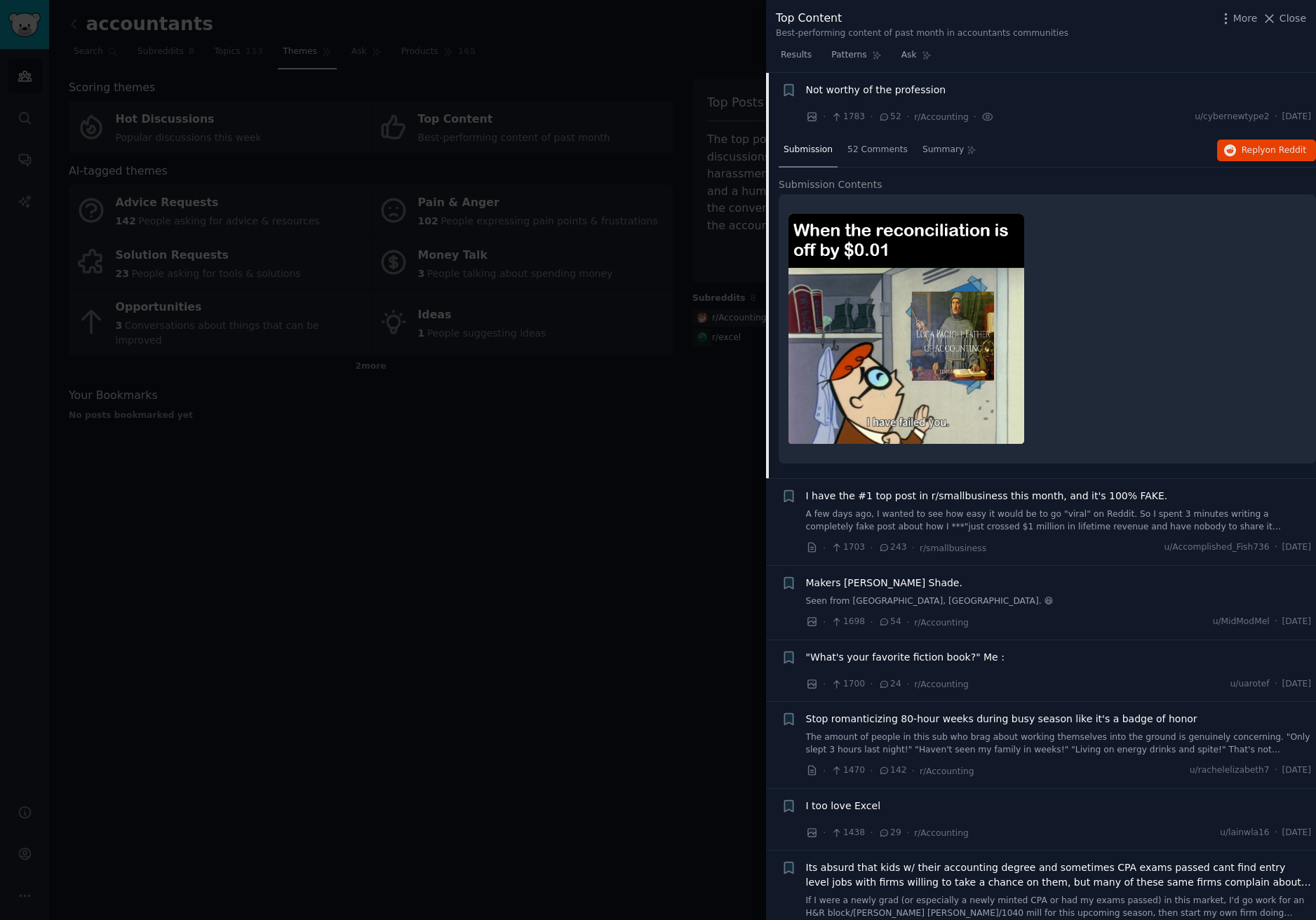
click at [883, 88] on span "Not worthy of the profession" at bounding box center [876, 89] width 141 height 15
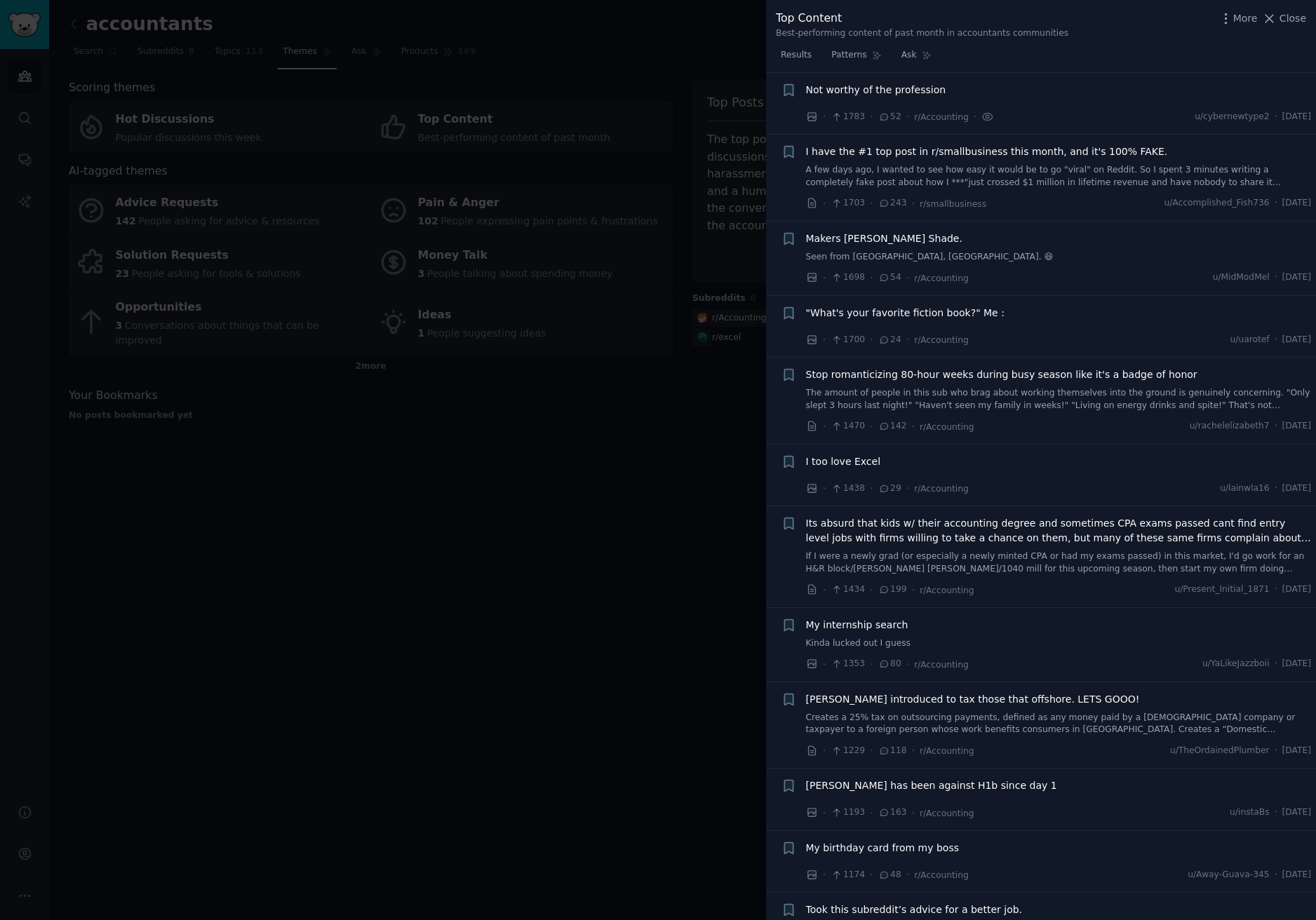
click at [884, 91] on span "Not worthy of the profession" at bounding box center [876, 89] width 141 height 15
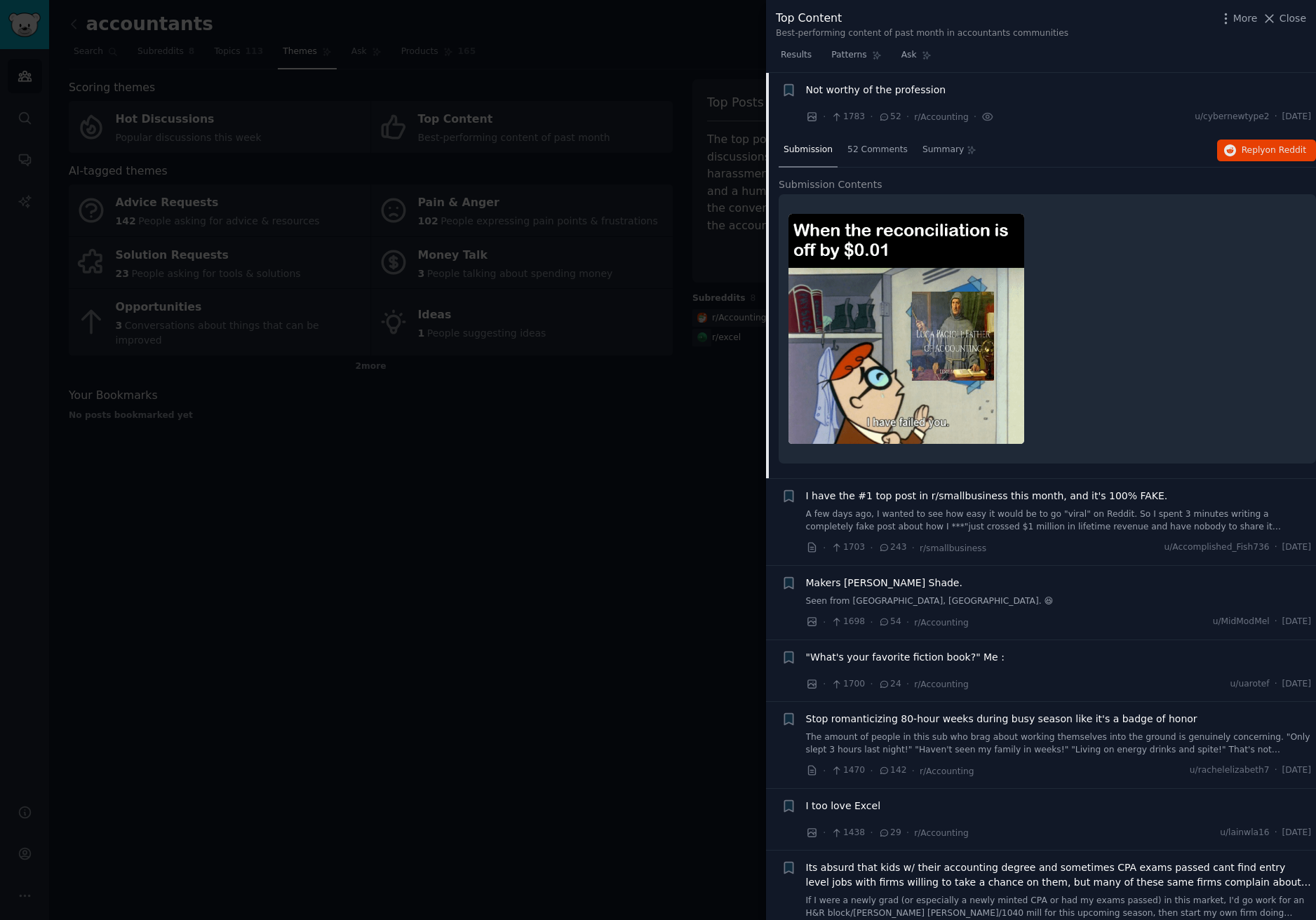
click at [970, 332] on img at bounding box center [906, 329] width 236 height 230
click at [898, 304] on img at bounding box center [906, 329] width 236 height 230
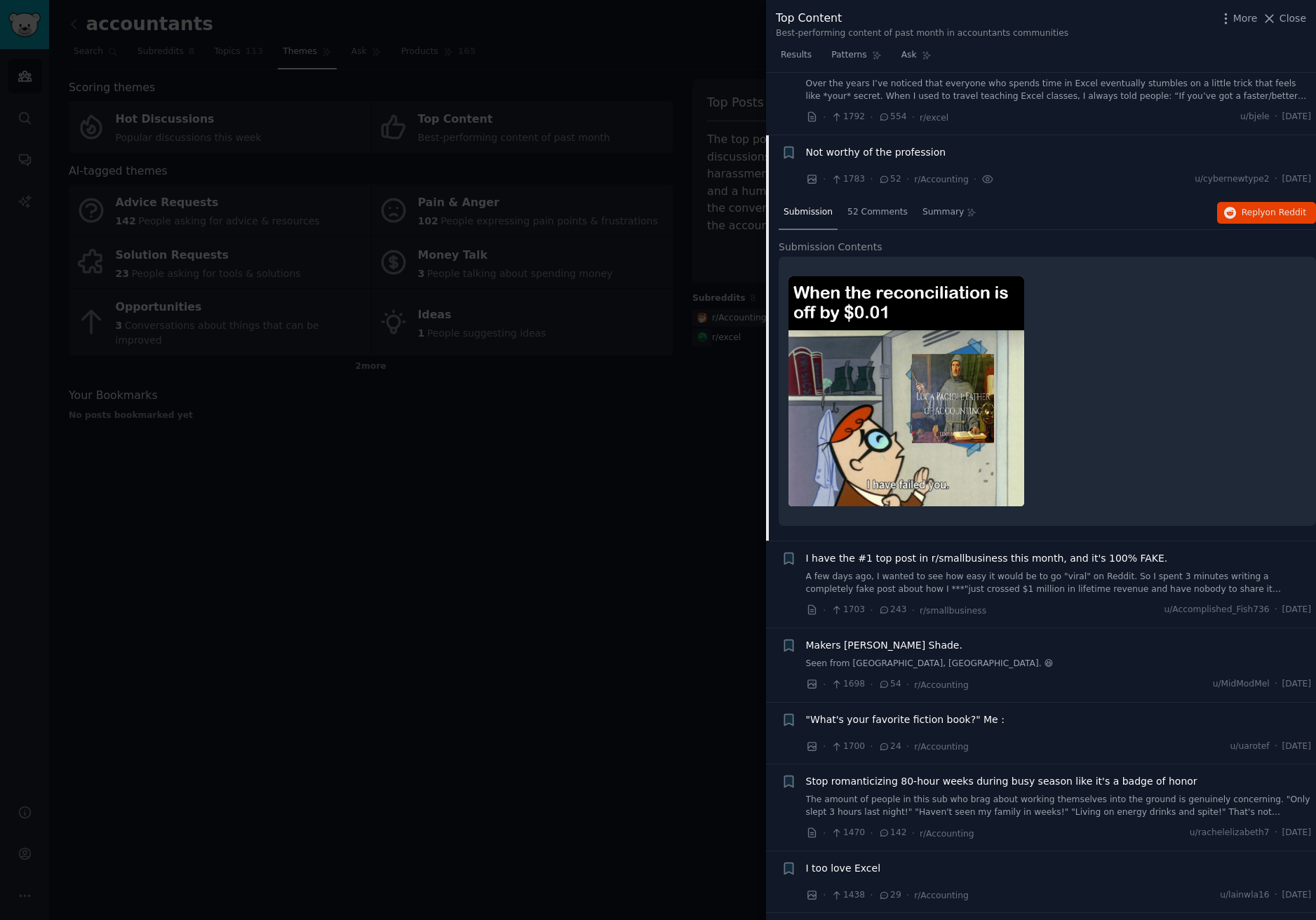
scroll to position [287, 0]
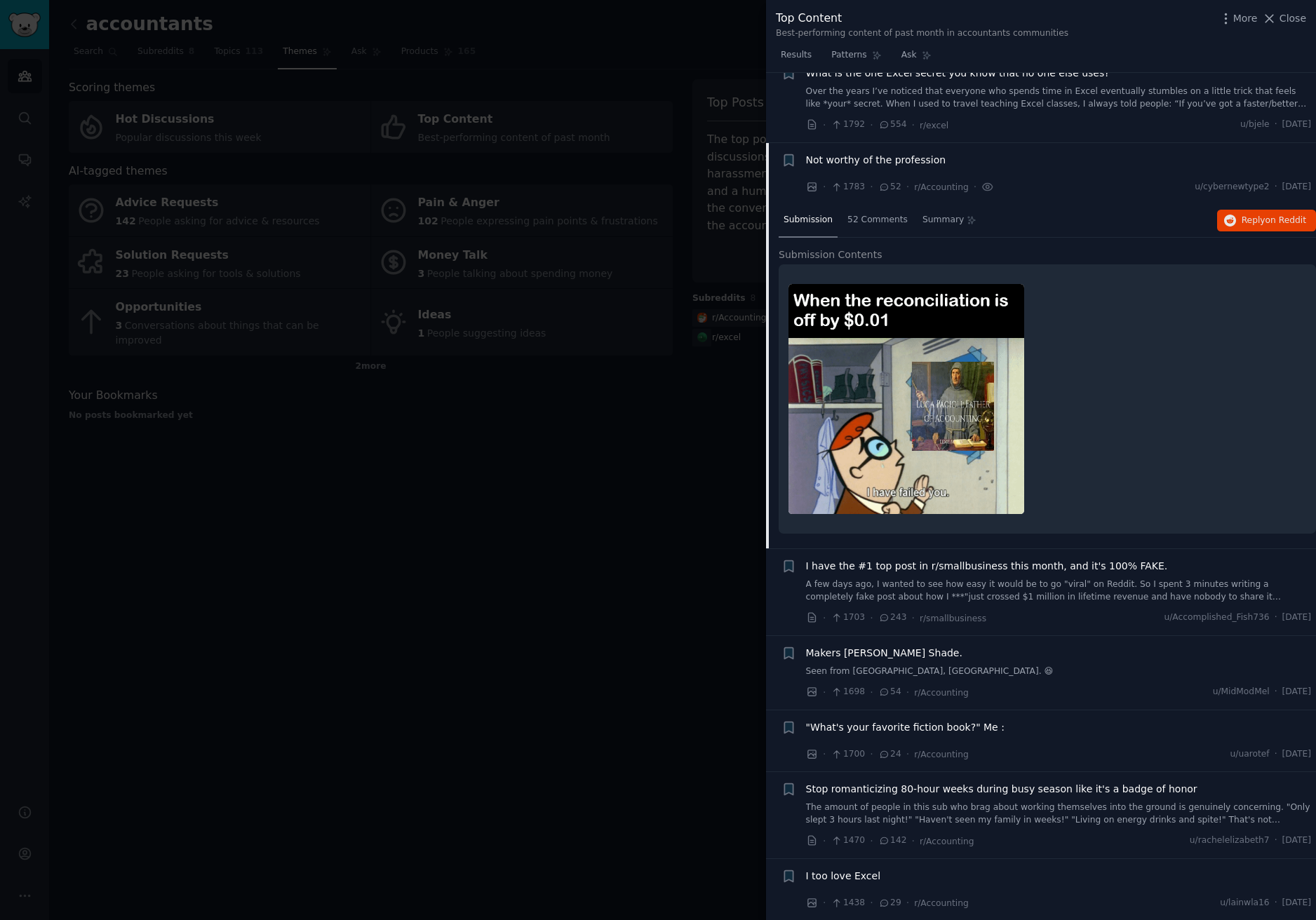
click at [834, 163] on span "Not worthy of the profession" at bounding box center [876, 160] width 141 height 15
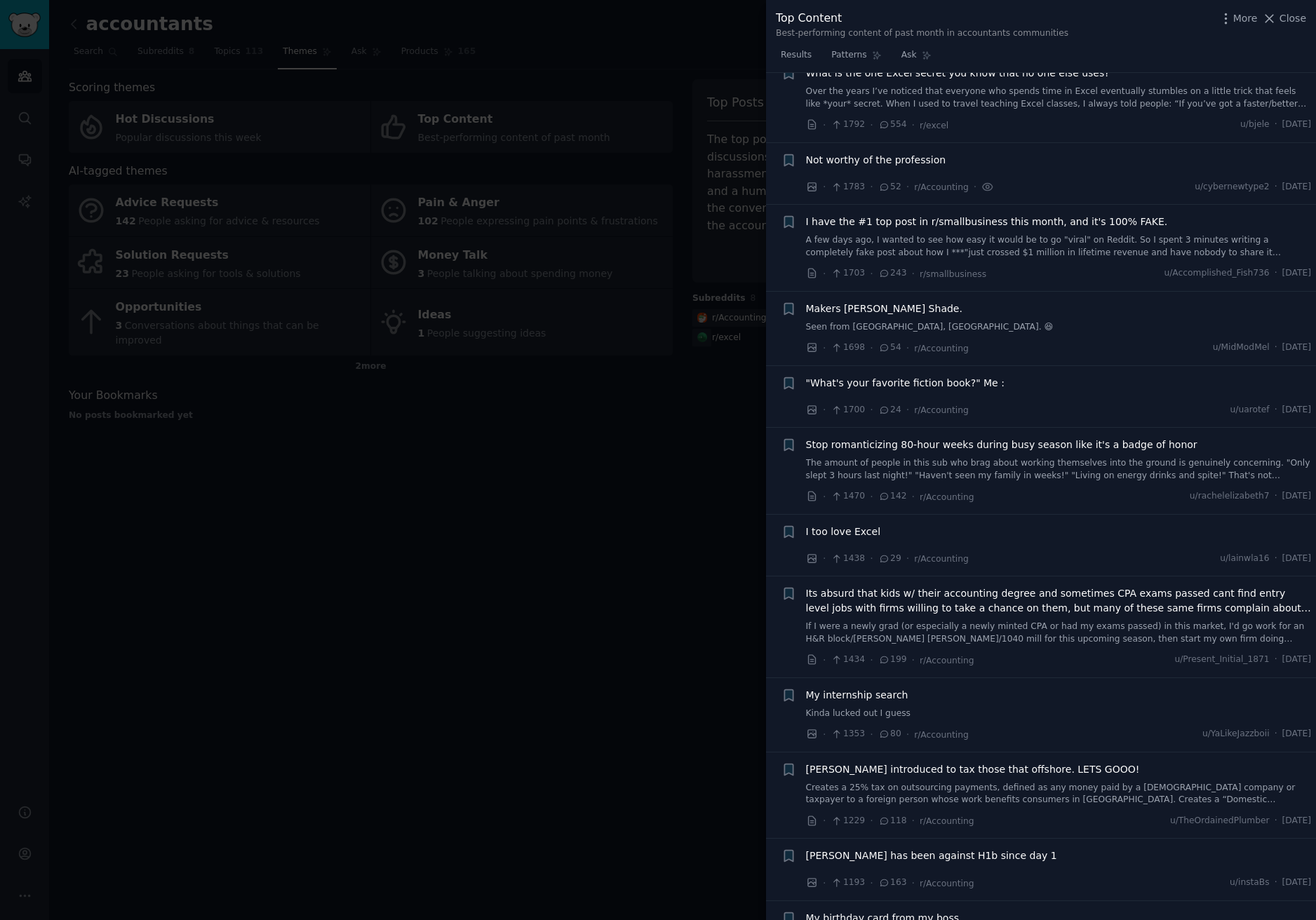
scroll to position [357, 0]
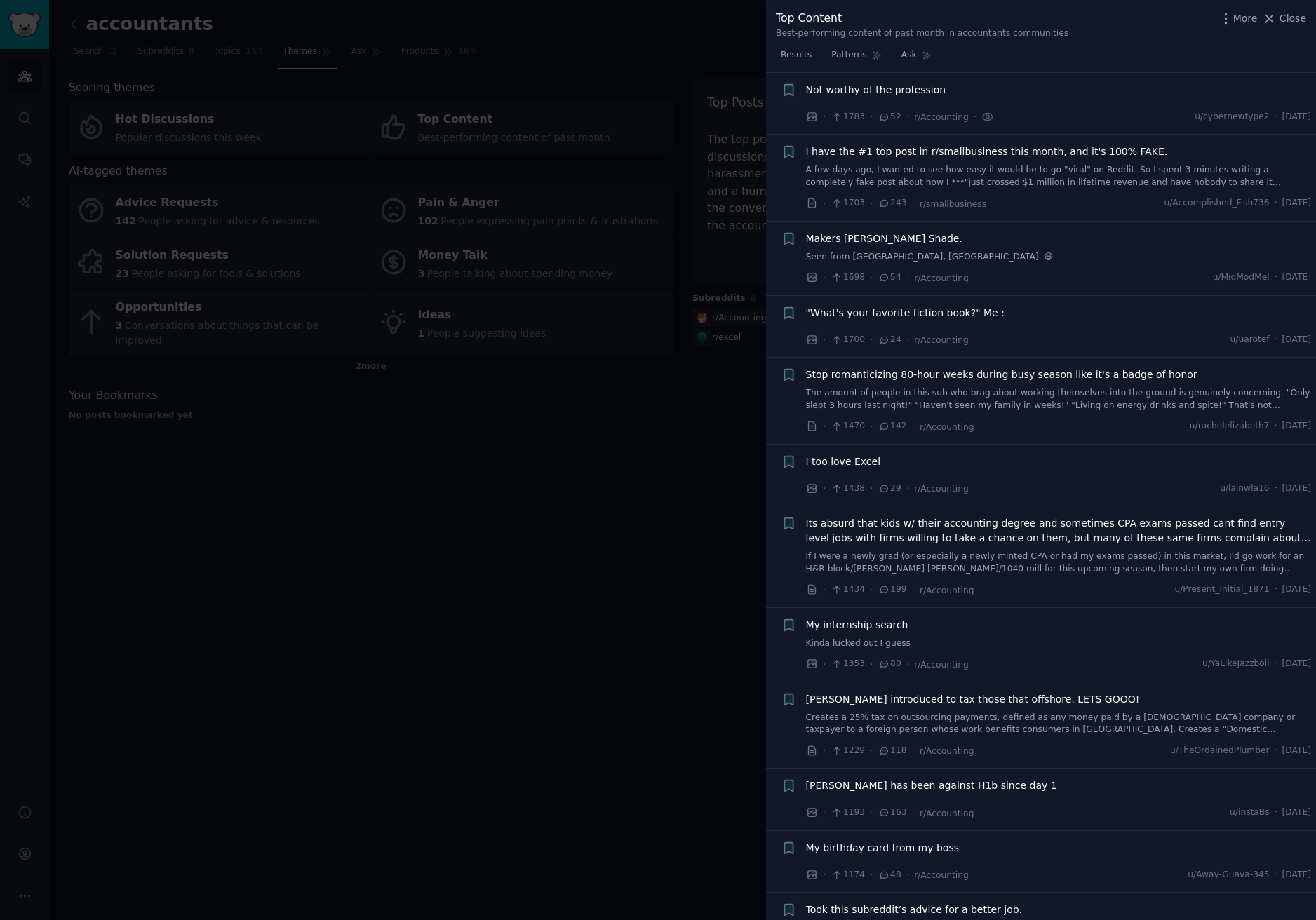
click at [871, 86] on span "Not worthy of the profession" at bounding box center [876, 89] width 141 height 15
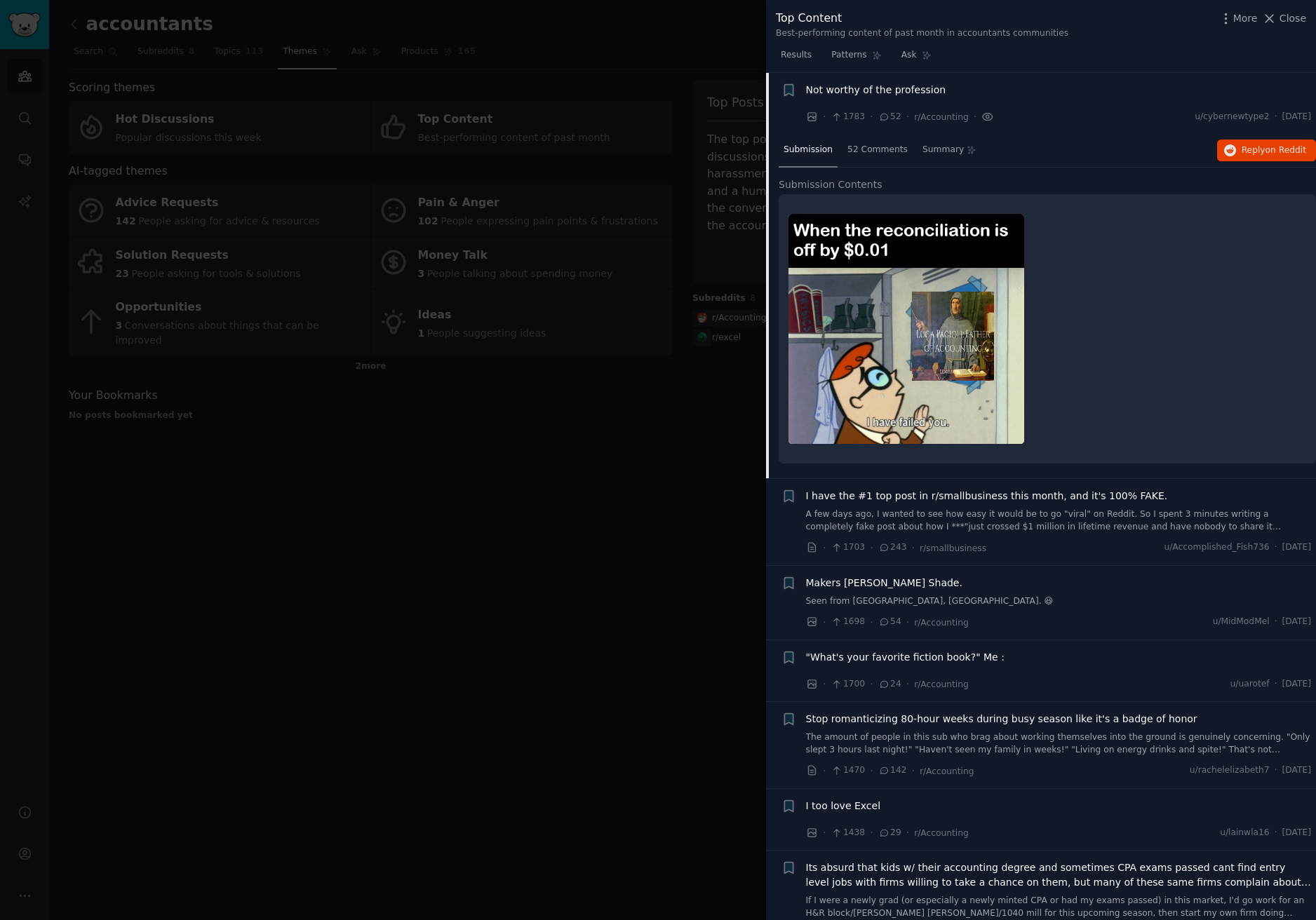
click at [982, 114] on icon at bounding box center [988, 116] width 13 height 15
click at [1295, 156] on button "Reply on Reddit" at bounding box center [1266, 150] width 99 height 23
click at [933, 151] on span "Summary" at bounding box center [944, 149] width 41 height 13
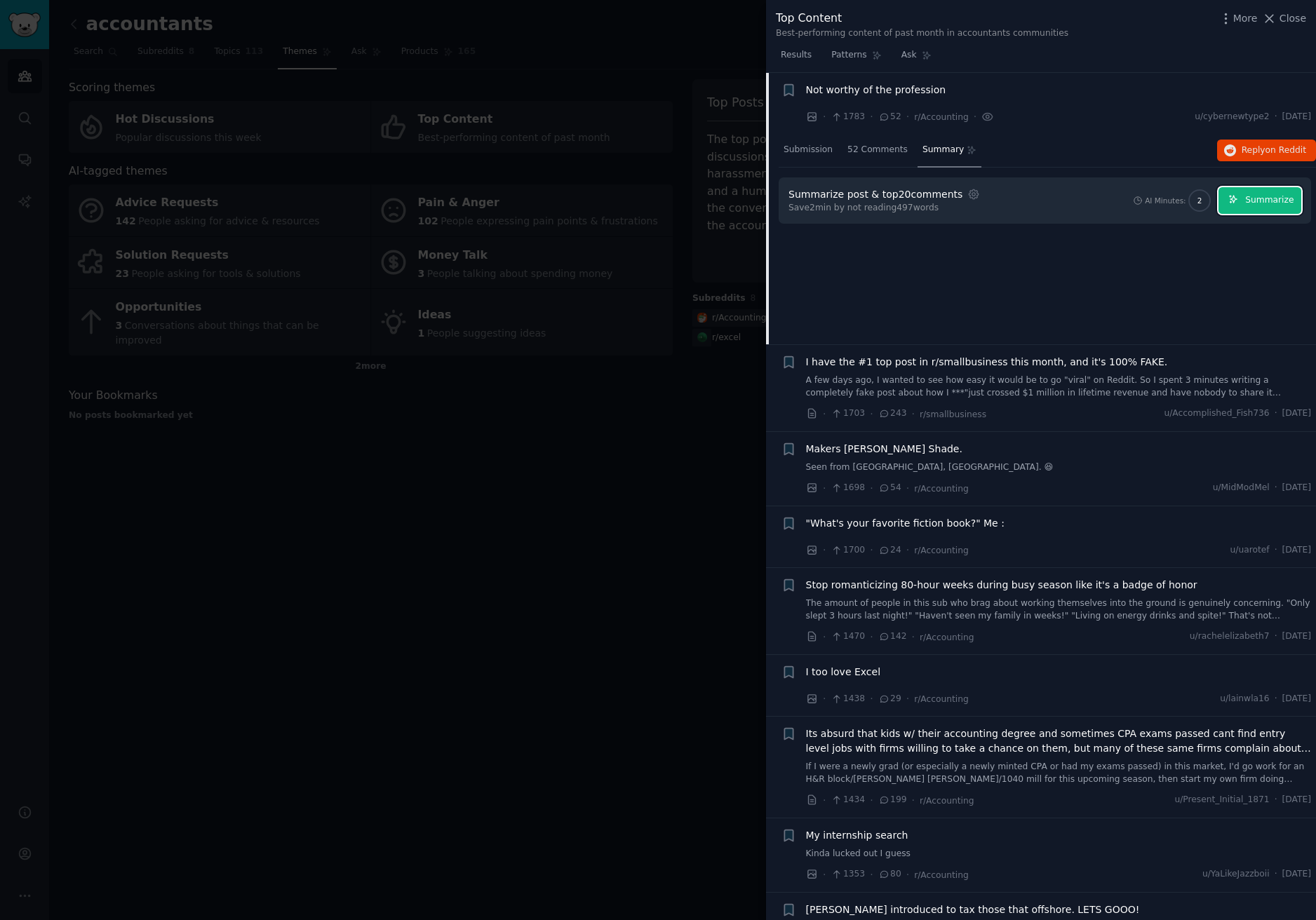
click at [1254, 201] on span "Summarize" at bounding box center [1269, 201] width 48 height 13
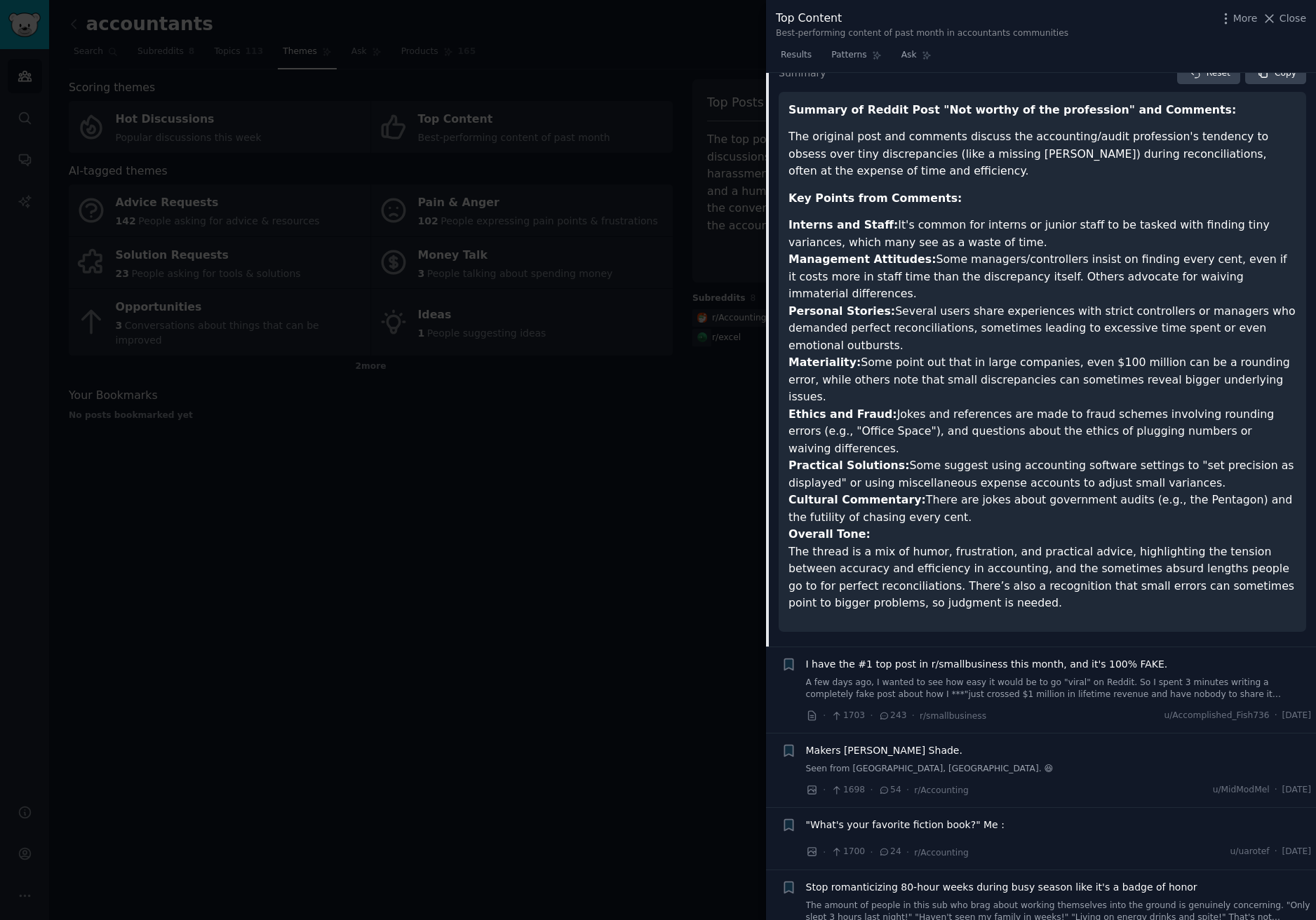
scroll to position [428, 0]
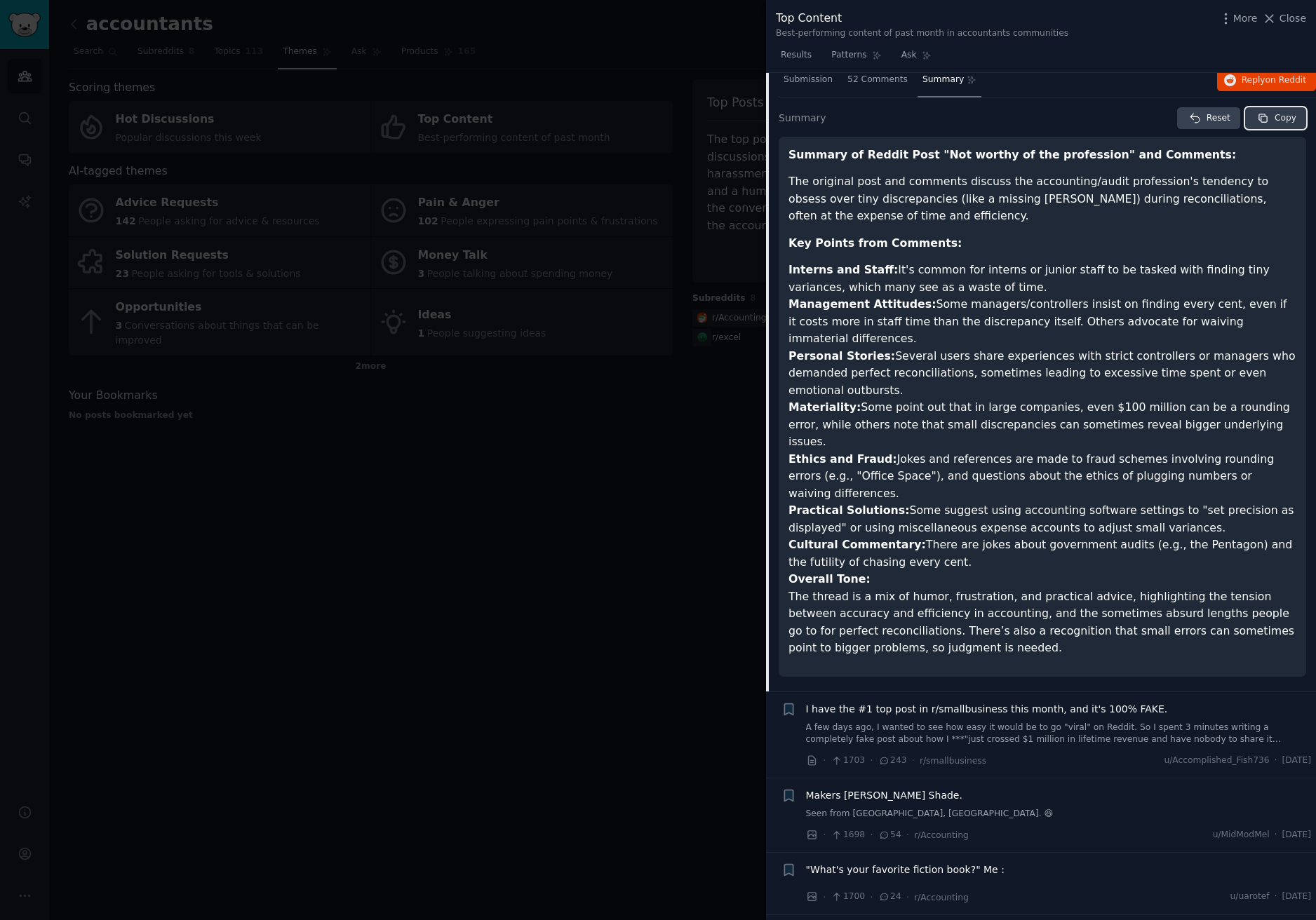
click at [1275, 116] on span "Copy" at bounding box center [1286, 118] width 22 height 13
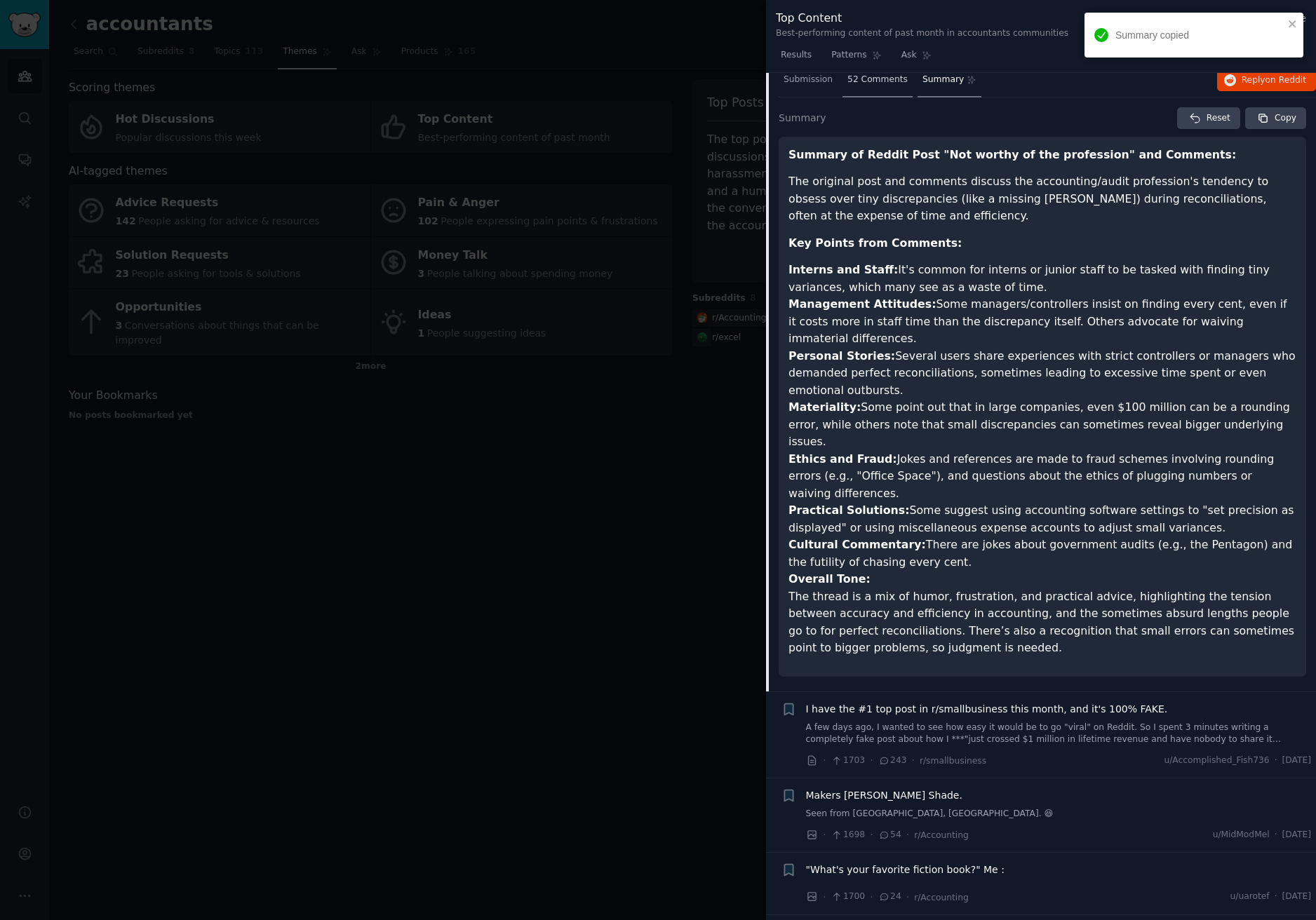
click at [871, 78] on span "52 Comments" at bounding box center [877, 80] width 60 height 13
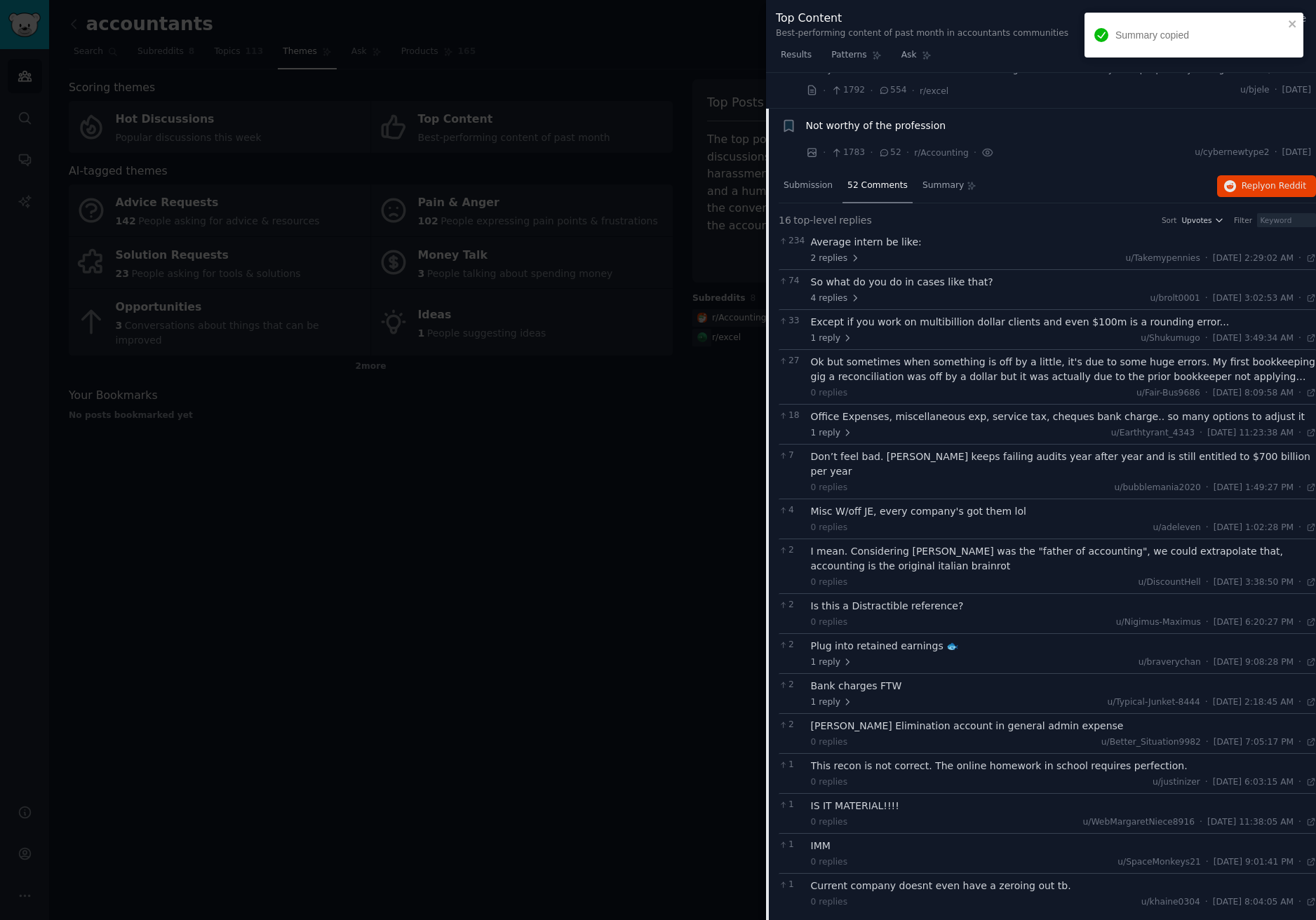
scroll to position [357, 0]
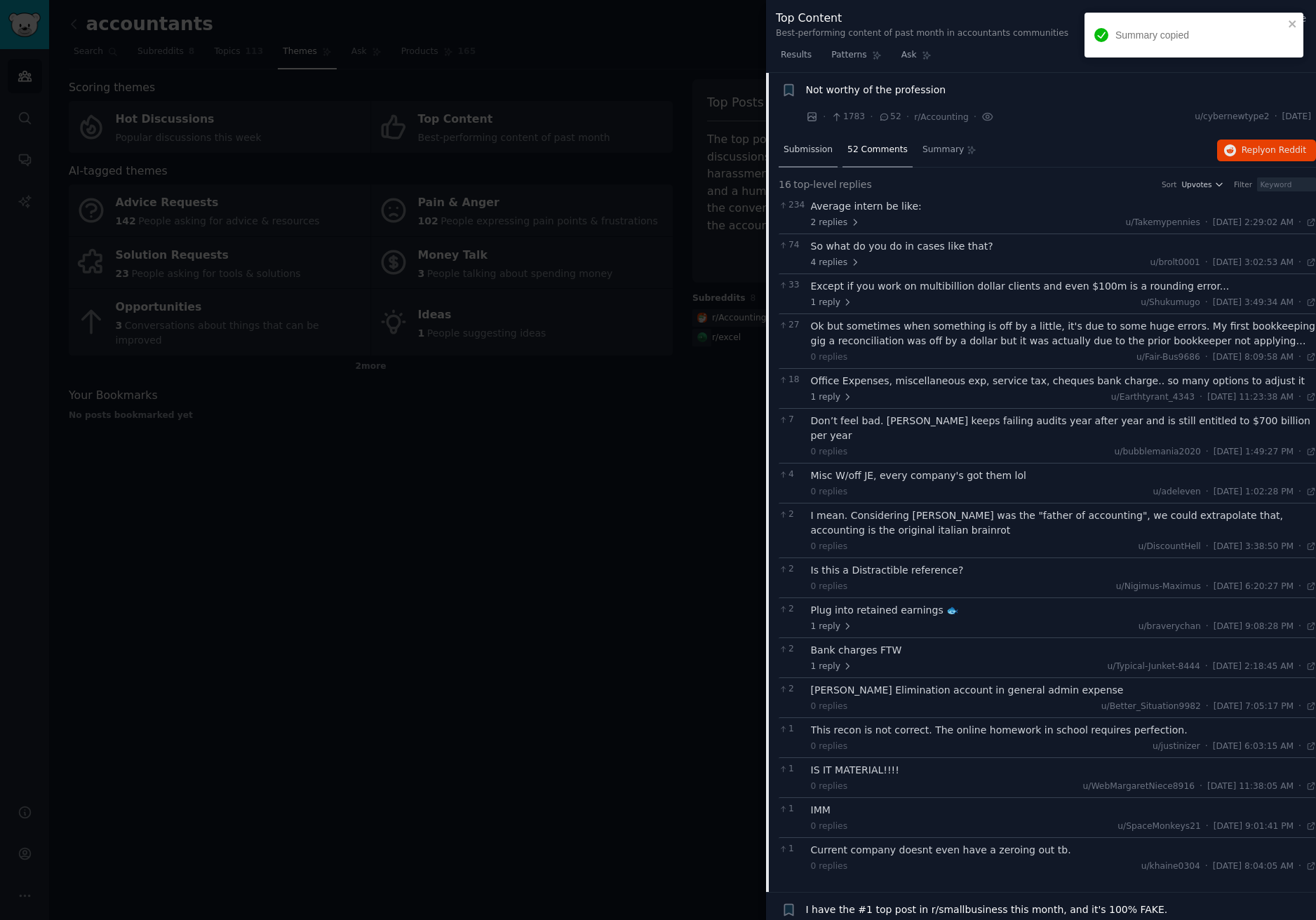
click at [800, 151] on span "Submission" at bounding box center [808, 149] width 49 height 13
